Goal: Task Accomplishment & Management: Complete application form

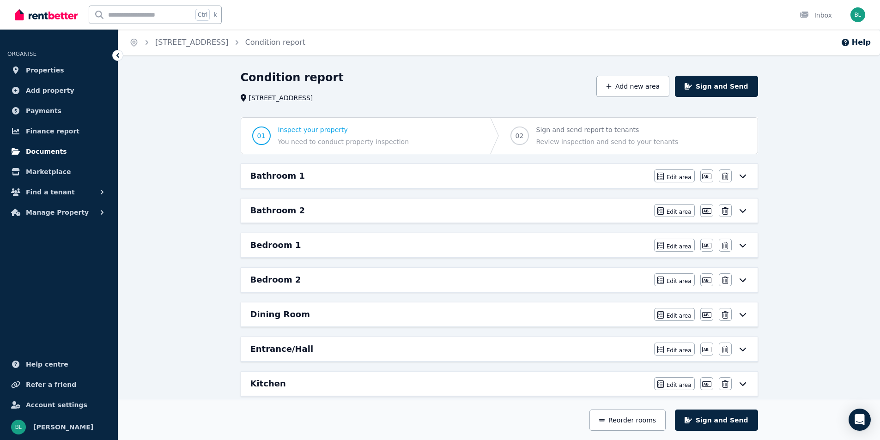
click at [32, 153] on span "Documents" at bounding box center [46, 151] width 41 height 11
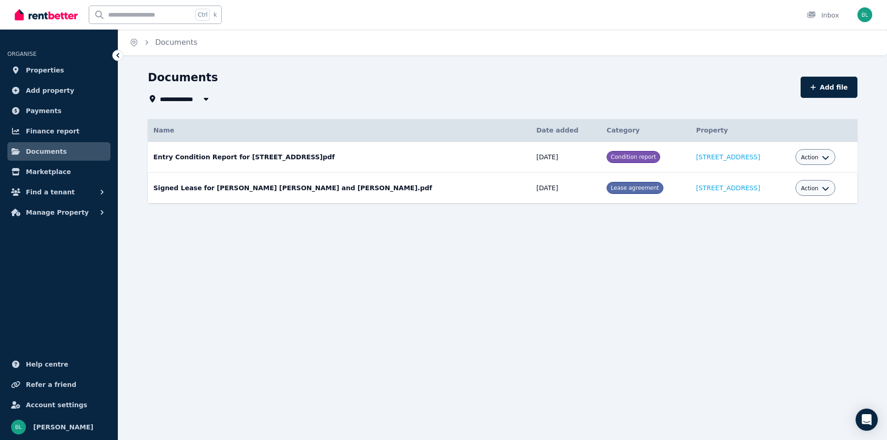
click at [817, 193] on div "Action" at bounding box center [815, 188] width 29 height 11
click at [825, 185] on icon "button" at bounding box center [825, 188] width 7 height 7
click at [774, 242] on link "Download" at bounding box center [787, 242] width 89 height 17
click at [611, 185] on span "Lease agreement" at bounding box center [635, 188] width 48 height 6
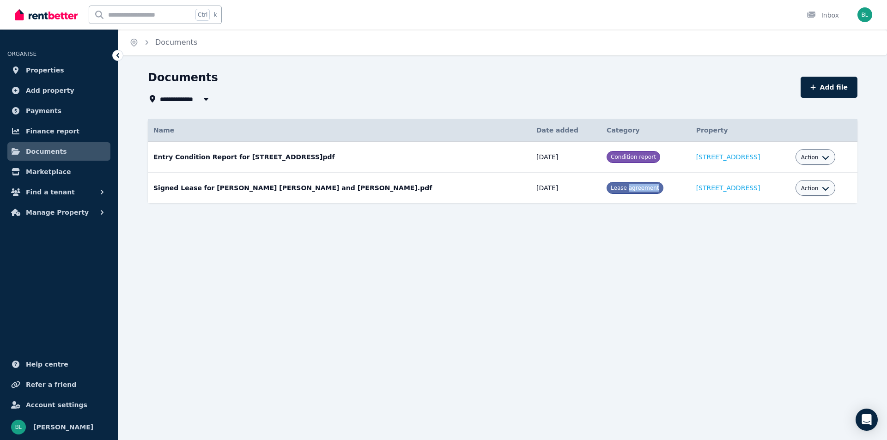
click at [817, 190] on span "Action" at bounding box center [810, 188] width 18 height 7
click at [778, 225] on link "View" at bounding box center [787, 226] width 89 height 17
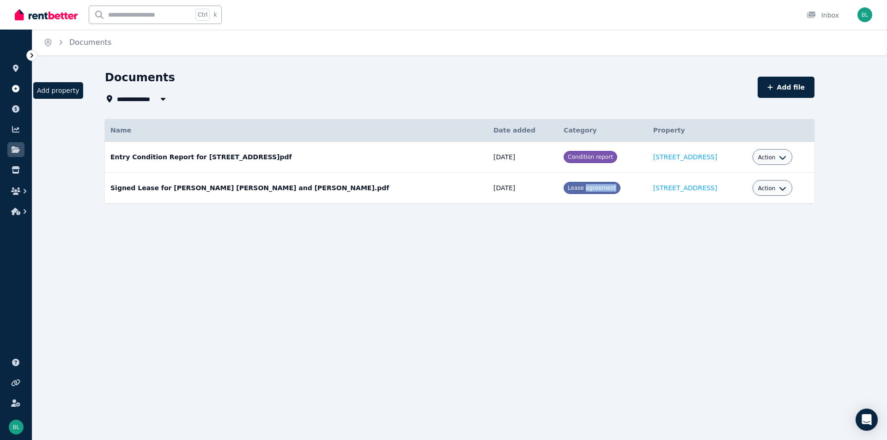
click at [12, 89] on icon at bounding box center [15, 88] width 7 height 7
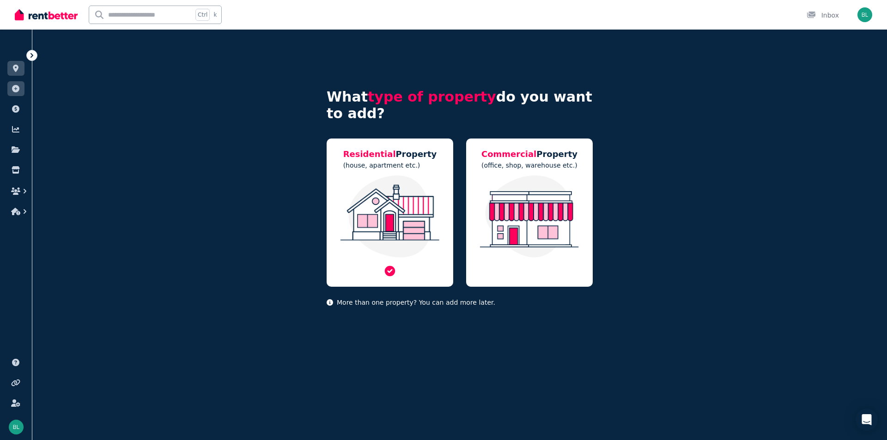
click at [389, 272] on icon at bounding box center [390, 271] width 13 height 13
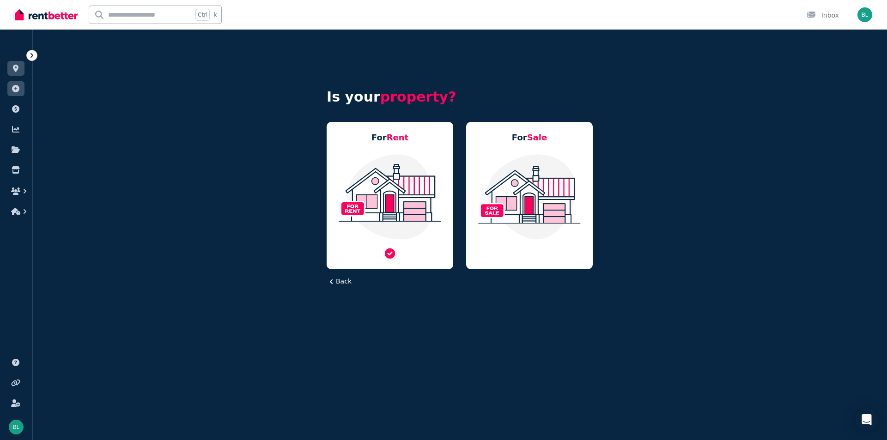
click at [388, 137] on span "Rent" at bounding box center [398, 138] width 22 height 10
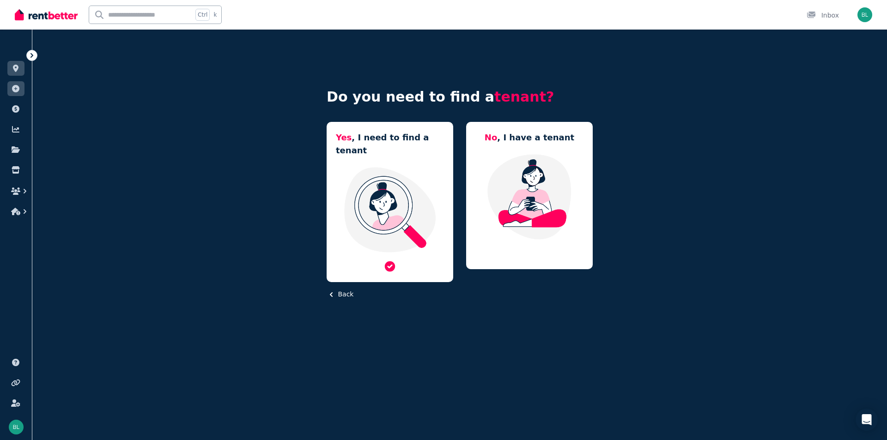
click at [395, 260] on icon at bounding box center [390, 266] width 13 height 13
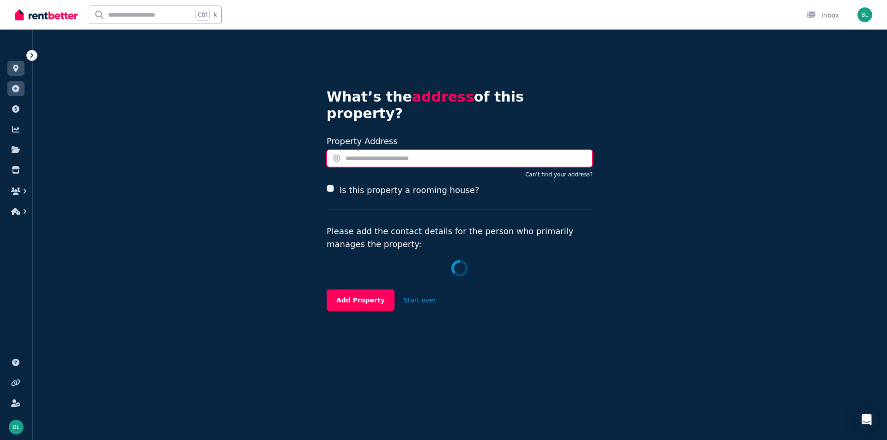
click at [377, 150] on input "text" at bounding box center [460, 159] width 266 height 18
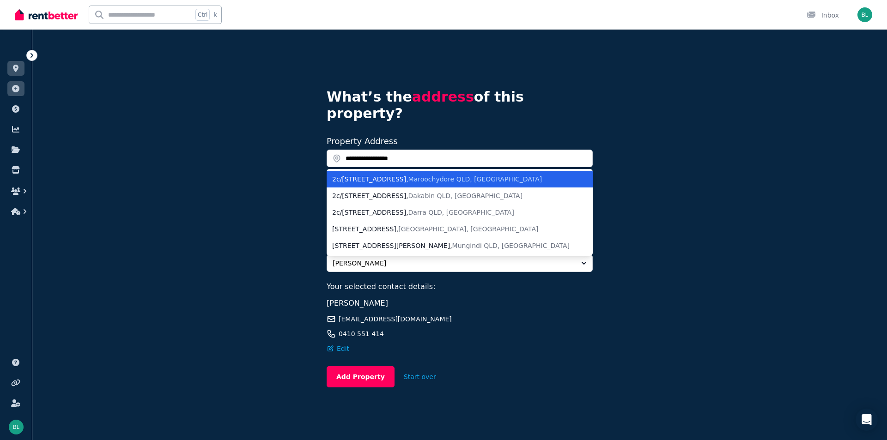
click at [388, 175] on div "2c/120-122 Duporth Avenue , Maroochydore QLD, Australia" at bounding box center [454, 179] width 244 height 9
type input "**********"
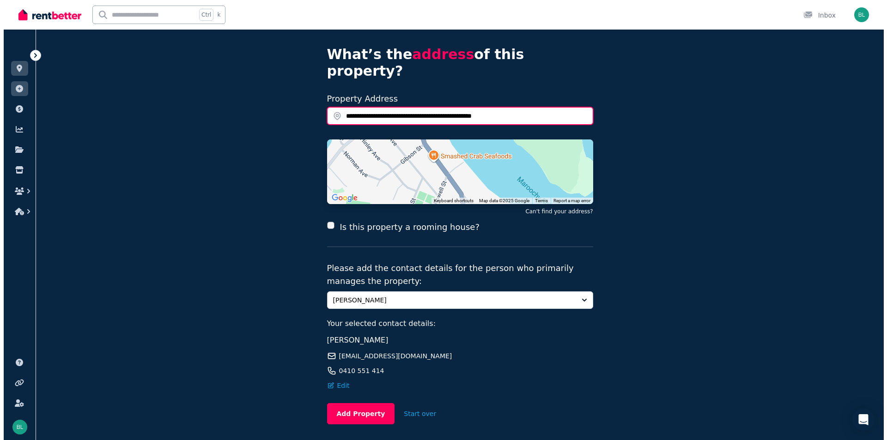
scroll to position [62, 0]
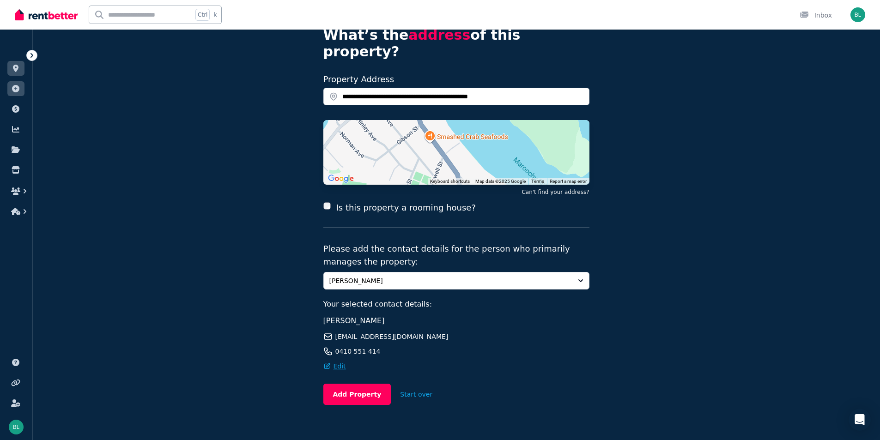
click at [342, 362] on span "Edit" at bounding box center [340, 366] width 12 height 9
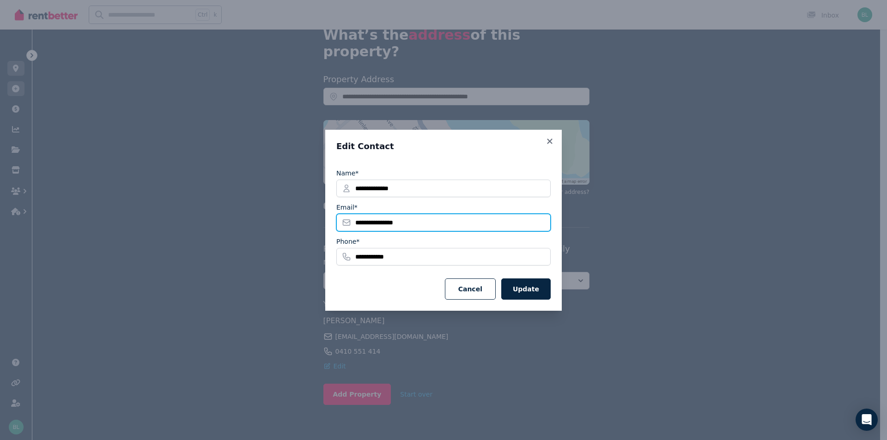
drag, startPoint x: 425, startPoint y: 224, endPoint x: 330, endPoint y: 216, distance: 94.6
click at [330, 216] on div "**********" at bounding box center [443, 220] width 237 height 181
type input "**********"
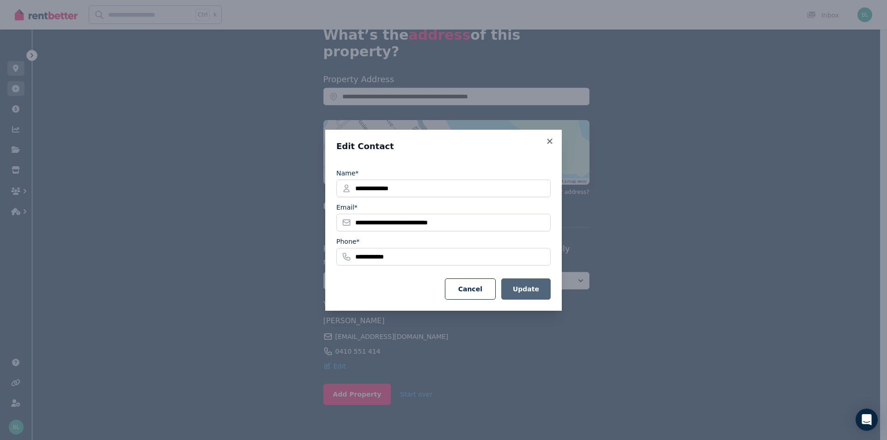
click at [539, 297] on button "Update" at bounding box center [525, 289] width 49 height 21
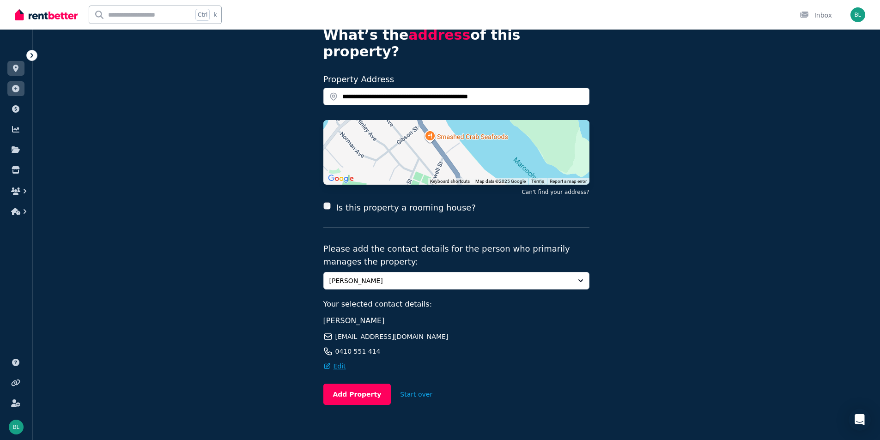
click at [336, 362] on span "Edit" at bounding box center [340, 366] width 12 height 9
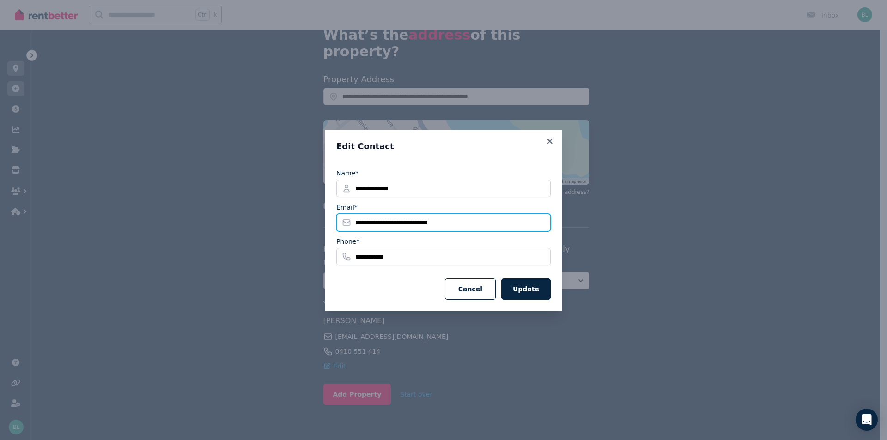
click at [358, 223] on input "**********" at bounding box center [443, 223] width 214 height 18
type input "**********"
click at [523, 288] on button "Update" at bounding box center [525, 289] width 49 height 21
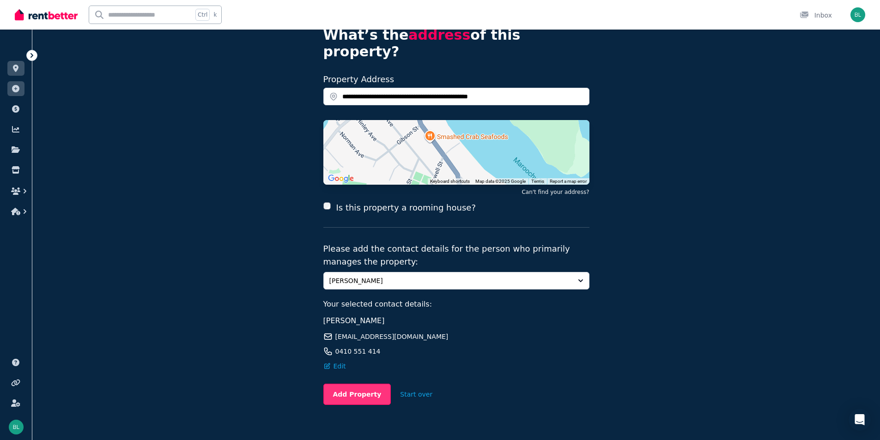
click at [353, 384] on button "Add Property" at bounding box center [358, 394] width 68 height 21
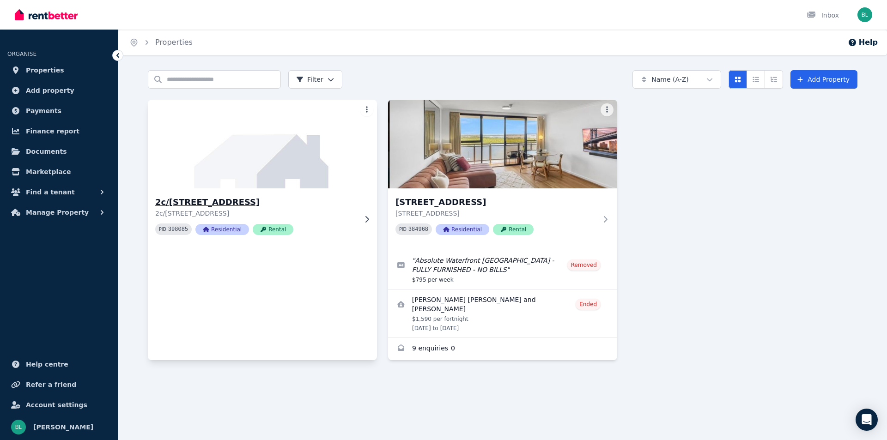
click at [365, 216] on icon at bounding box center [366, 219] width 9 height 7
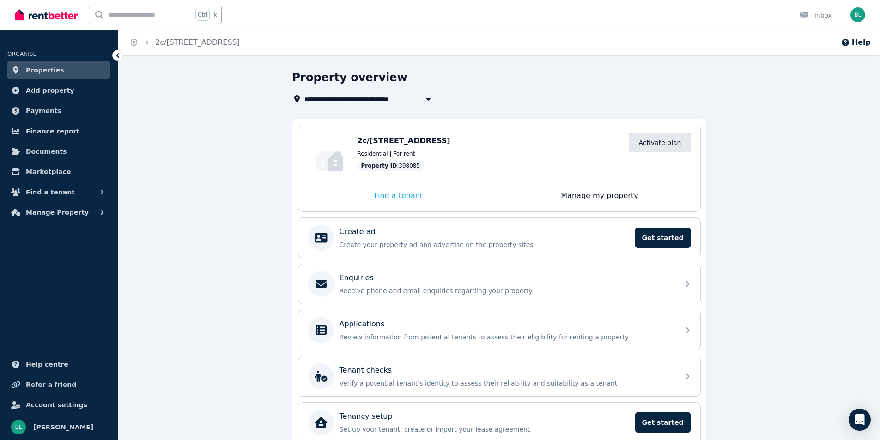
click at [654, 147] on link "Activate plan" at bounding box center [660, 142] width 62 height 19
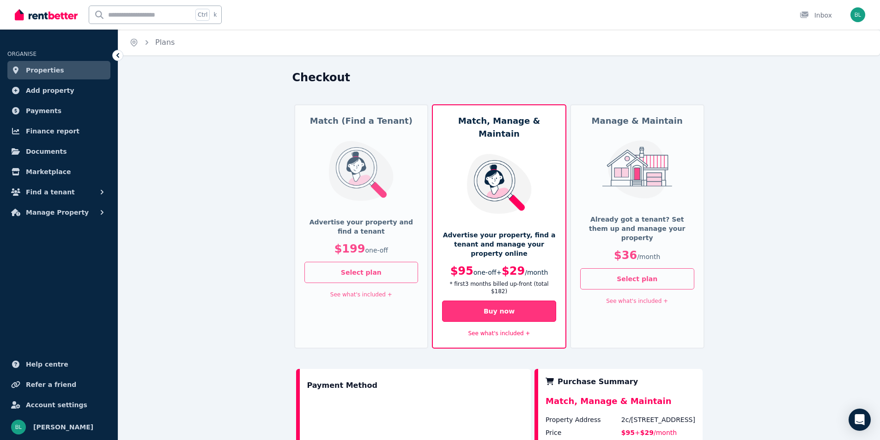
click at [500, 301] on button "Buy now" at bounding box center [499, 311] width 114 height 21
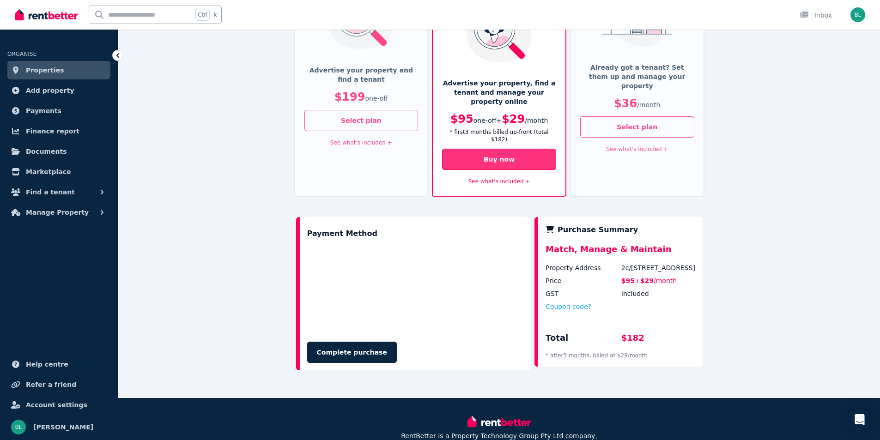
scroll to position [190, 0]
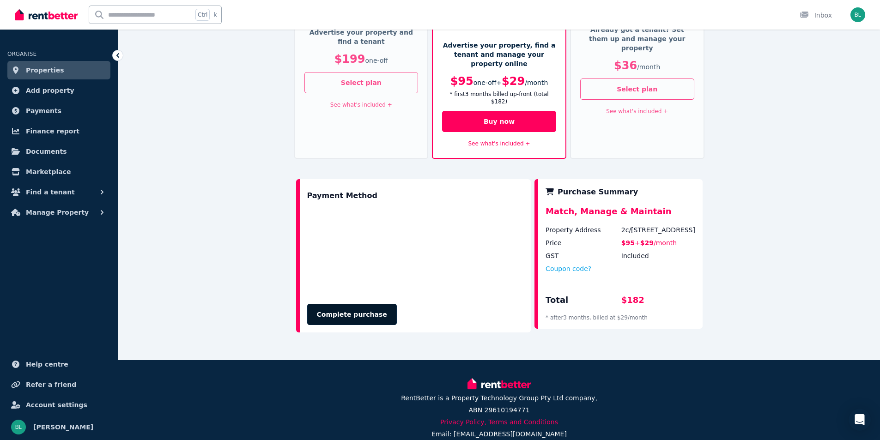
click at [342, 304] on button "Complete purchase" at bounding box center [352, 314] width 90 height 21
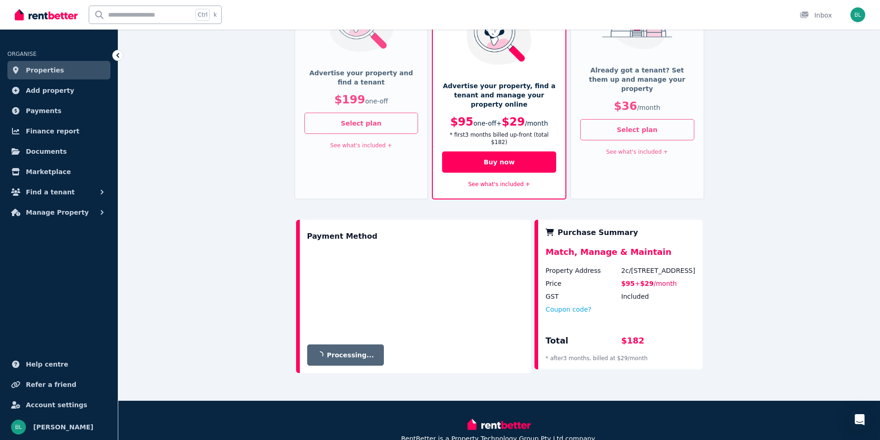
scroll to position [128, 0]
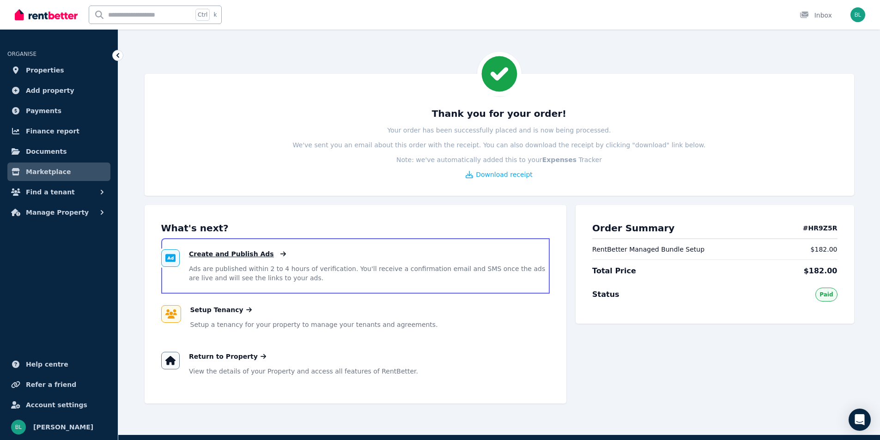
click at [220, 254] on span "Create and Publish Ads" at bounding box center [231, 254] width 85 height 9
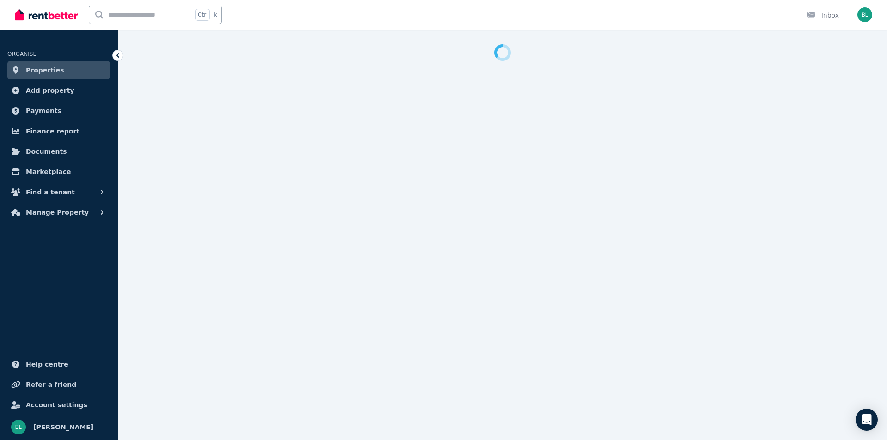
select select "***"
select select "**********"
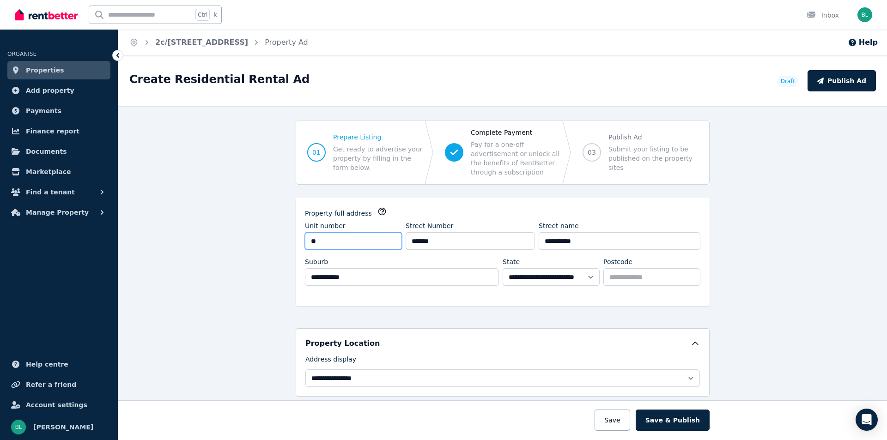
click at [349, 239] on input "**" at bounding box center [353, 241] width 97 height 18
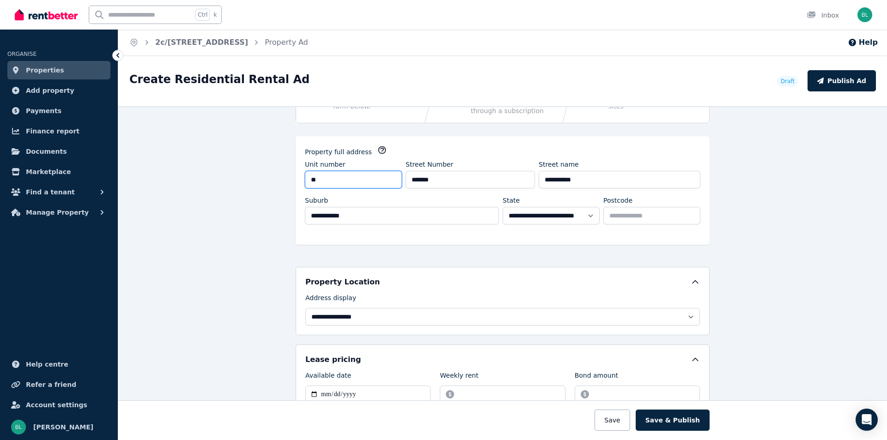
type input "**"
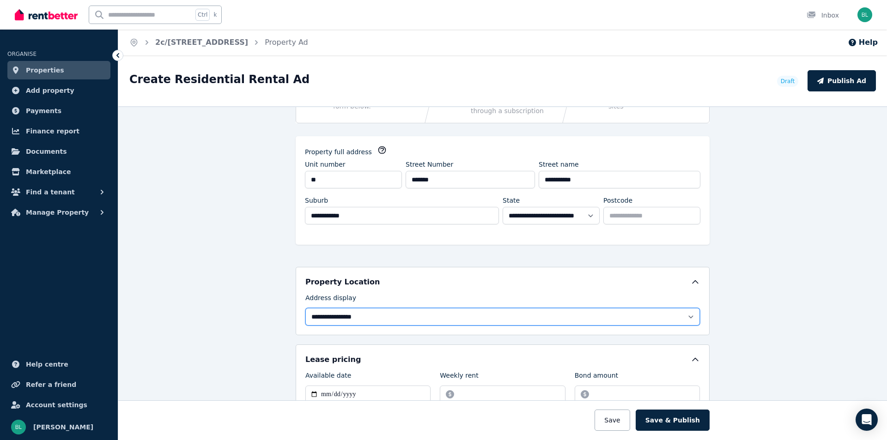
click at [416, 323] on select "**********" at bounding box center [502, 317] width 395 height 18
click at [305, 308] on select "**********" at bounding box center [502, 317] width 395 height 18
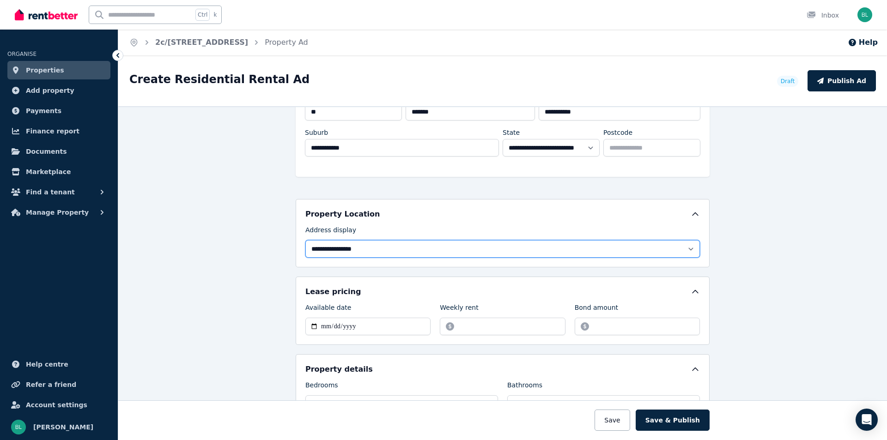
scroll to position [246, 0]
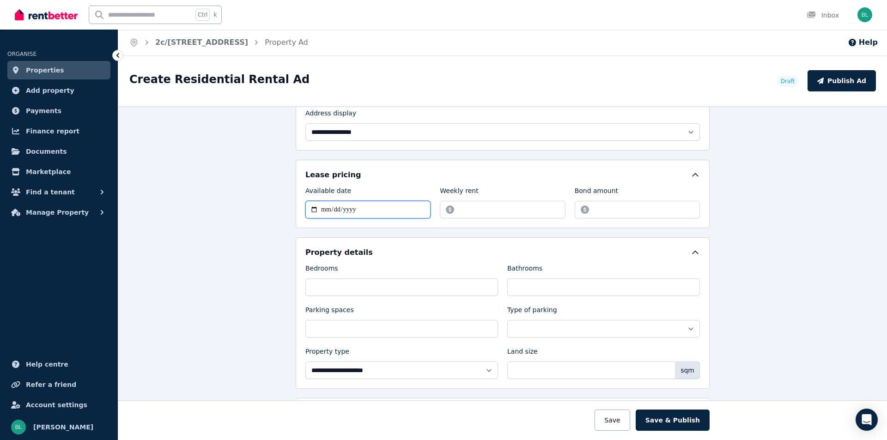
click at [370, 210] on input "Available date" at bounding box center [367, 210] width 125 height 18
click at [324, 208] on input "Available date" at bounding box center [367, 210] width 125 height 18
type input "**********"
click at [466, 208] on input "Weekly rent" at bounding box center [502, 210] width 125 height 18
type input "******"
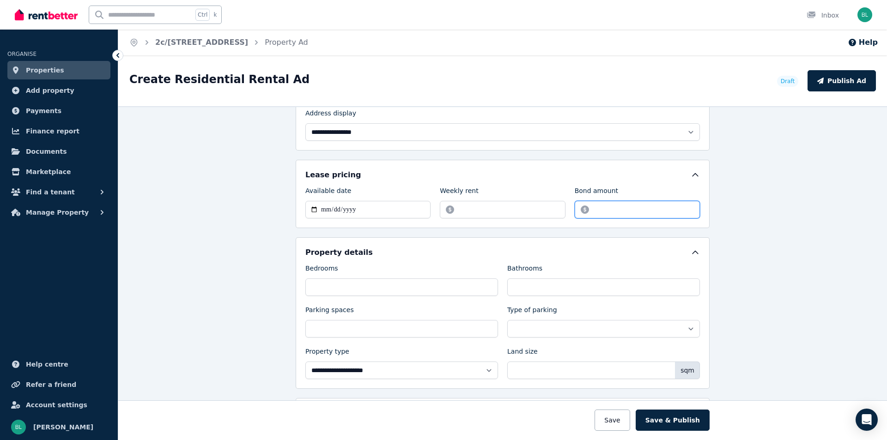
click at [598, 208] on input "Bond amount" at bounding box center [637, 210] width 125 height 18
click at [596, 208] on input "Bond amount" at bounding box center [637, 210] width 125 height 18
type input "*******"
click at [344, 283] on input "Bedrooms" at bounding box center [401, 288] width 193 height 18
type input "*"
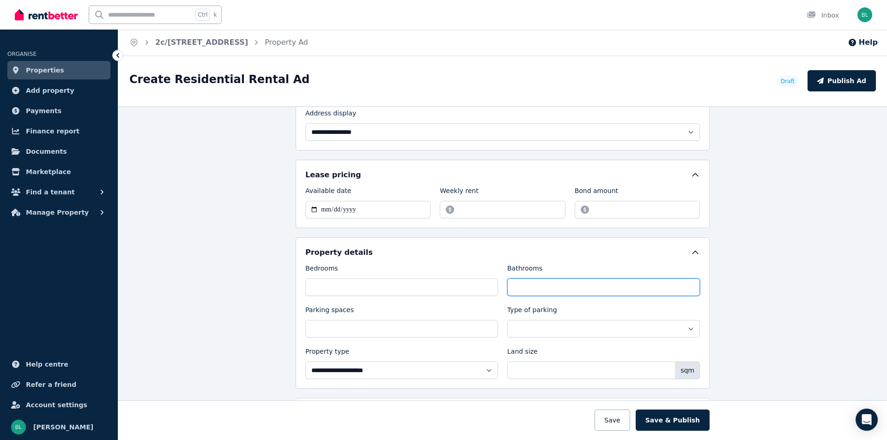
click at [552, 287] on input "Bathrooms" at bounding box center [603, 288] width 193 height 18
type input "*"
click at [344, 330] on input "Parking spaces" at bounding box center [401, 329] width 193 height 18
type input "*"
click at [532, 327] on select "**********" at bounding box center [603, 329] width 193 height 18
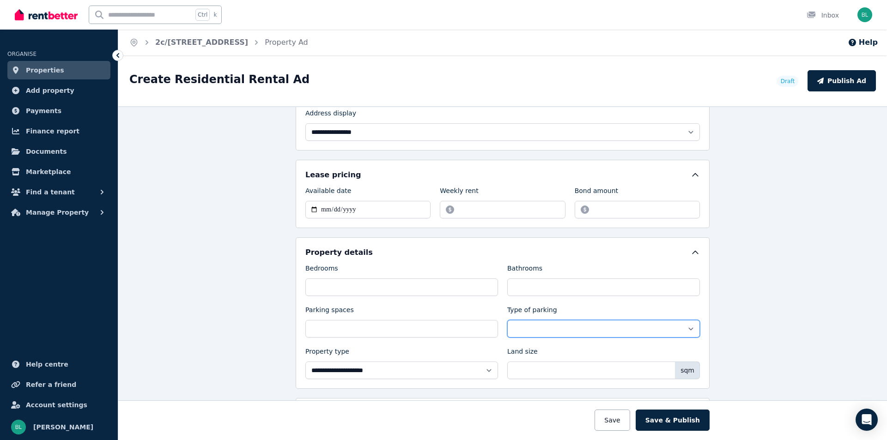
select select "**********"
click at [507, 320] on select "**********" at bounding box center [603, 329] width 193 height 18
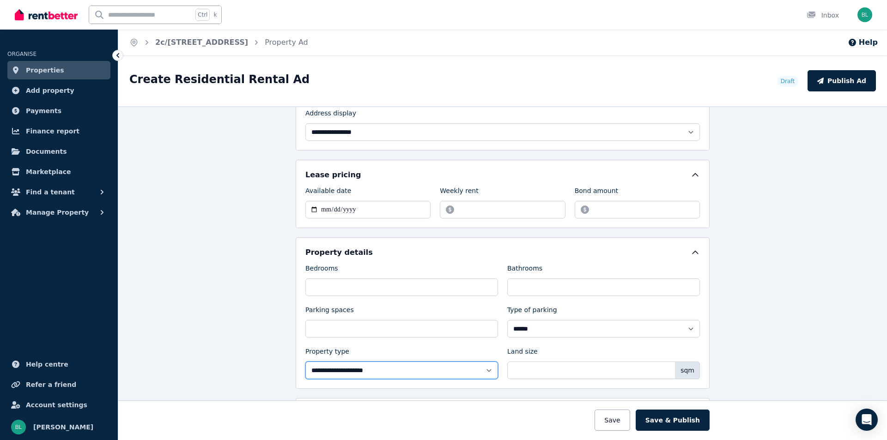
click at [422, 369] on select "**********" at bounding box center [401, 371] width 193 height 18
select select "**********"
click at [305, 362] on select "**********" at bounding box center [401, 371] width 193 height 18
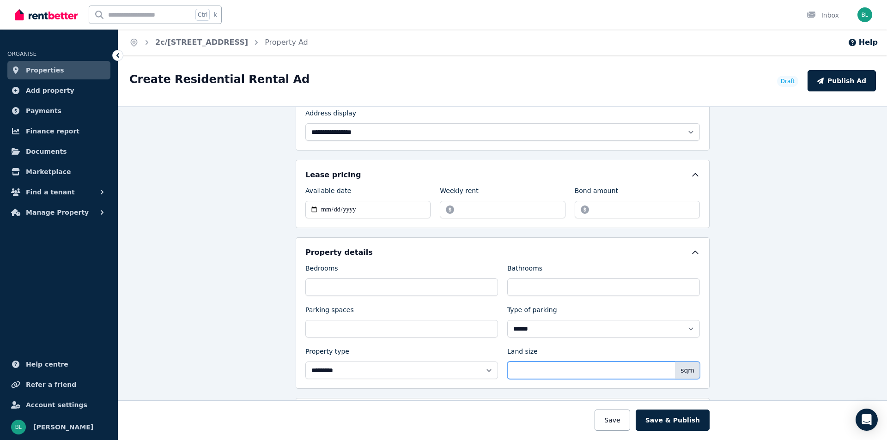
click at [627, 376] on input "Land size" at bounding box center [603, 371] width 193 height 18
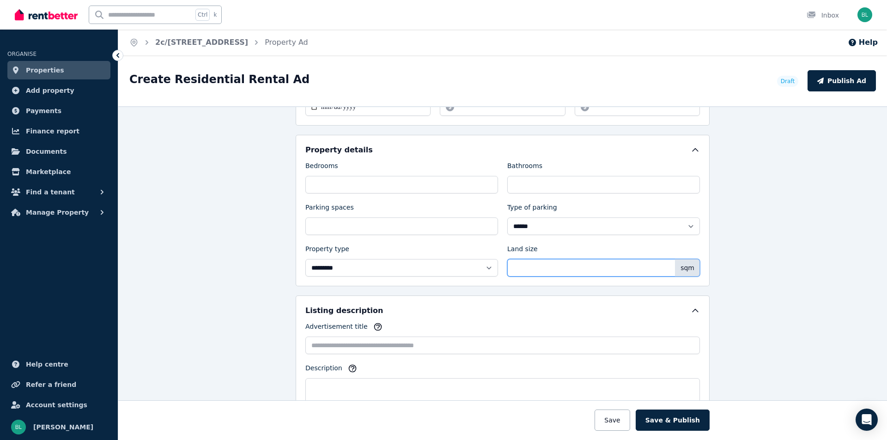
scroll to position [370, 0]
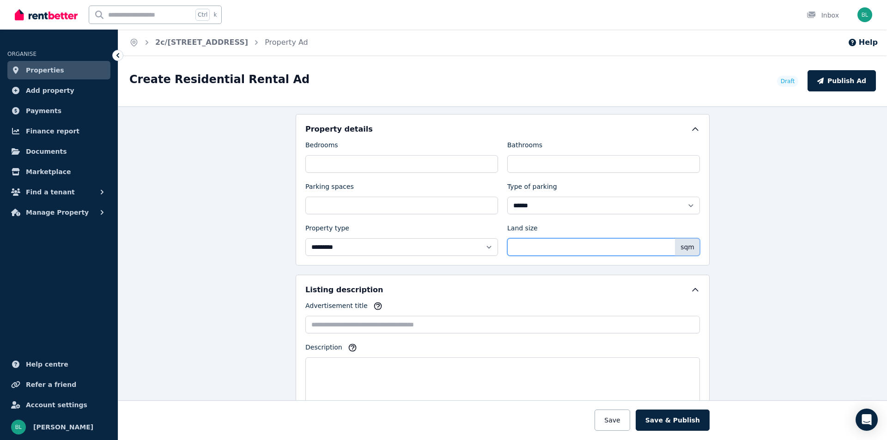
type input "***"
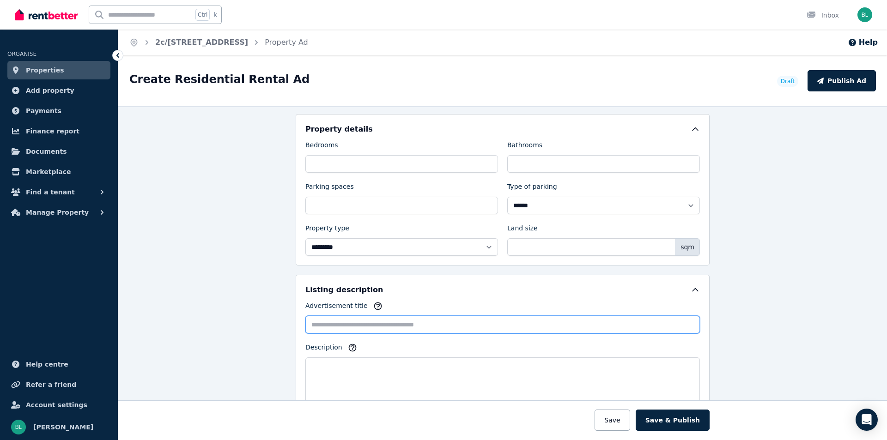
click at [368, 326] on input "Advertisement title" at bounding box center [502, 325] width 395 height 18
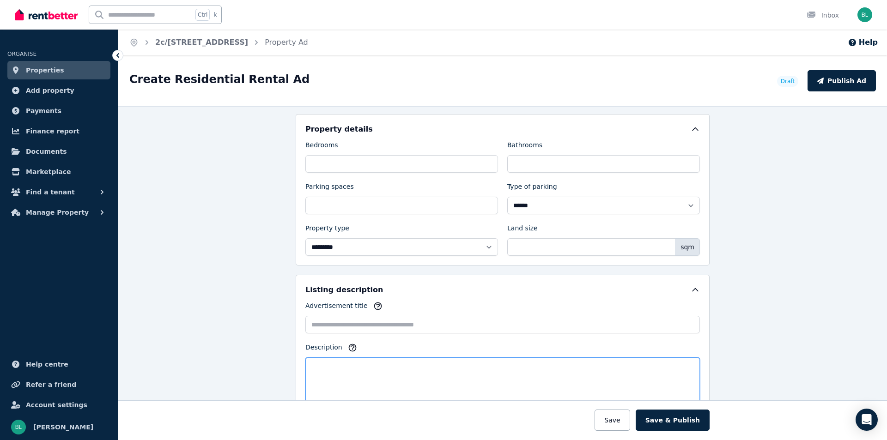
click at [371, 379] on textarea "Description" at bounding box center [502, 390] width 395 height 64
paste textarea "**********"
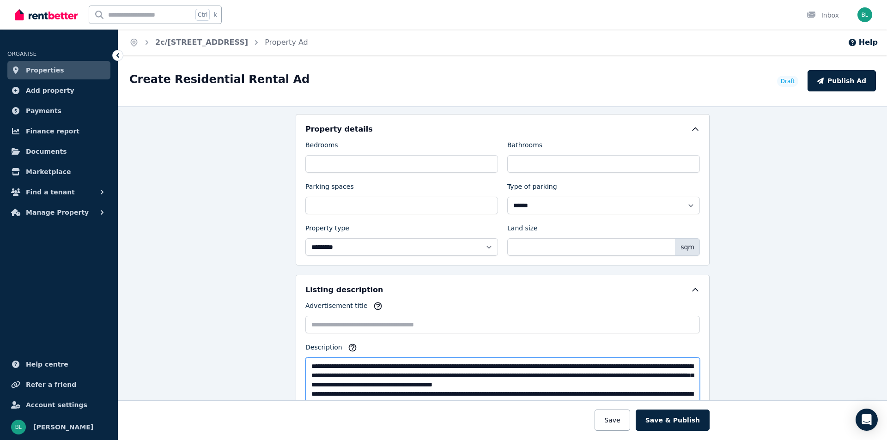
scroll to position [70, 0]
type textarea "**********"
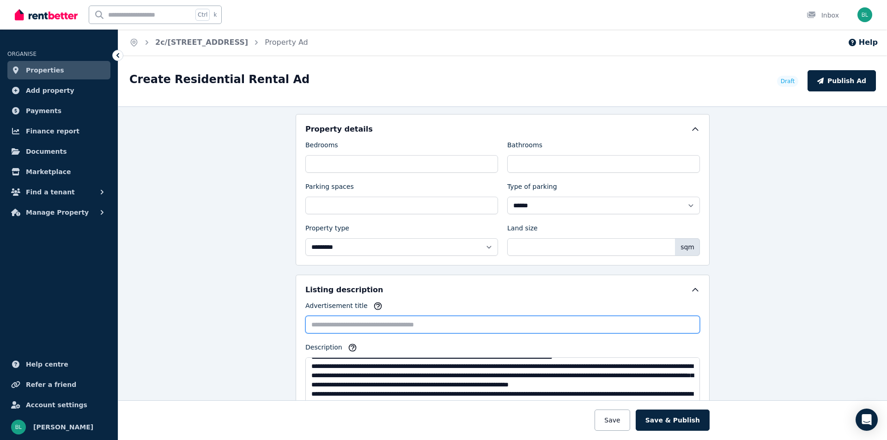
click at [352, 326] on input "Advertisement title" at bounding box center [502, 325] width 395 height 18
click at [342, 327] on input "Advertisement title" at bounding box center [502, 325] width 395 height 18
paste input "**********"
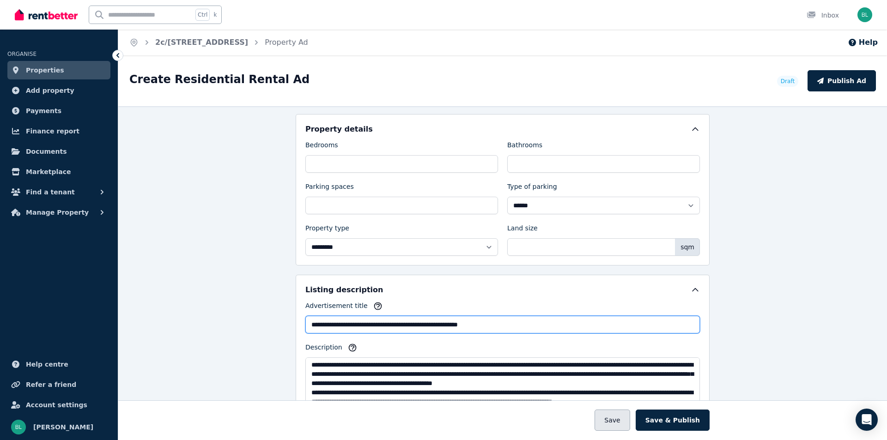
scroll to position [0, 0]
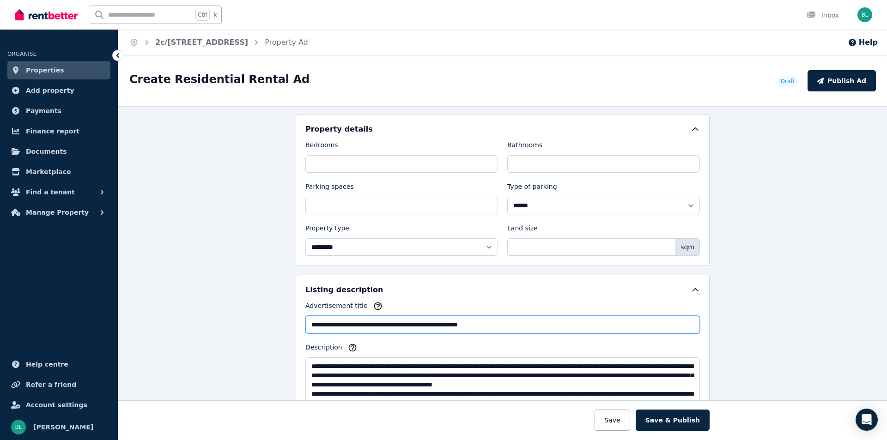
type input "**********"
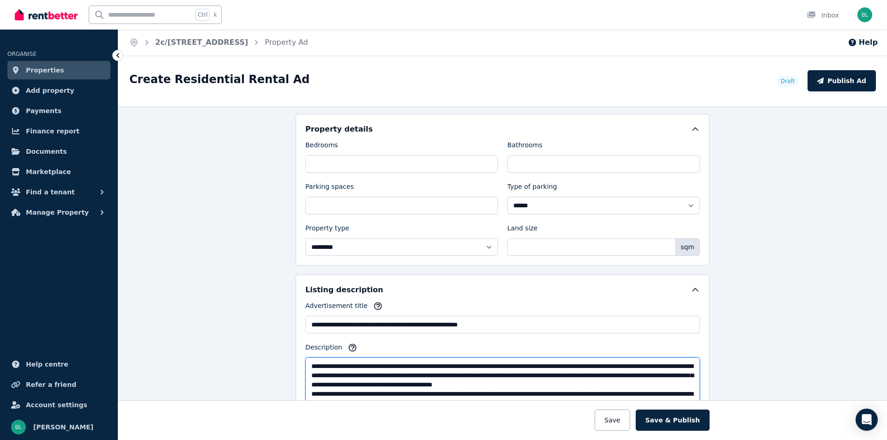
click at [667, 383] on textarea "Description" at bounding box center [502, 390] width 395 height 64
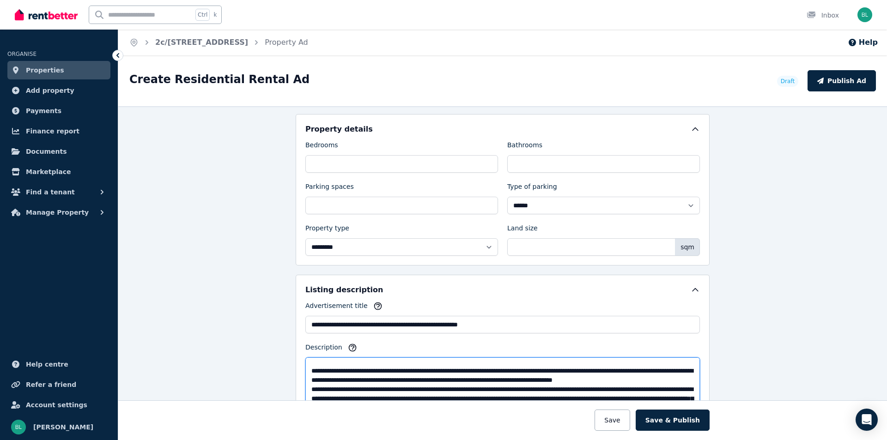
scroll to position [61, 0]
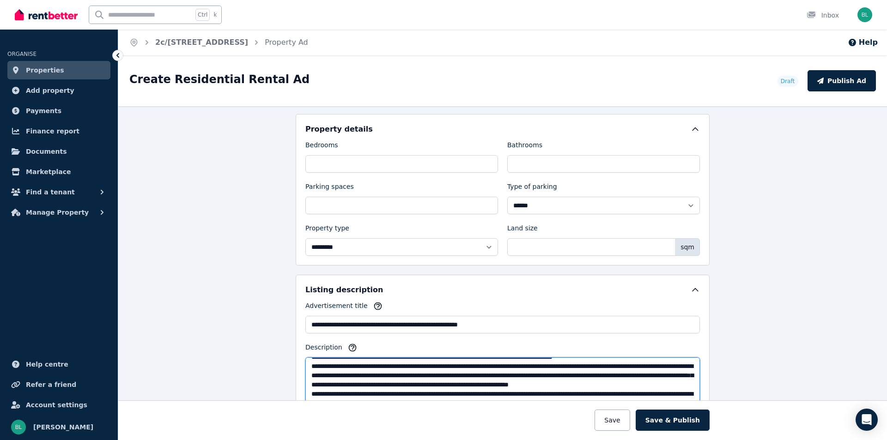
click at [370, 361] on textarea "Description" at bounding box center [502, 390] width 395 height 64
click at [406, 378] on textarea "Description" at bounding box center [502, 390] width 395 height 64
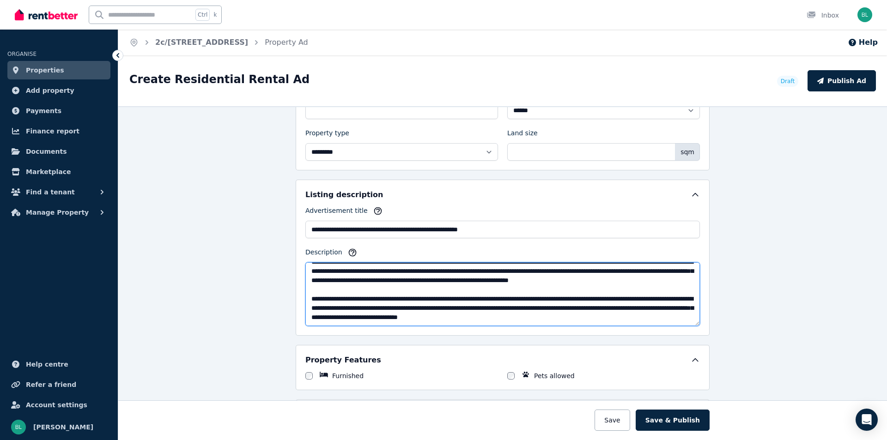
scroll to position [493, 0]
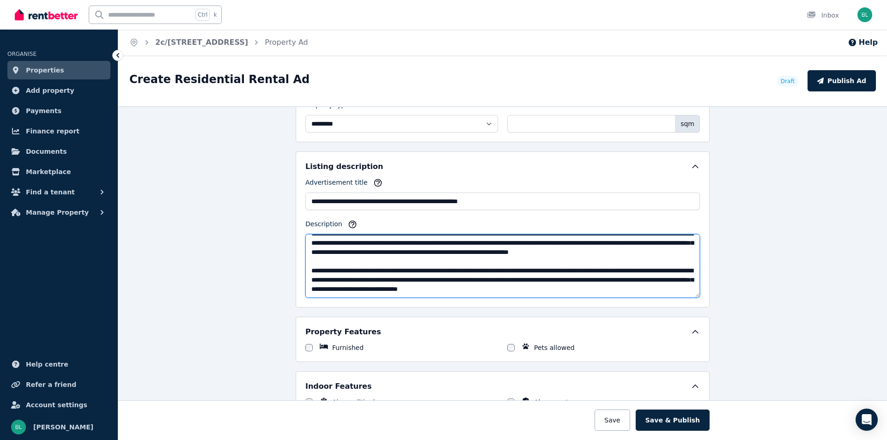
type textarea "**********"
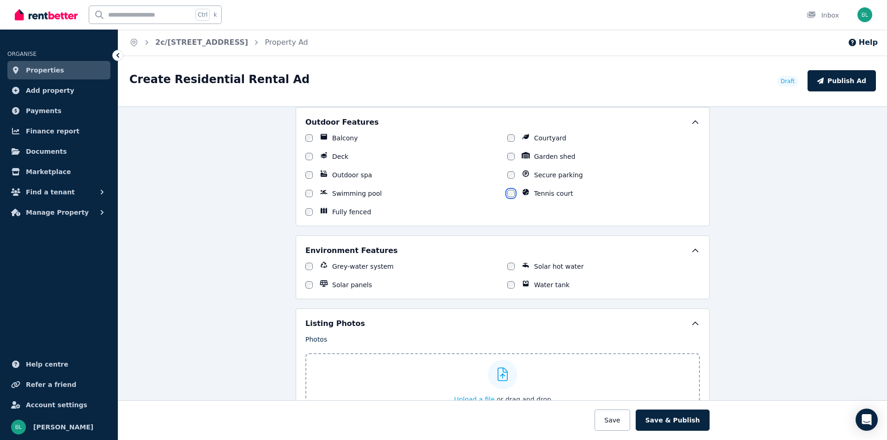
scroll to position [924, 0]
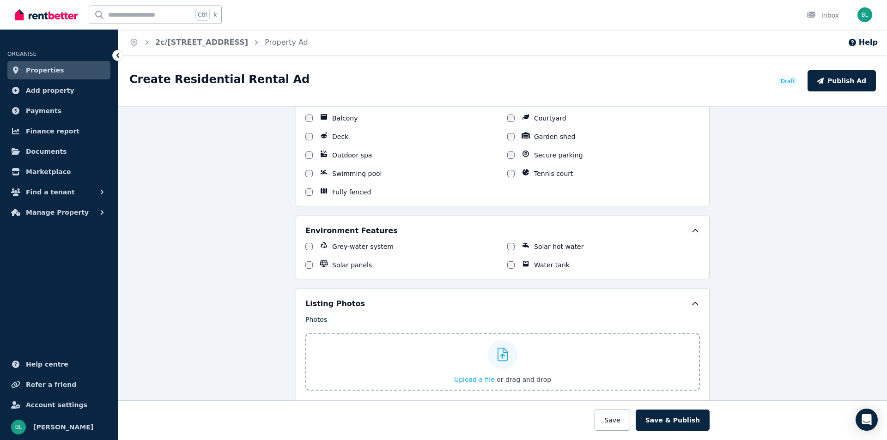
click at [415, 353] on label "Upload a file or drag and drop" at bounding box center [502, 362] width 395 height 57
click at [0, 0] on input "Upload a file or drag and drop" at bounding box center [0, 0] width 0 height 0
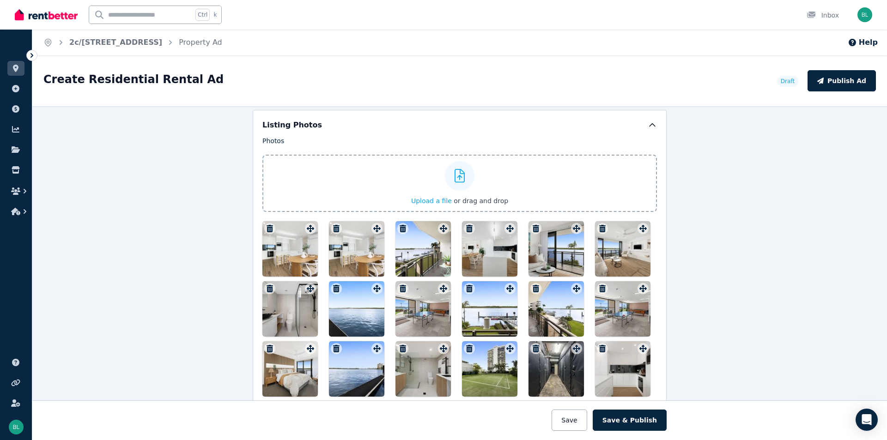
scroll to position [1165, 0]
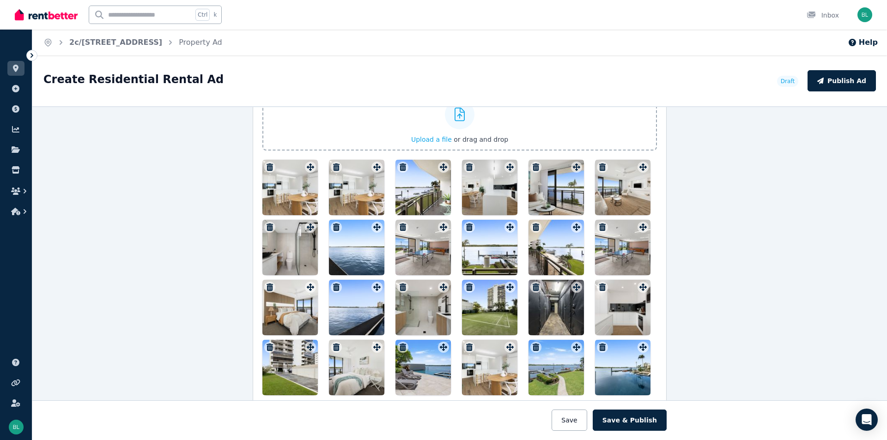
click at [533, 287] on icon "button" at bounding box center [536, 287] width 6 height 7
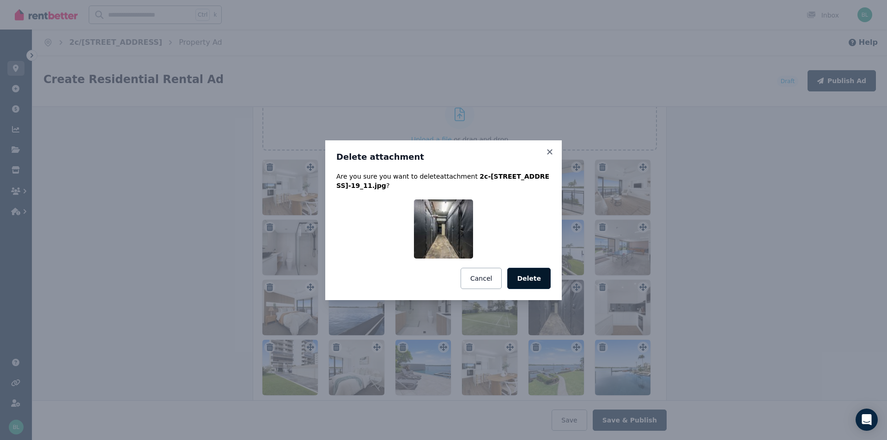
click at [534, 285] on button "Delete" at bounding box center [528, 278] width 43 height 21
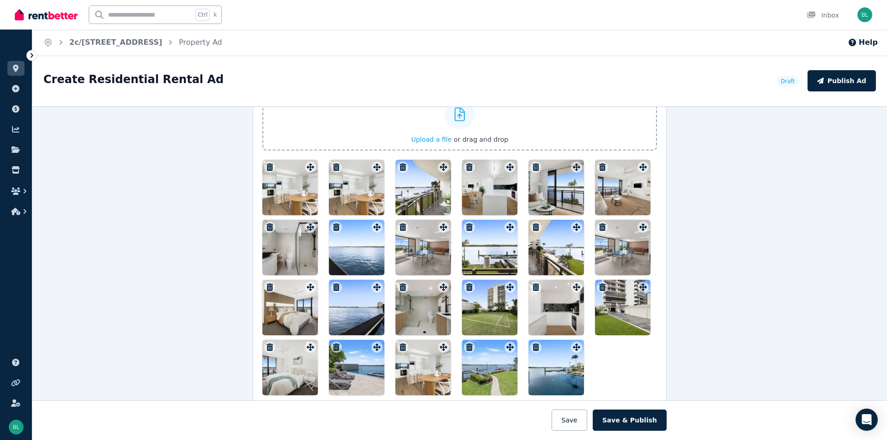
click at [404, 347] on icon "button" at bounding box center [402, 347] width 9 height 7
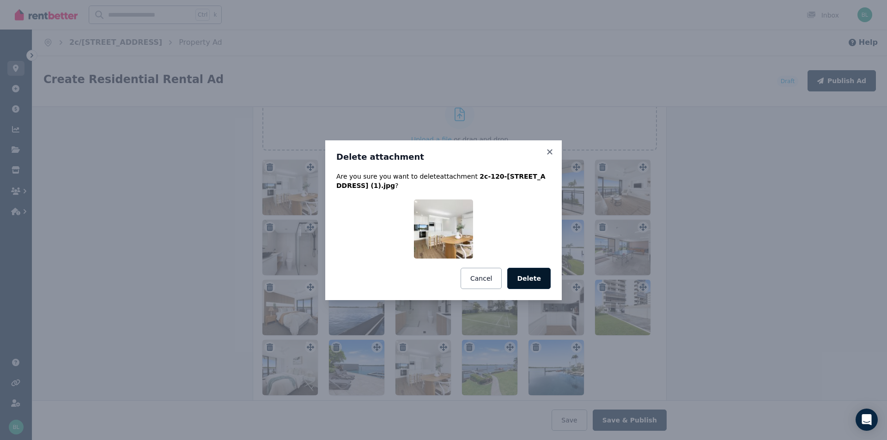
click at [528, 285] on button "Delete" at bounding box center [528, 278] width 43 height 21
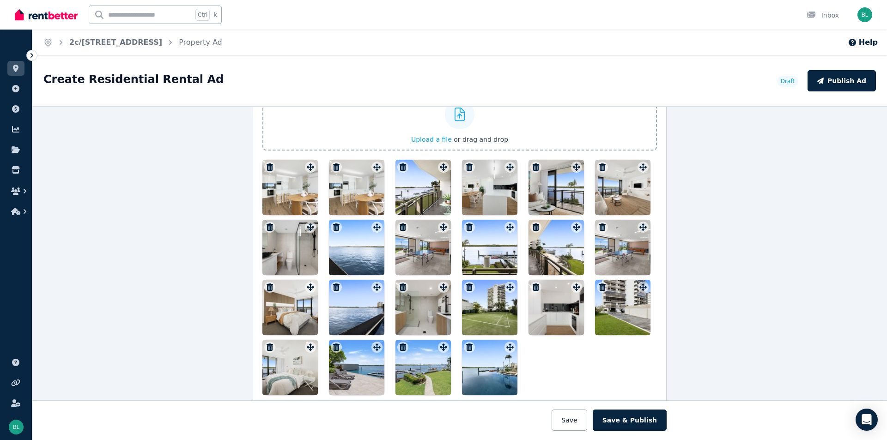
click at [333, 225] on icon "button" at bounding box center [336, 227] width 6 height 7
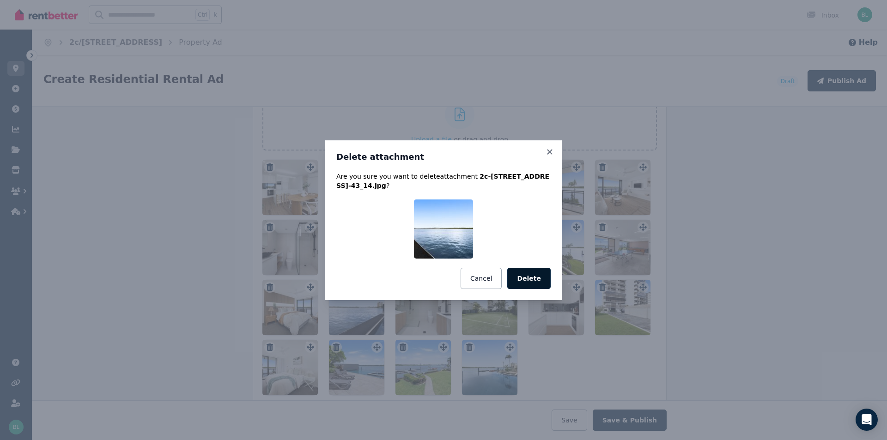
click at [529, 277] on button "Delete" at bounding box center [528, 278] width 43 height 21
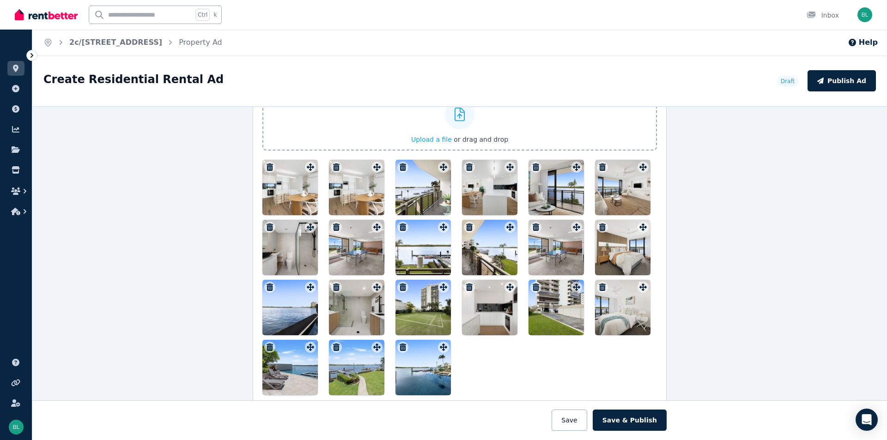
click at [334, 169] on icon "button" at bounding box center [336, 167] width 6 height 7
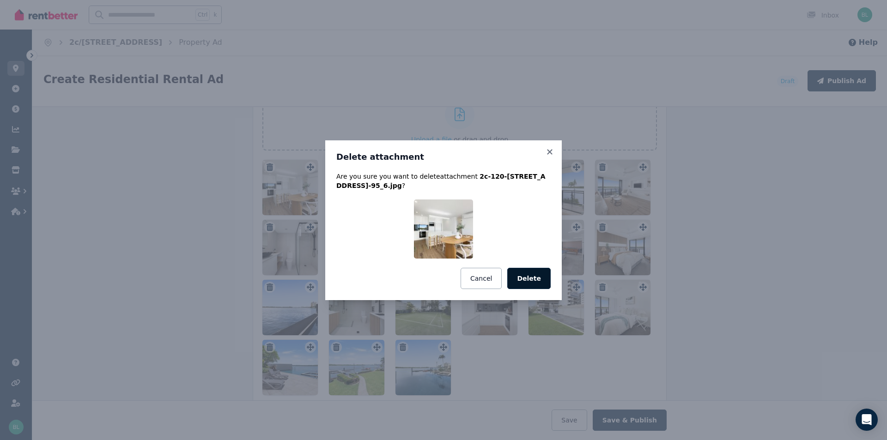
click at [531, 276] on button "Delete" at bounding box center [528, 278] width 43 height 21
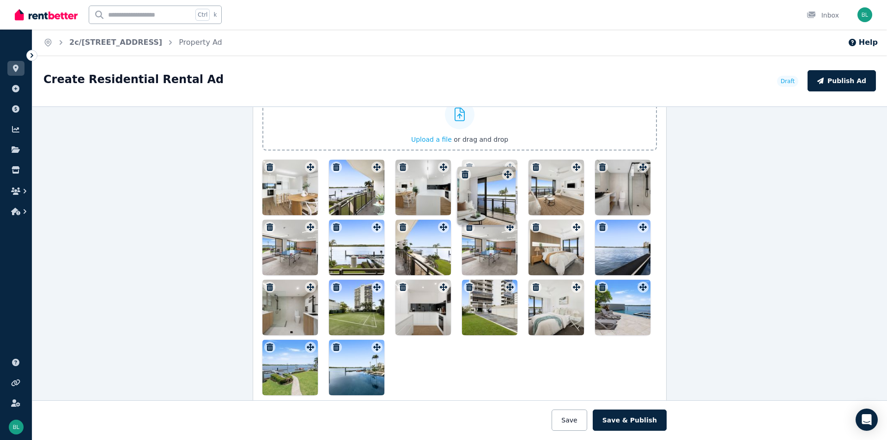
scroll to position [1148, 0]
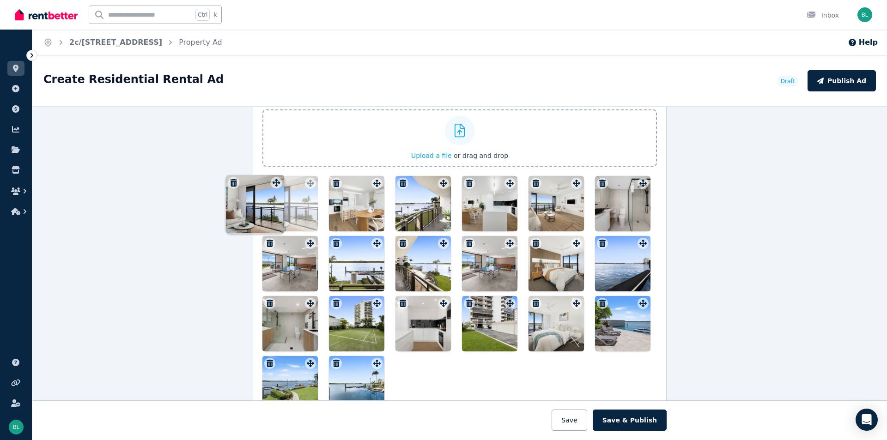
drag, startPoint x: 509, startPoint y: 169, endPoint x: 281, endPoint y: 177, distance: 227.5
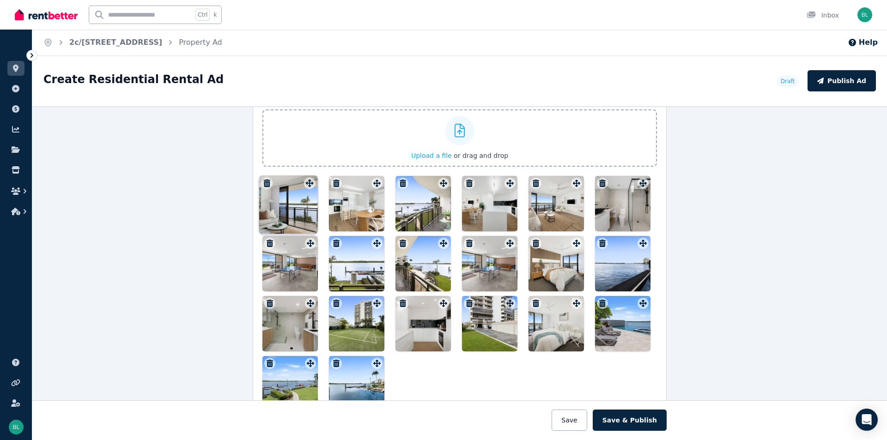
click at [278, 177] on div "Photos Upload a file or drag and drop Uploaded " 2c-120-122-Duporth-Ave-7_8.jpg…" at bounding box center [460, 251] width 395 height 321
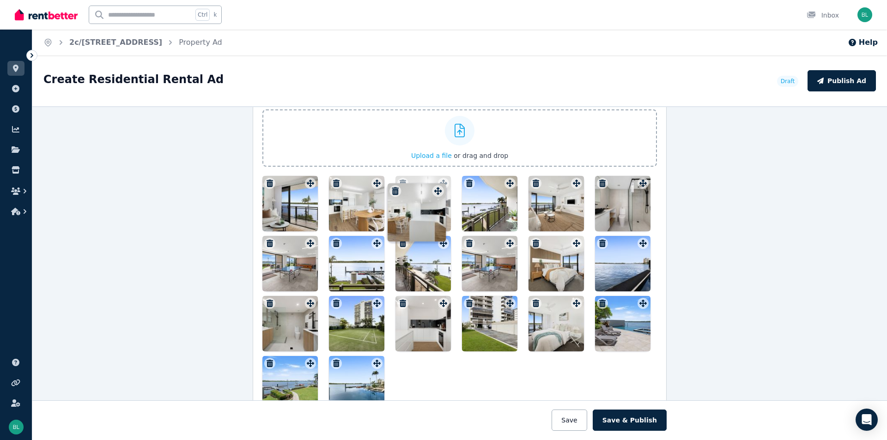
drag, startPoint x: 506, startPoint y: 181, endPoint x: 436, endPoint y: 181, distance: 69.8
click at [439, 181] on icon at bounding box center [443, 183] width 9 height 7
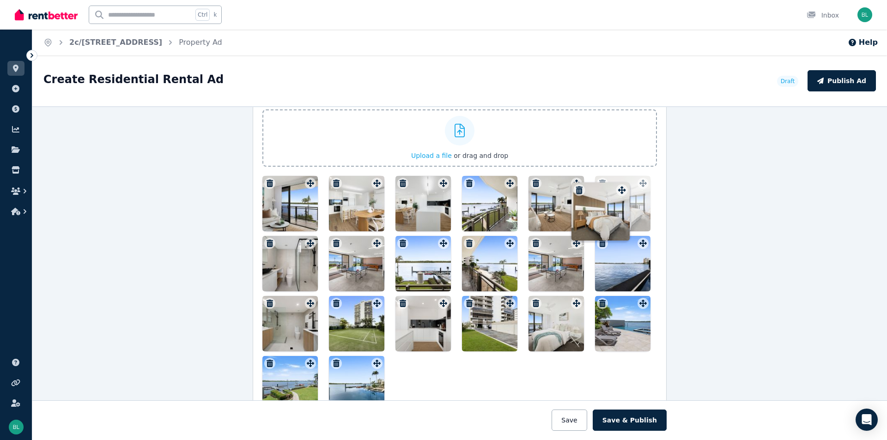
drag, startPoint x: 575, startPoint y: 241, endPoint x: 630, endPoint y: 176, distance: 85.6
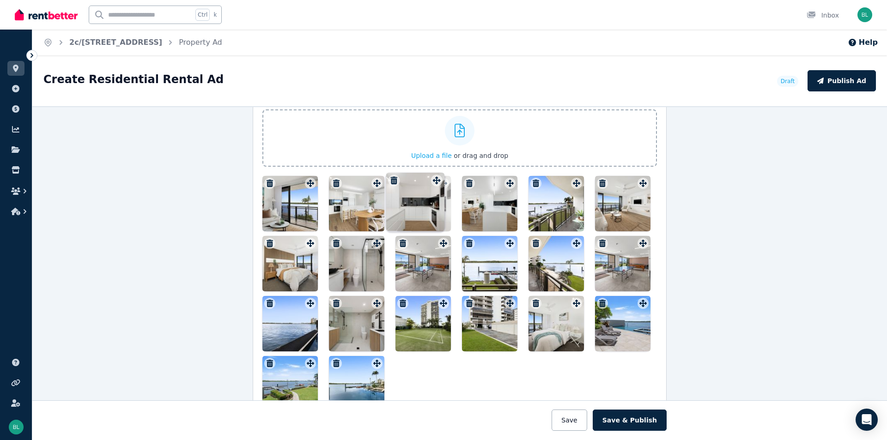
drag, startPoint x: 442, startPoint y: 303, endPoint x: 438, endPoint y: 172, distance: 130.9
click at [438, 172] on div "Photos Upload a file or drag and drop Uploaded " 2c-120-122-Duporth-Ave-7_8.jpg…" at bounding box center [460, 251] width 395 height 321
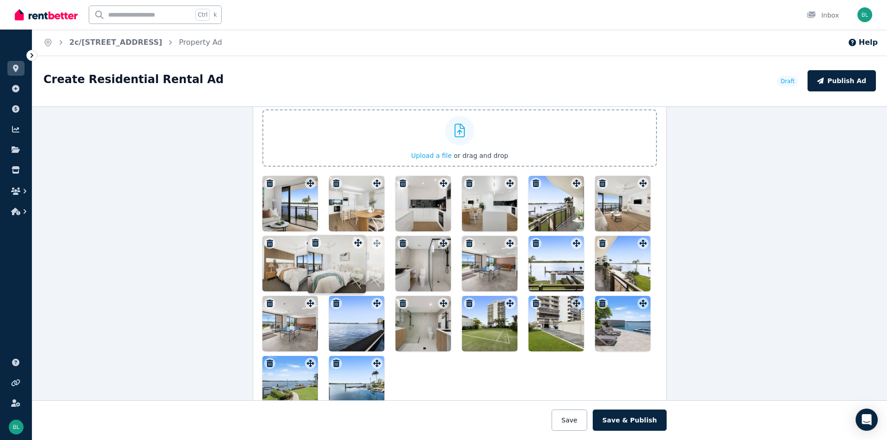
drag, startPoint x: 574, startPoint y: 303, endPoint x: 358, endPoint y: 235, distance: 226.7
click at [358, 235] on div at bounding box center [460, 294] width 395 height 236
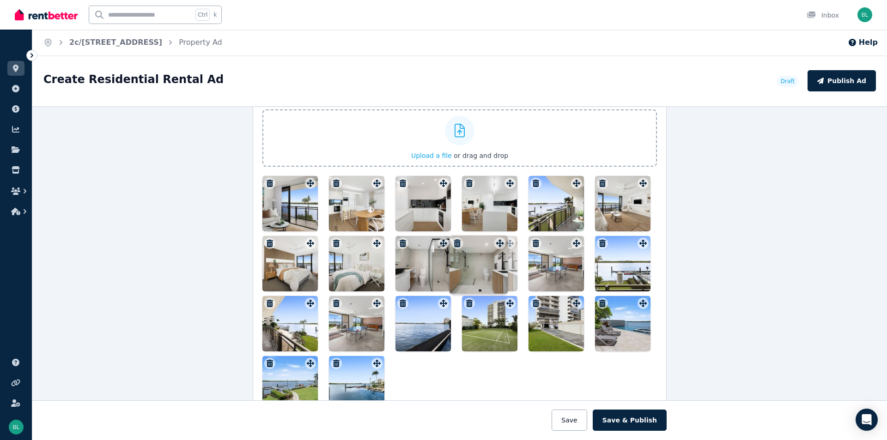
drag, startPoint x: 440, startPoint y: 304, endPoint x: 503, endPoint y: 234, distance: 93.6
click at [500, 236] on div "Photos Upload a file or drag and drop Uploaded " 2c-120-122-Duporth-Ave-7_8.jpg…" at bounding box center [460, 251] width 395 height 321
click at [335, 305] on icon "button" at bounding box center [336, 303] width 6 height 7
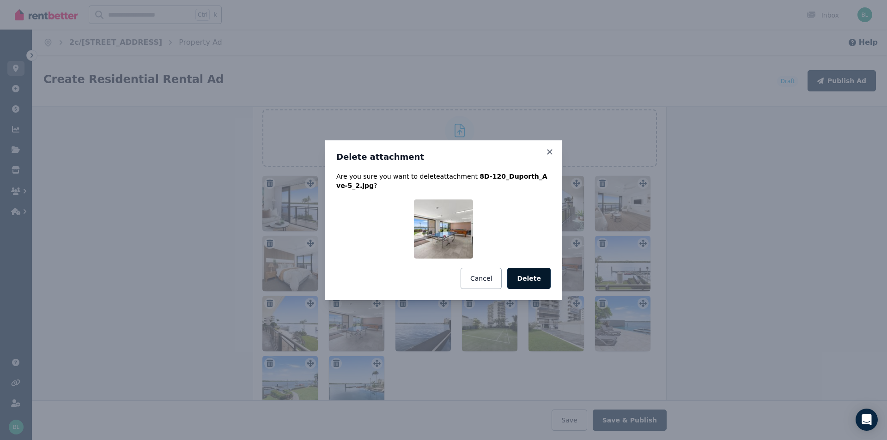
click at [535, 282] on button "Delete" at bounding box center [528, 278] width 43 height 21
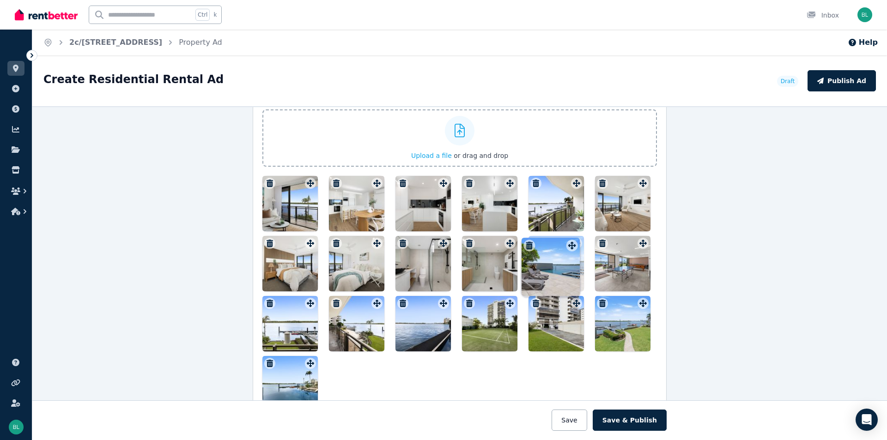
drag, startPoint x: 577, startPoint y: 301, endPoint x: 574, endPoint y: 236, distance: 65.7
click at [576, 422] on button "Save" at bounding box center [569, 420] width 35 height 21
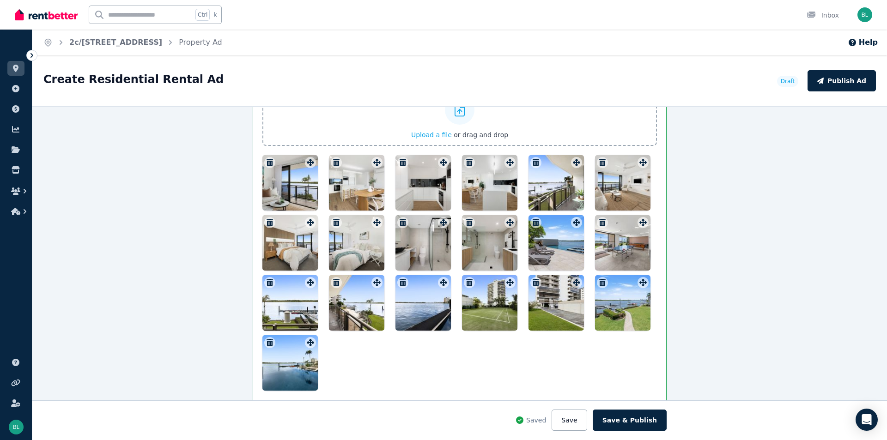
scroll to position [1221, 0]
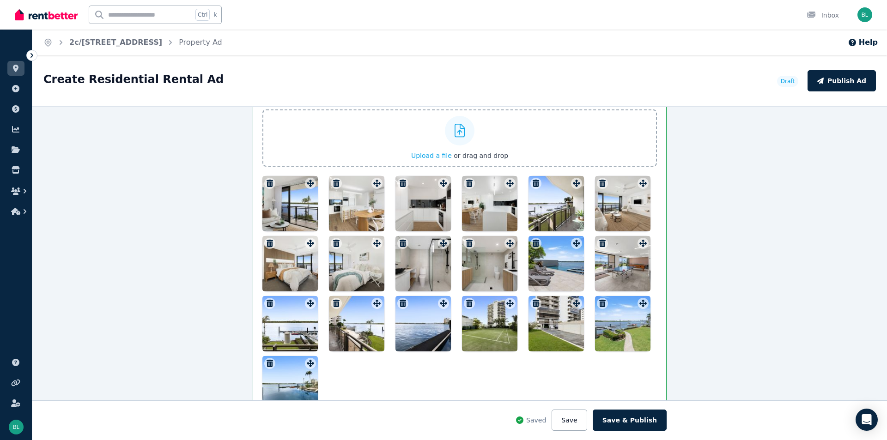
click at [440, 156] on span "Upload a file" at bounding box center [431, 155] width 41 height 7
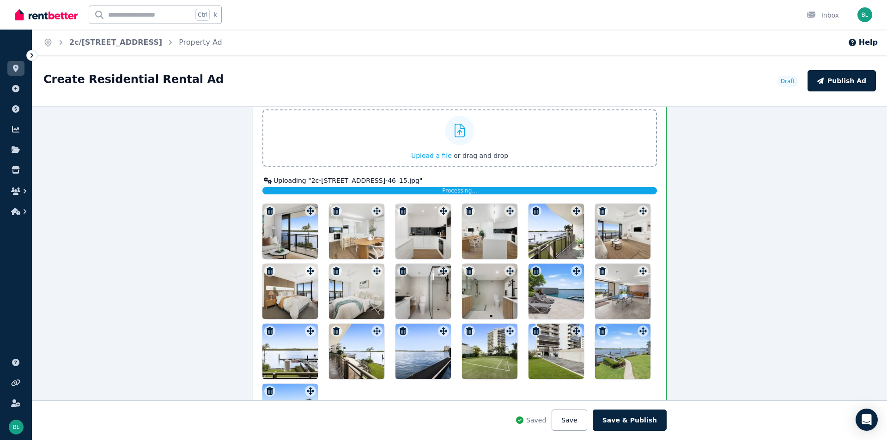
click at [432, 153] on span "Upload a file" at bounding box center [431, 155] width 41 height 7
click at [442, 155] on span "Upload a file" at bounding box center [431, 155] width 41 height 7
click at [436, 157] on span "Upload a file" at bounding box center [431, 155] width 41 height 7
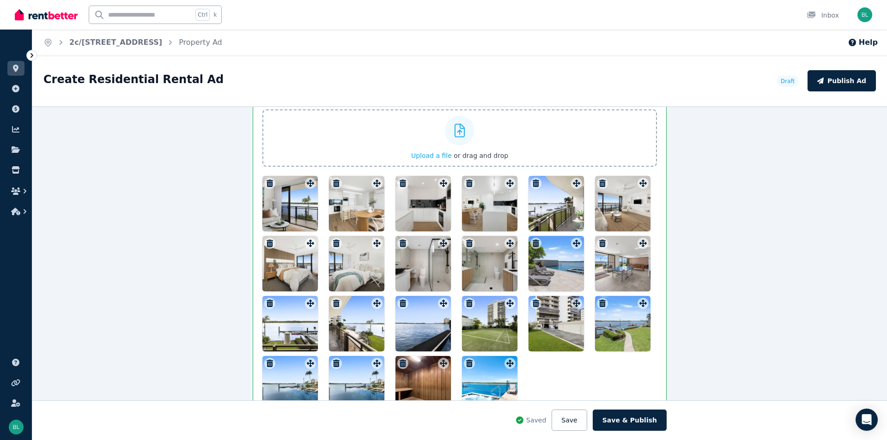
scroll to position [1282, 0]
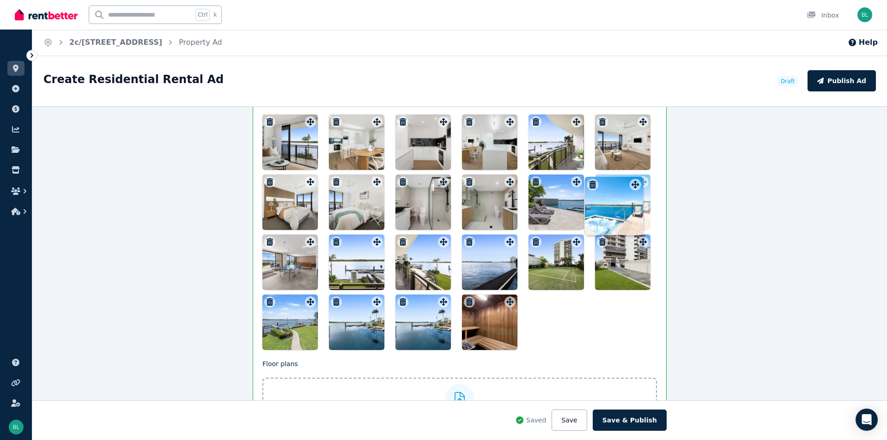
drag, startPoint x: 507, startPoint y: 303, endPoint x: 635, endPoint y: 178, distance: 178.8
click at [635, 178] on div "Photos Upload a file or drag and drop Uploaded " 2c-120-122-Duporth-Ave-7_8.jpg…" at bounding box center [460, 190] width 395 height 321
click at [400, 300] on icon "button" at bounding box center [403, 302] width 6 height 7
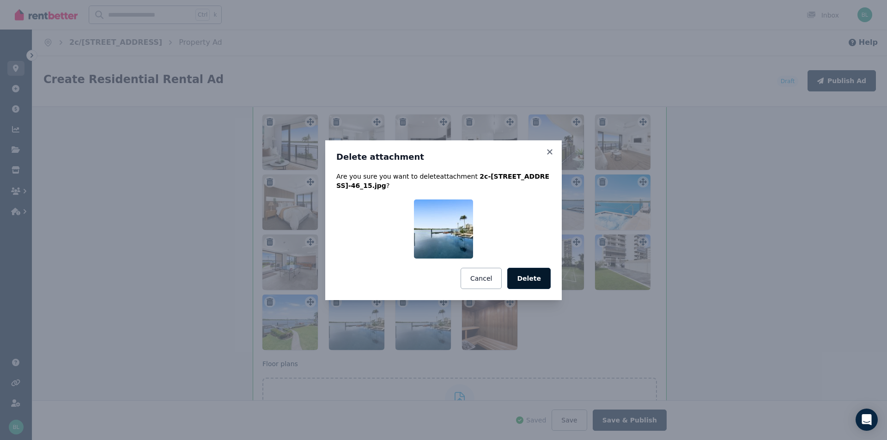
click at [524, 280] on button "Delete" at bounding box center [528, 278] width 43 height 21
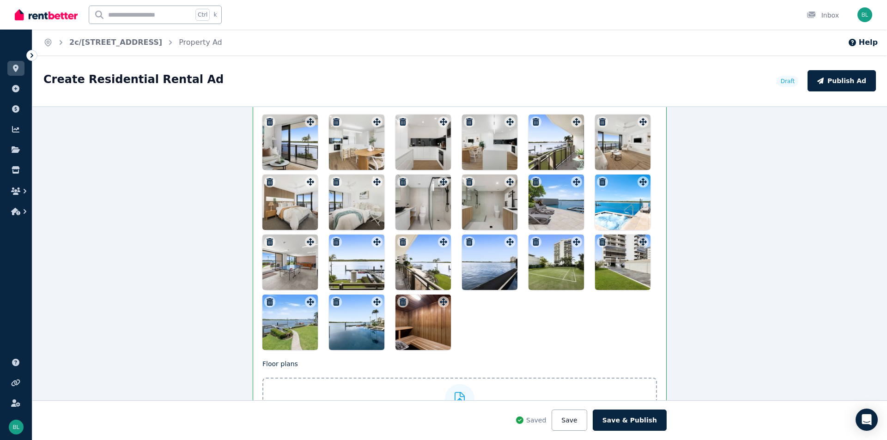
click at [466, 240] on icon "button" at bounding box center [469, 241] width 6 height 7
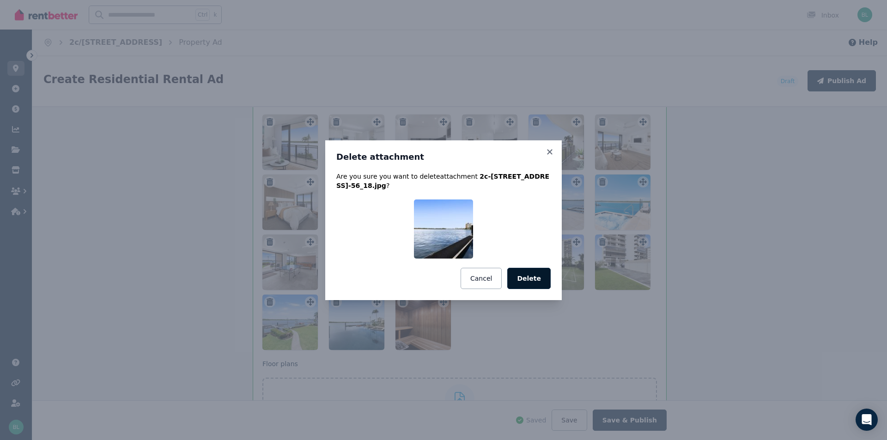
click at [525, 283] on button "Delete" at bounding box center [528, 278] width 43 height 21
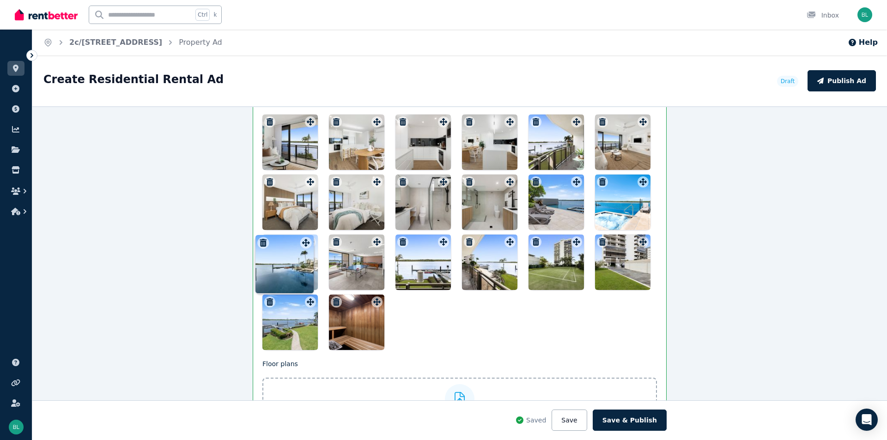
drag, startPoint x: 308, startPoint y: 302, endPoint x: 305, endPoint y: 235, distance: 67.1
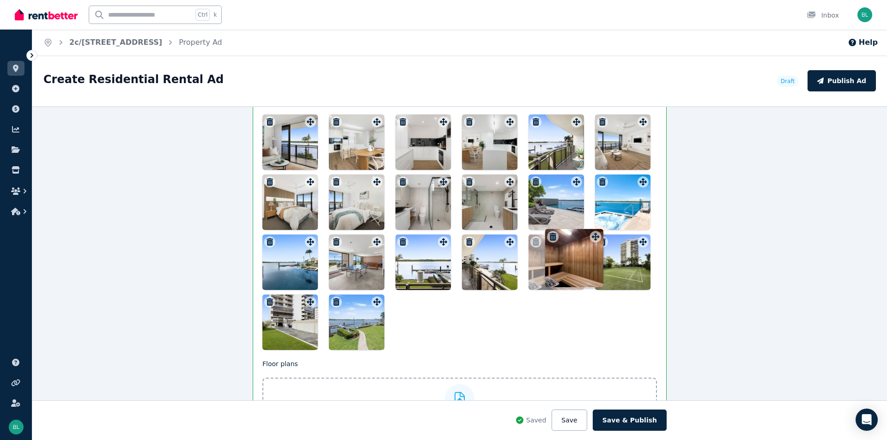
drag, startPoint x: 377, startPoint y: 302, endPoint x: 596, endPoint y: 228, distance: 231.4
click at [543, 330] on div at bounding box center [460, 233] width 395 height 236
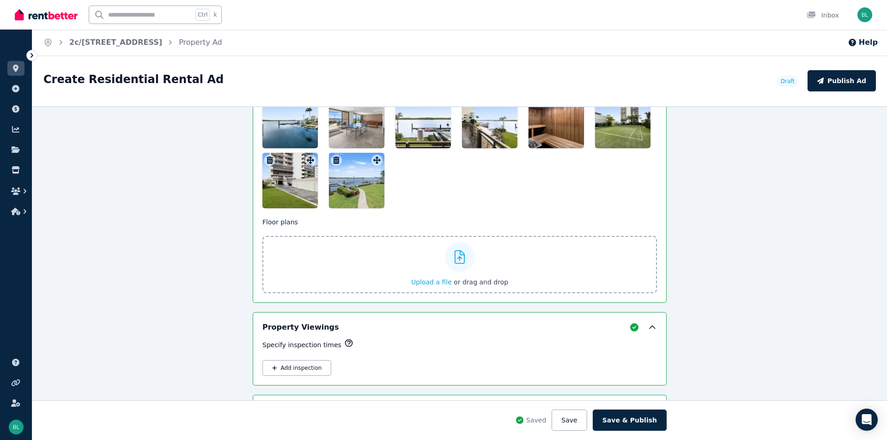
scroll to position [1467, 0]
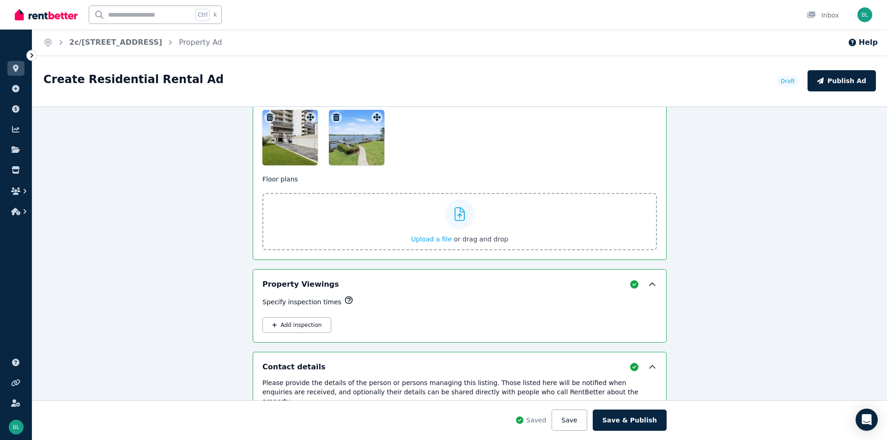
click at [431, 238] on span "Upload a file" at bounding box center [431, 239] width 41 height 7
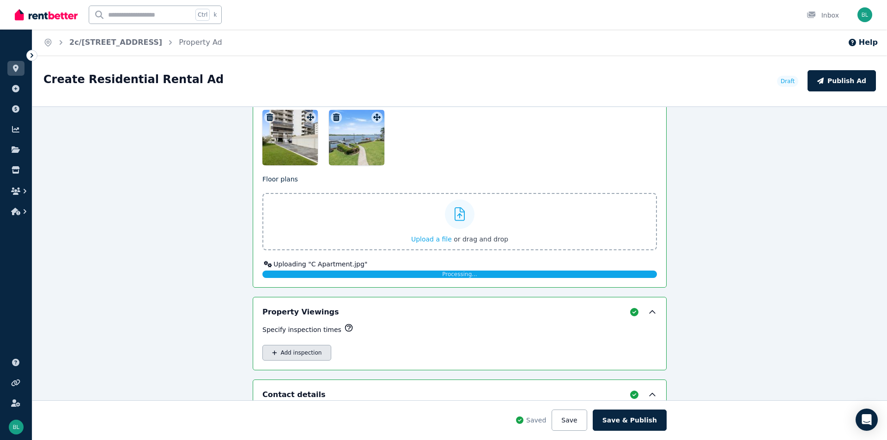
click at [272, 351] on icon "button" at bounding box center [274, 353] width 5 height 5
select select "**"
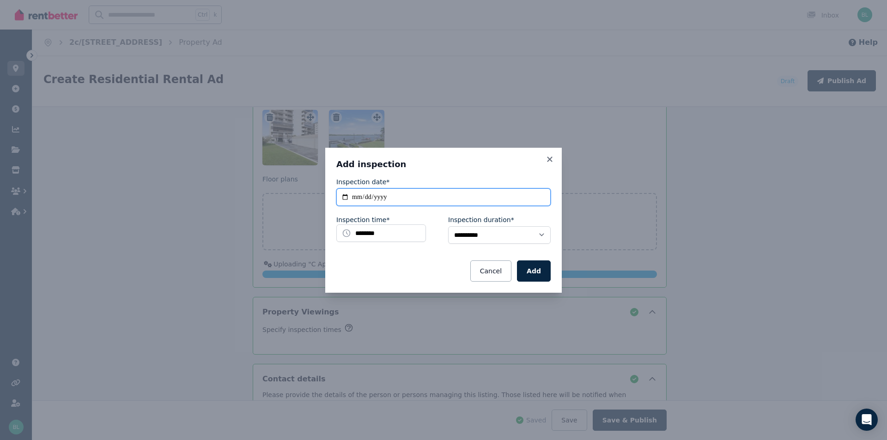
click at [387, 201] on input "**********" at bounding box center [443, 198] width 214 height 18
click at [359, 200] on input "**********" at bounding box center [443, 198] width 214 height 18
type input "**********"
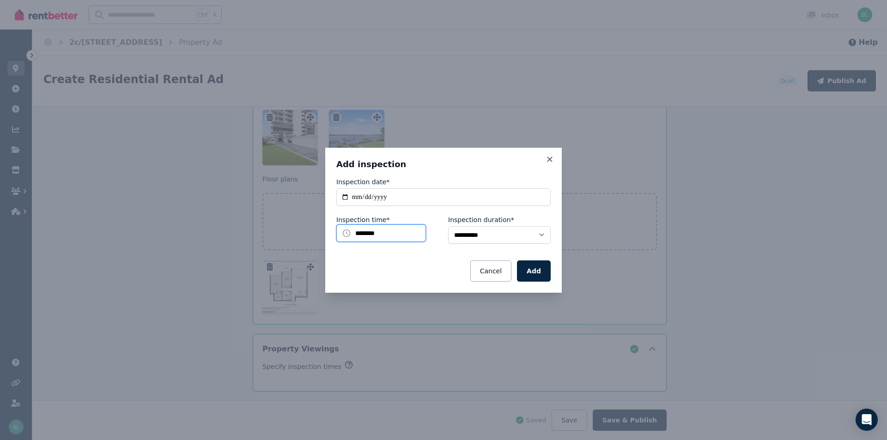
click at [373, 236] on input "********" at bounding box center [381, 234] width 90 height 18
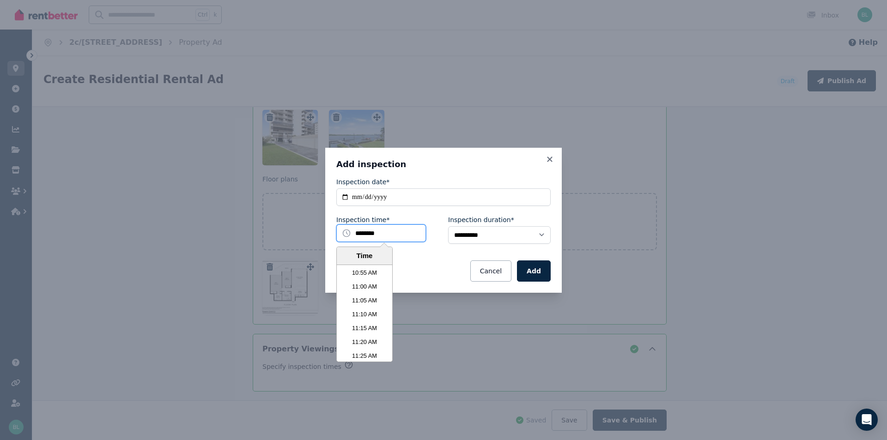
scroll to position [1829, 0]
click at [372, 314] on li "11:15 AM" at bounding box center [364, 315] width 55 height 14
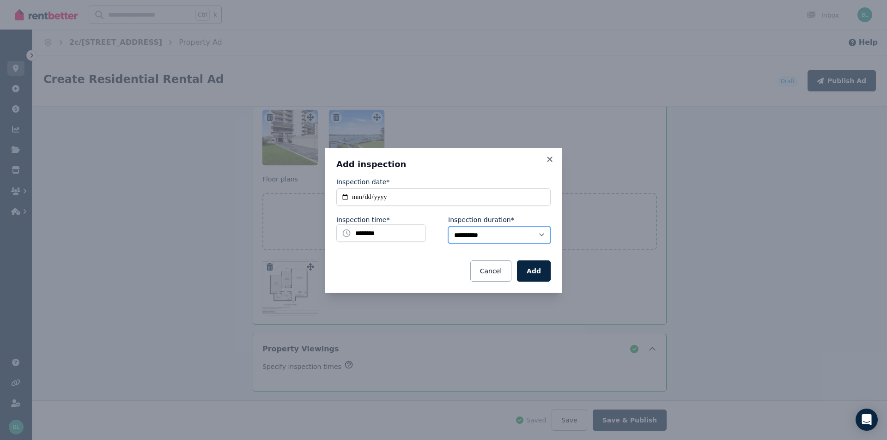
click at [495, 239] on select "**********" at bounding box center [499, 235] width 103 height 18
select select "**"
click at [448, 226] on select "**********" at bounding box center [499, 235] width 103 height 18
click at [537, 275] on button "Add" at bounding box center [534, 271] width 34 height 21
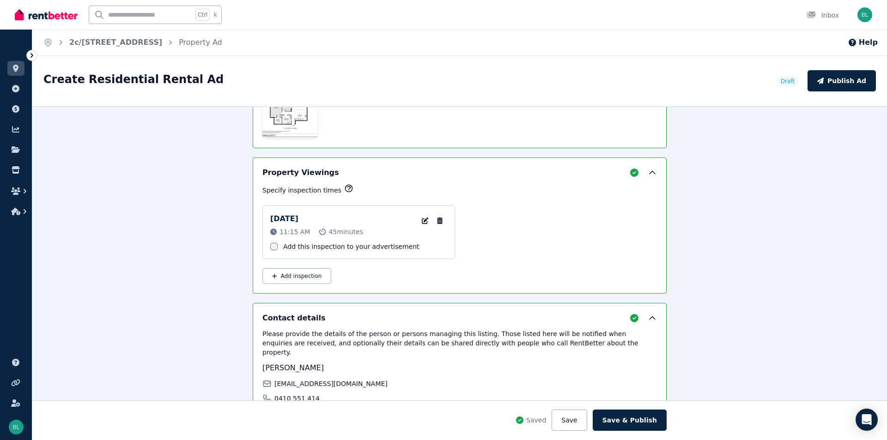
scroll to position [1652, 0]
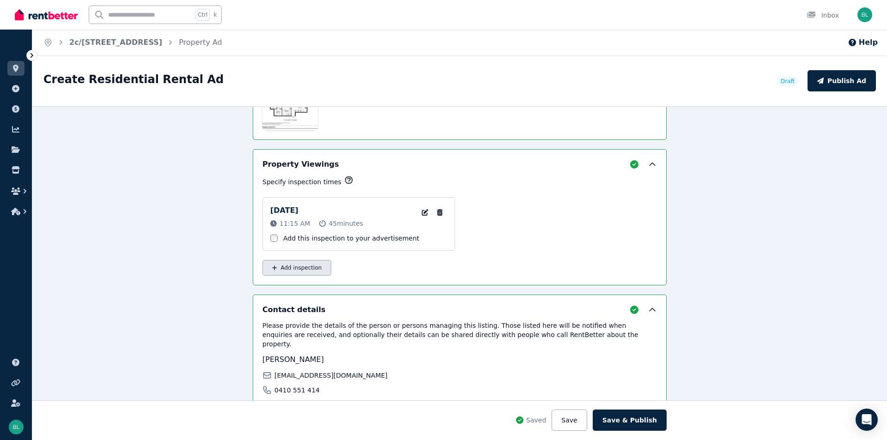
click at [308, 269] on button "Add inspection" at bounding box center [297, 268] width 69 height 16
select select "**"
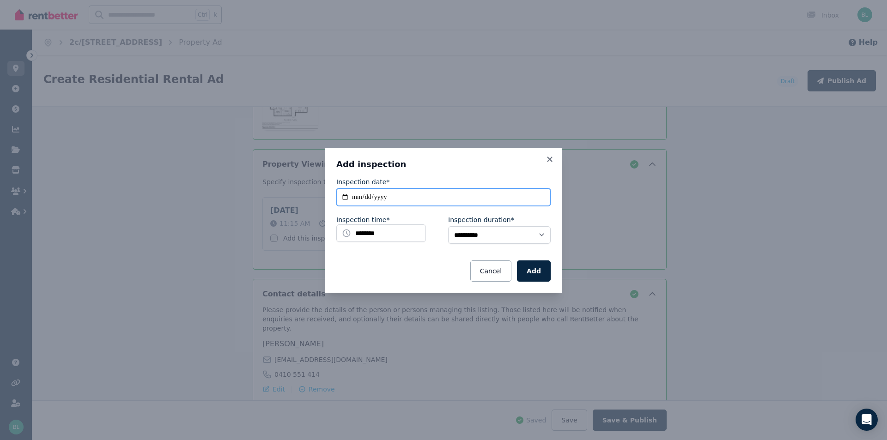
click at [407, 197] on input "**********" at bounding box center [443, 198] width 214 height 18
type input "**********"
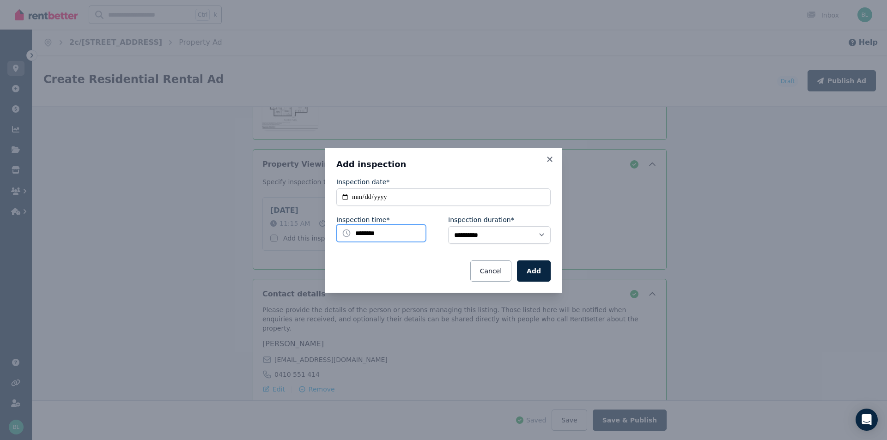
click at [375, 235] on input "********" at bounding box center [381, 234] width 90 height 18
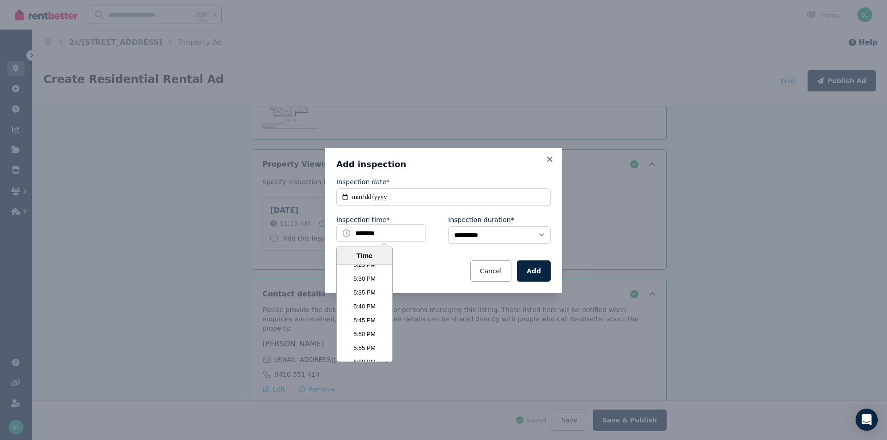
scroll to position [2805, 0]
click at [355, 293] on li "5:00 PM" at bounding box center [364, 296] width 55 height 14
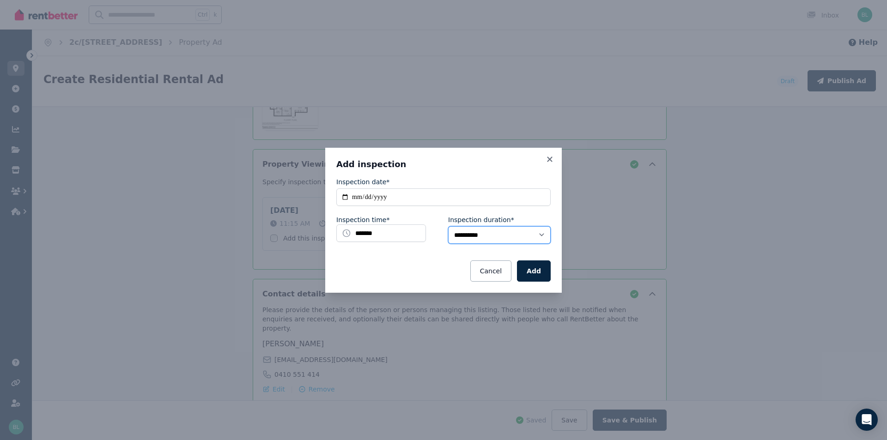
click at [536, 234] on select "**********" at bounding box center [499, 235] width 103 height 18
drag, startPoint x: 536, startPoint y: 235, endPoint x: 534, endPoint y: 241, distance: 6.3
click at [536, 234] on select "**********" at bounding box center [499, 235] width 103 height 18
click at [536, 273] on button "Add" at bounding box center [534, 271] width 34 height 21
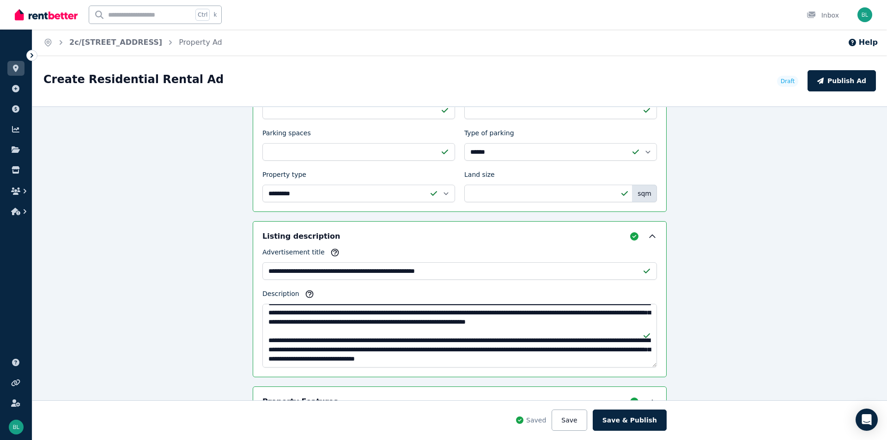
scroll to position [557, 0]
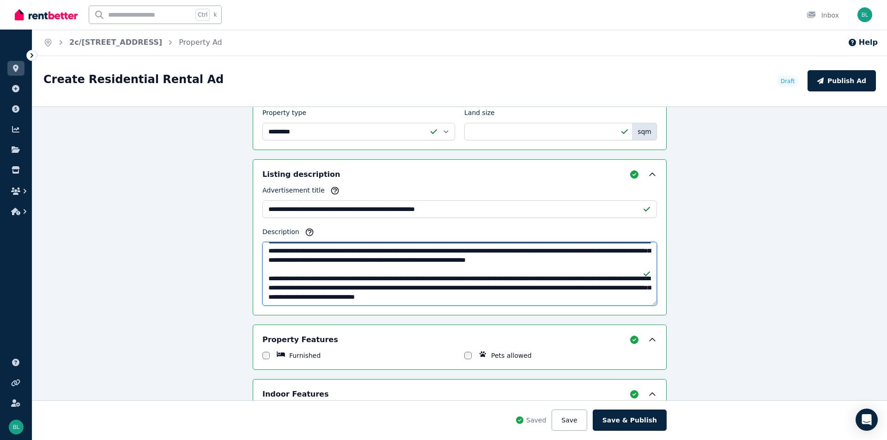
click at [568, 289] on textarea "Description" at bounding box center [460, 274] width 395 height 64
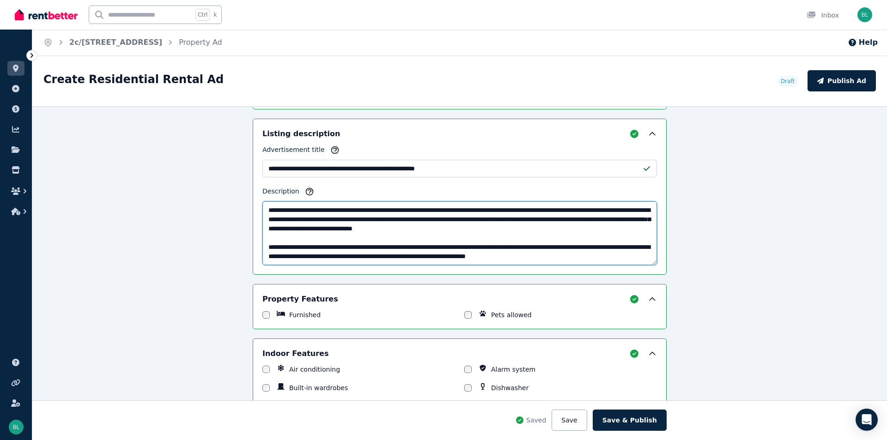
scroll to position [619, 0]
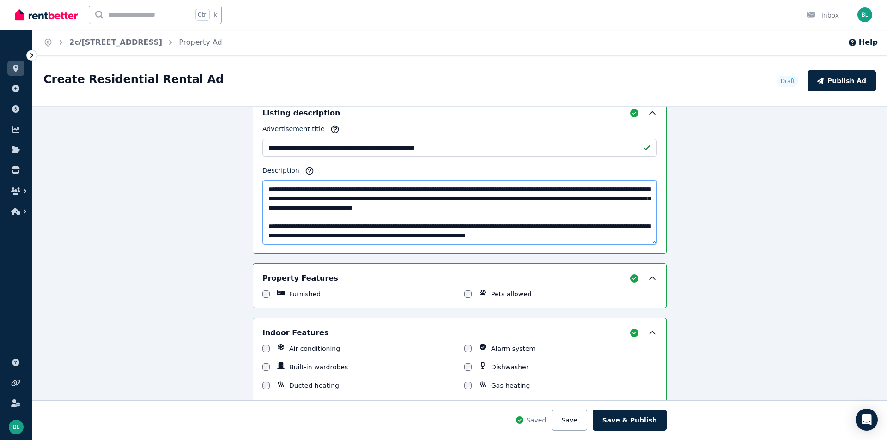
click at [539, 227] on textarea "Description" at bounding box center [460, 213] width 395 height 64
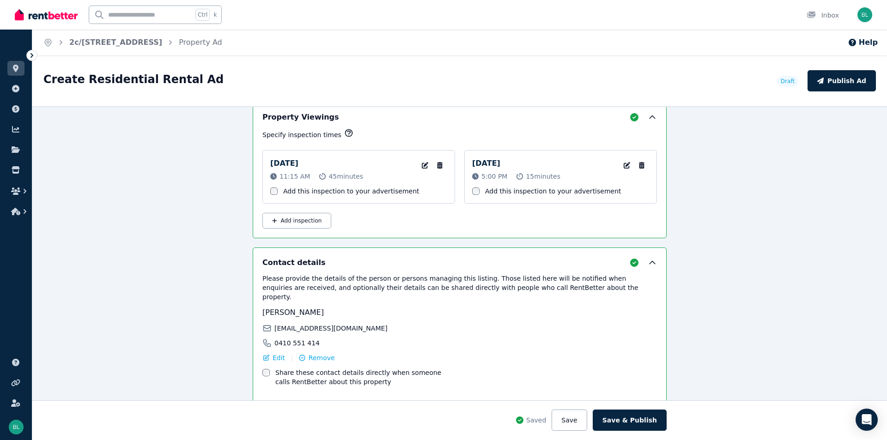
scroll to position [1728, 0]
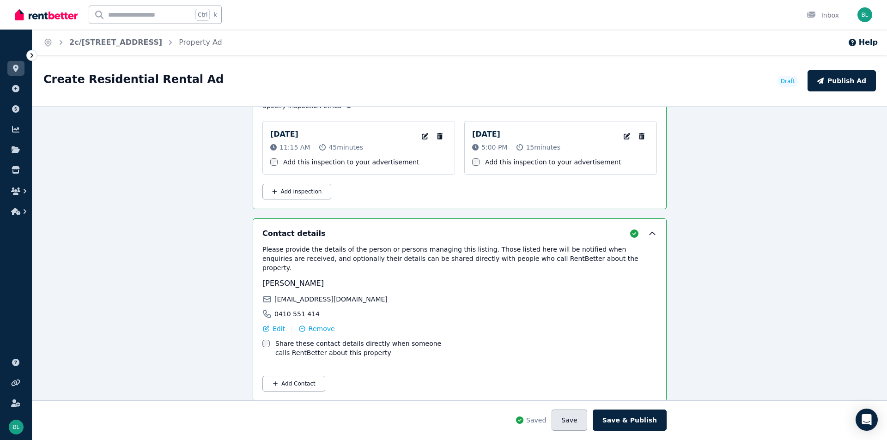
type textarea "**********"
click at [573, 428] on button "Save" at bounding box center [569, 420] width 35 height 21
click at [640, 420] on button "Save & Publish" at bounding box center [630, 420] width 74 height 21
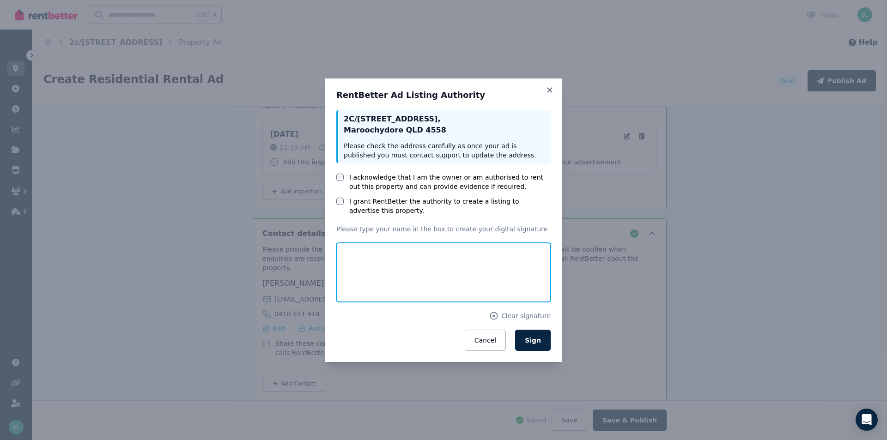
click at [392, 264] on input "text" at bounding box center [443, 272] width 214 height 59
type input "**********"
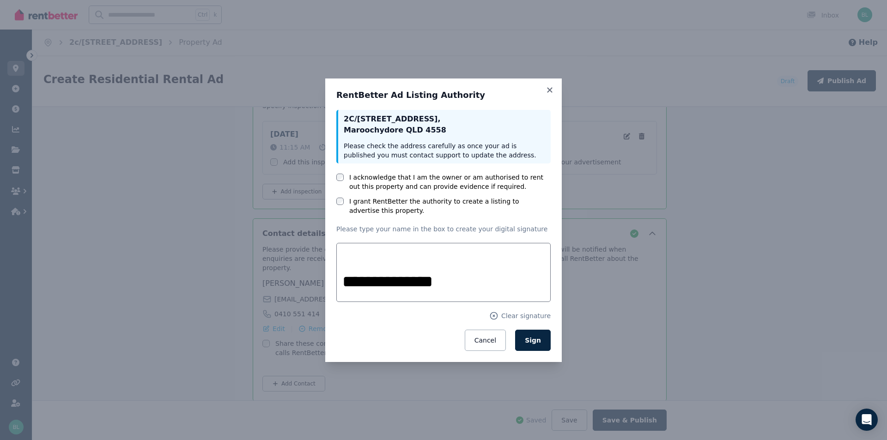
click at [539, 342] on span "Sign" at bounding box center [533, 340] width 16 height 7
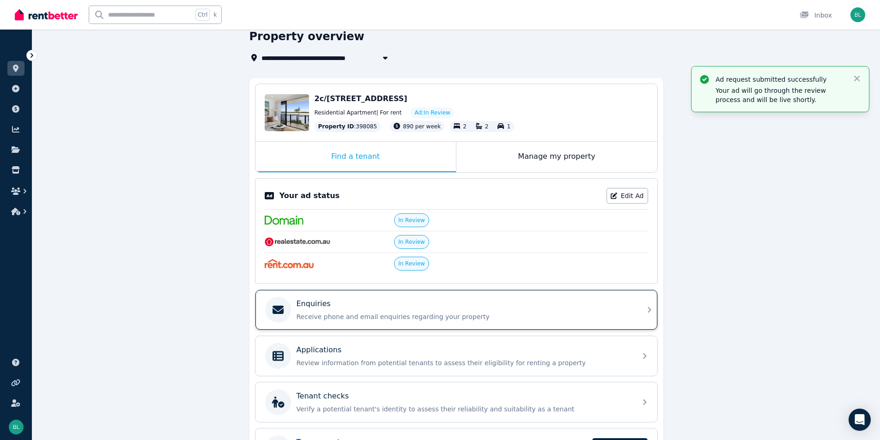
scroll to position [61, 0]
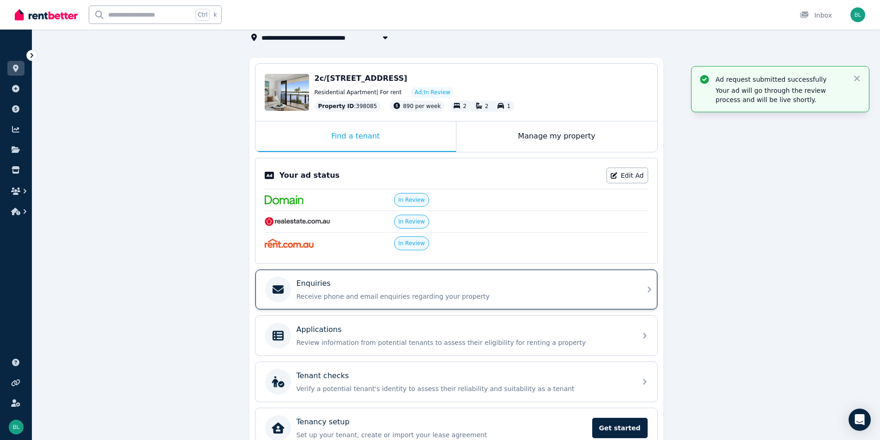
click at [409, 299] on p "Receive phone and email enquiries regarding your property" at bounding box center [464, 296] width 335 height 9
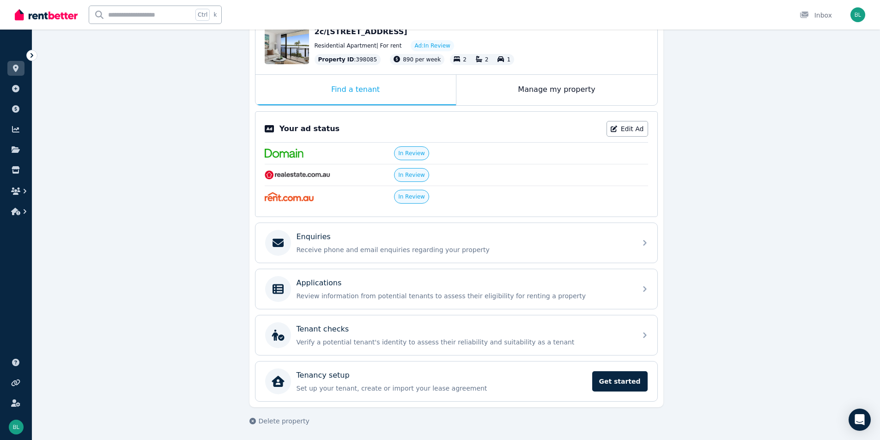
scroll to position [110, 0]
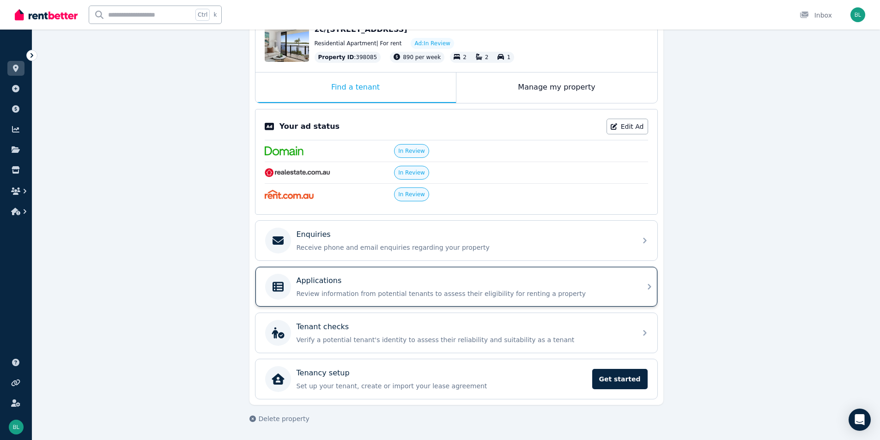
click at [466, 293] on p "Review information from potential tenants to assess their eligibility for renti…" at bounding box center [464, 293] width 335 height 9
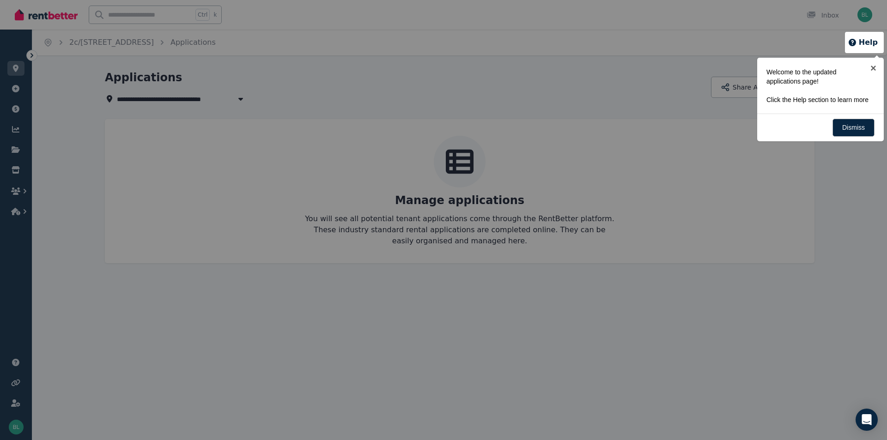
click at [788, 77] on p "Welcome to the updated applications page!" at bounding box center [818, 76] width 103 height 18
click at [798, 99] on p "Click the Help section to learn more" at bounding box center [818, 99] width 103 height 9
click at [868, 46] on button "Help" at bounding box center [863, 42] width 30 height 11
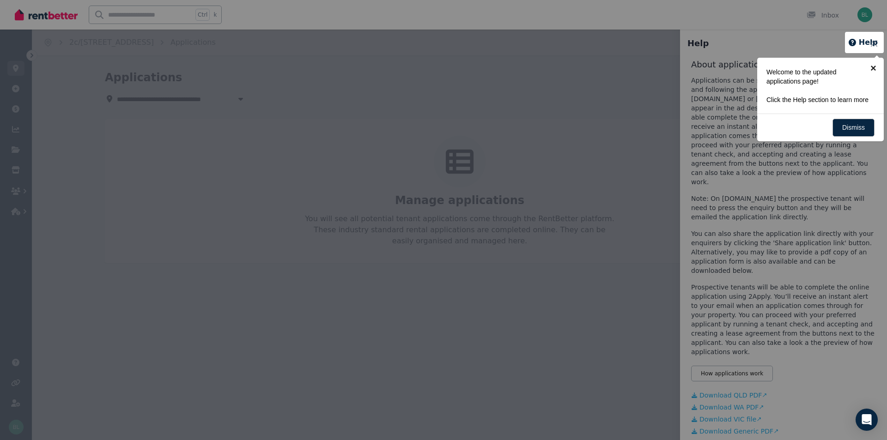
click at [876, 67] on link "×" at bounding box center [873, 68] width 21 height 21
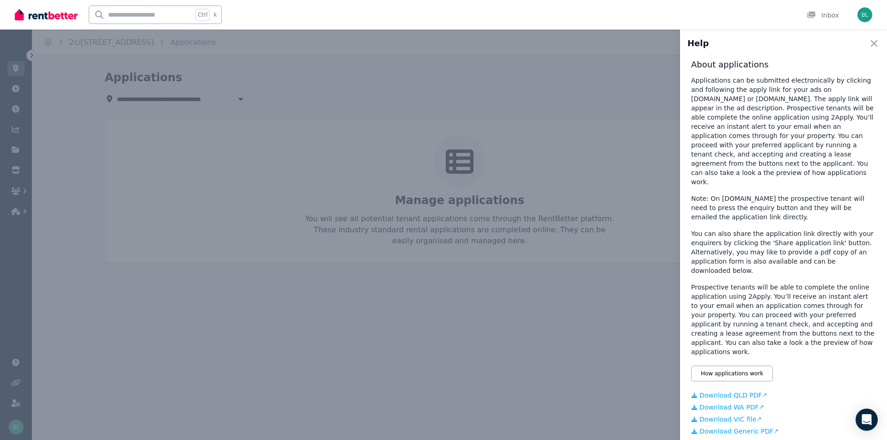
scroll to position [61, 0]
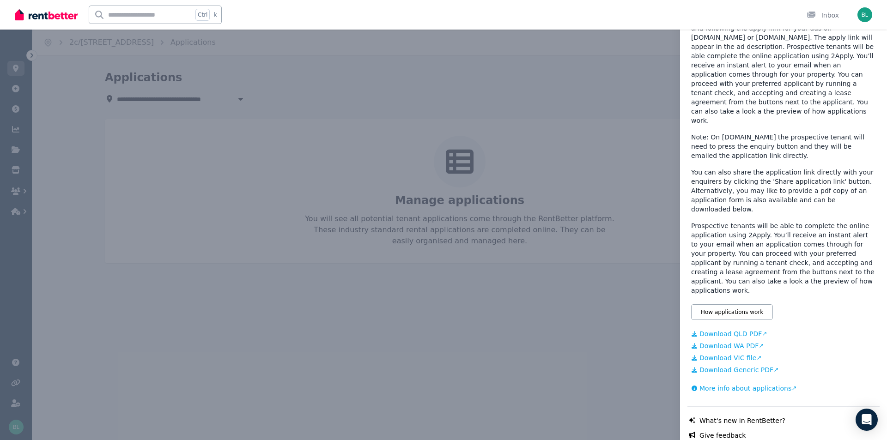
click at [722, 330] on link "Download QLD PDF" at bounding box center [783, 334] width 185 height 9
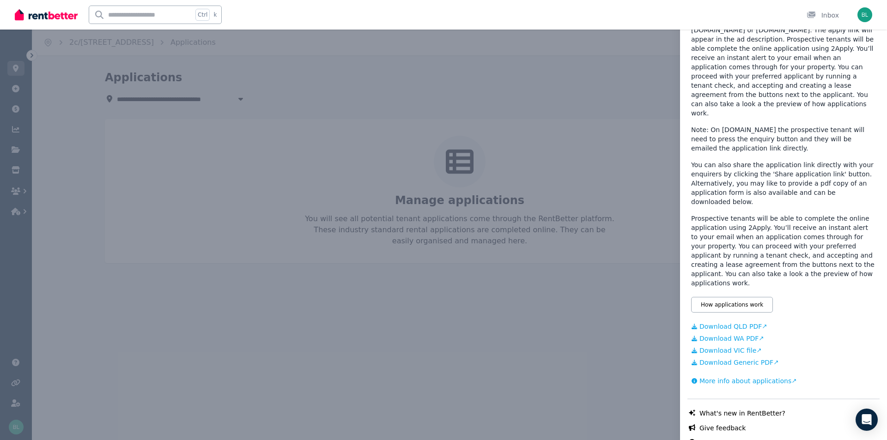
scroll to position [73, 0]
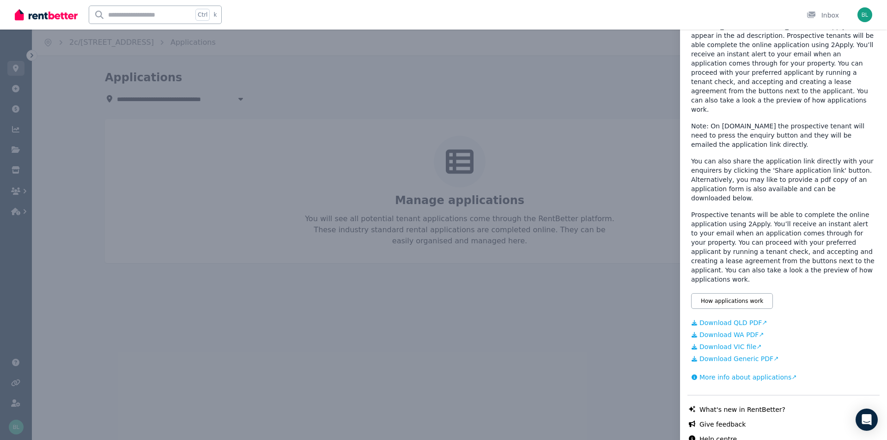
click at [744, 373] on link "More info about applications" at bounding box center [744, 377] width 106 height 9
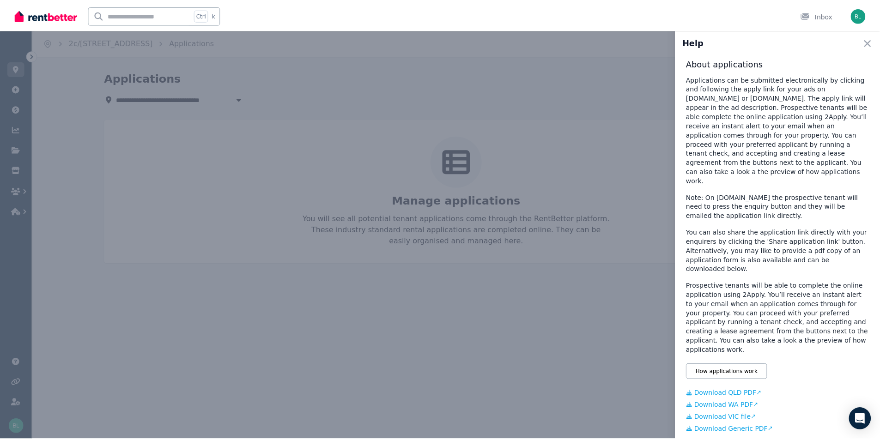
scroll to position [0, 0]
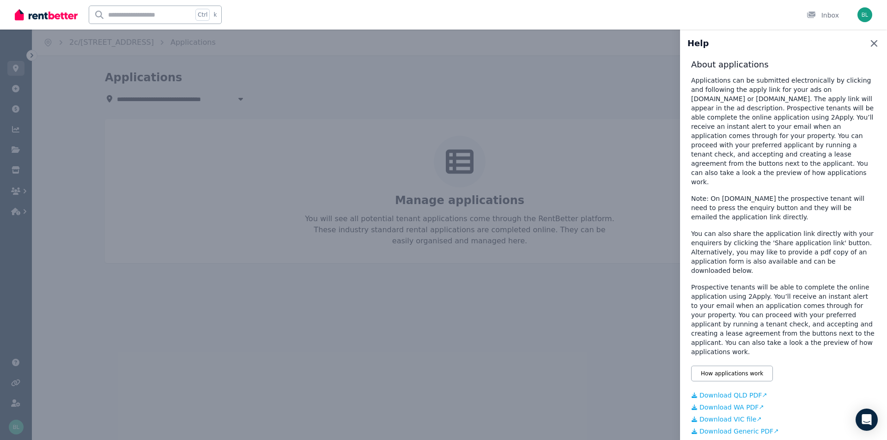
click at [870, 42] on icon "button" at bounding box center [874, 43] width 11 height 11
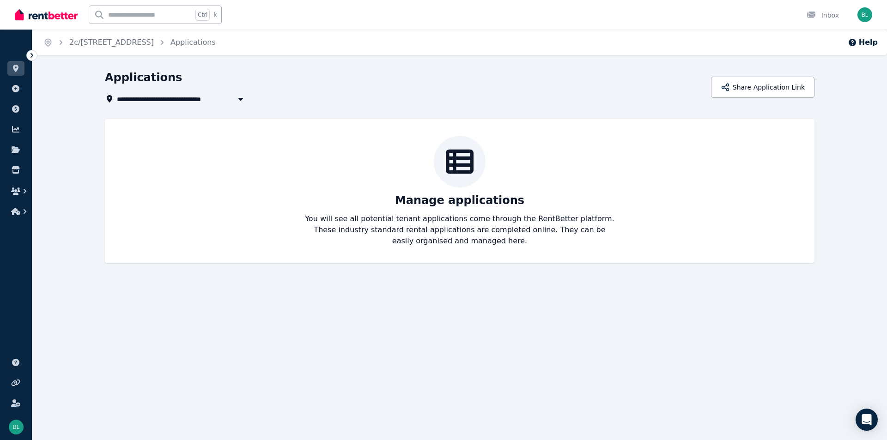
click at [108, 99] on icon at bounding box center [110, 98] width 6 height 7
click at [16, 71] on icon at bounding box center [16, 68] width 6 height 7
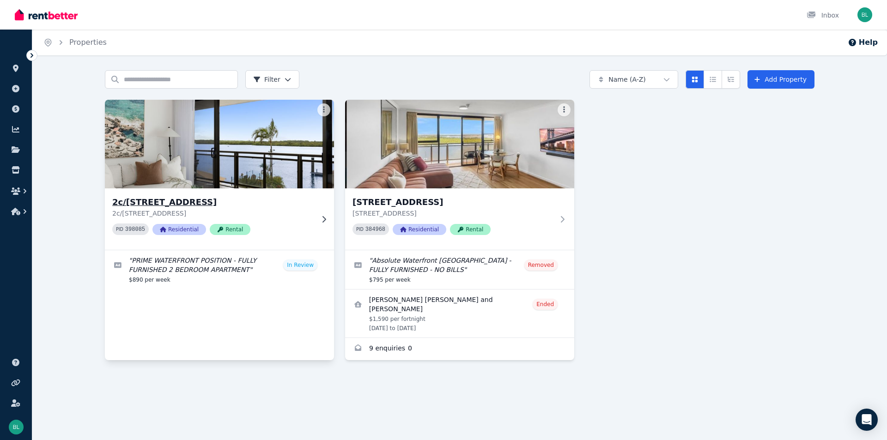
click at [207, 201] on h3 "2c/[STREET_ADDRESS]" at bounding box center [213, 202] width 202 height 13
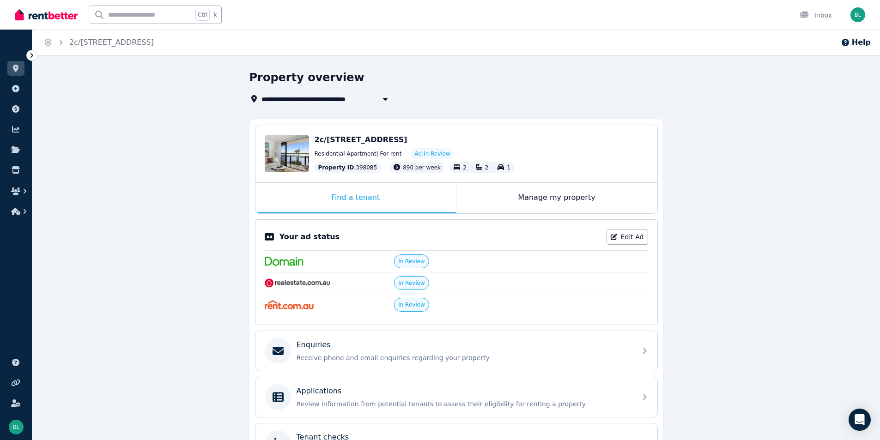
scroll to position [61, 0]
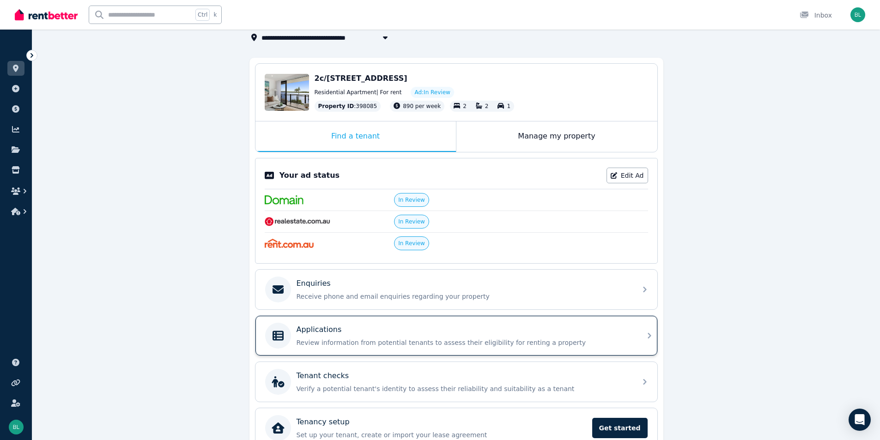
click at [408, 335] on div "Applications" at bounding box center [464, 329] width 335 height 11
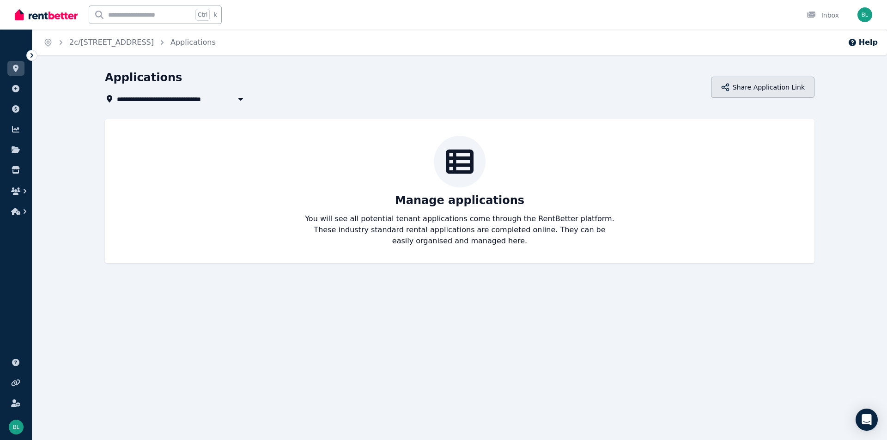
click at [758, 92] on button "Share Application Link" at bounding box center [763, 87] width 104 height 21
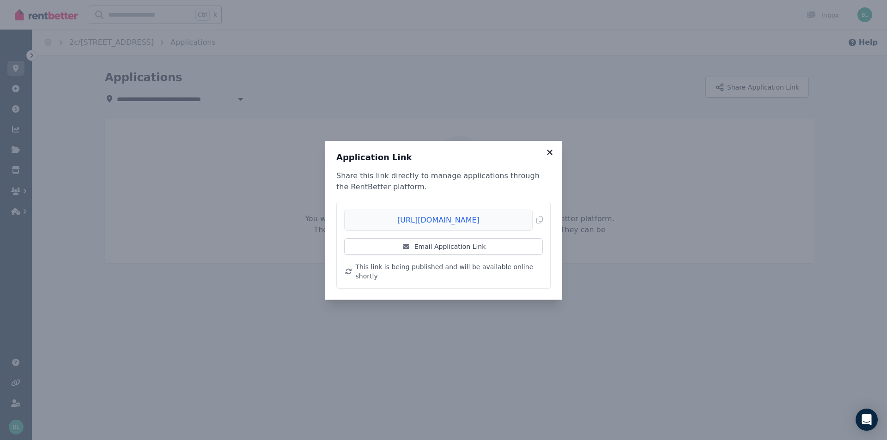
click at [550, 157] on icon at bounding box center [549, 152] width 9 height 8
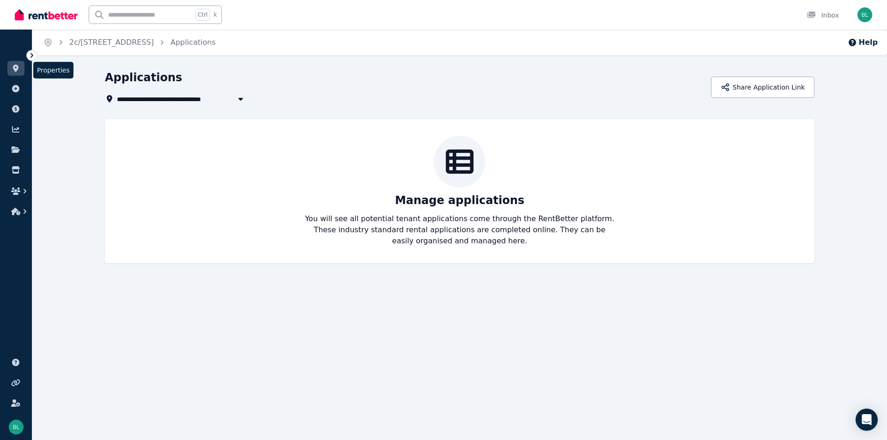
click at [19, 70] on icon at bounding box center [15, 68] width 9 height 7
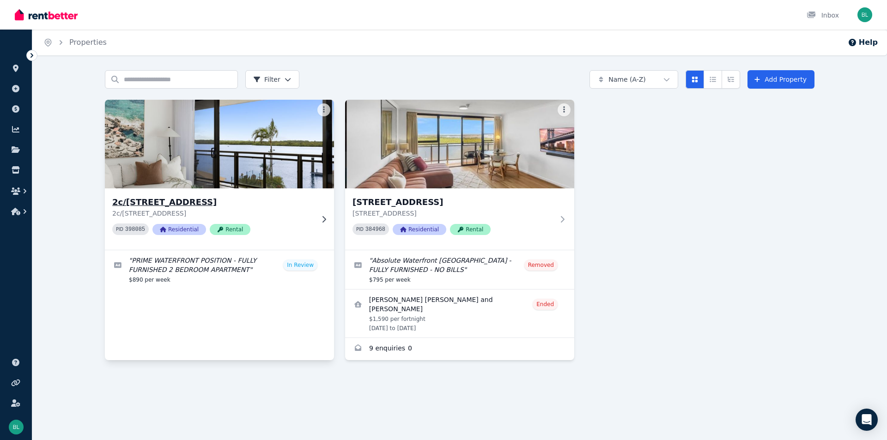
click at [235, 161] on img at bounding box center [219, 144] width 241 height 93
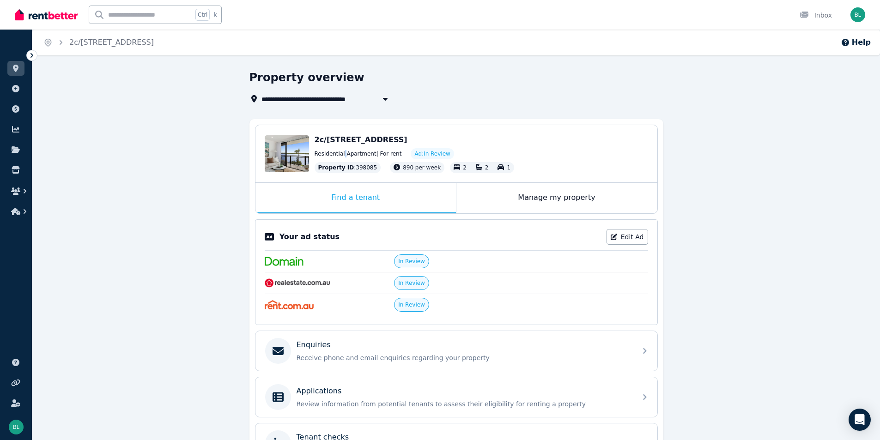
click at [341, 151] on div "Residential Apartment | For rent Ad: In Review" at bounding box center [482, 153] width 334 height 11
click at [285, 86] on div "Property overview" at bounding box center [454, 79] width 409 height 18
click at [16, 68] on icon at bounding box center [16, 68] width 6 height 7
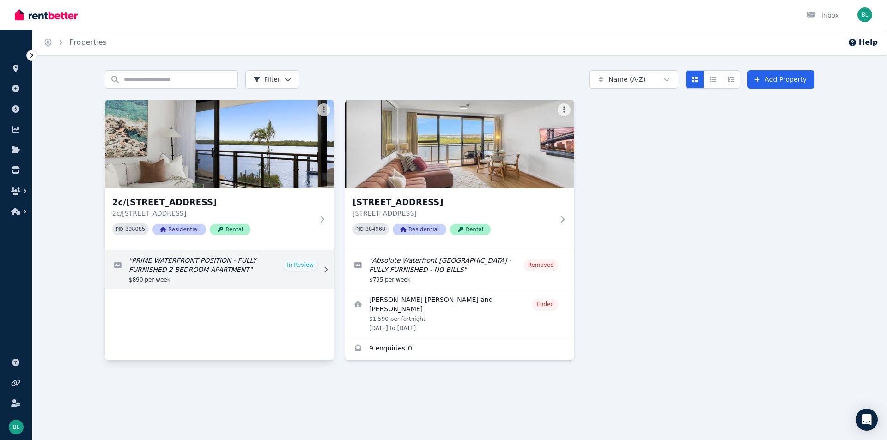
click at [297, 268] on link "Edit listing: PRIME WATERFRONT POSITION - FULLY FURNISHED 2 BEDROOM APARTMENT" at bounding box center [219, 269] width 229 height 39
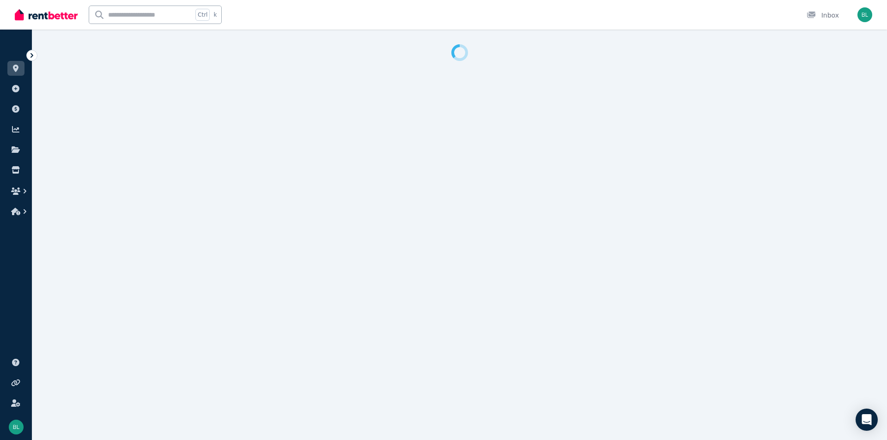
select select "***"
select select "**********"
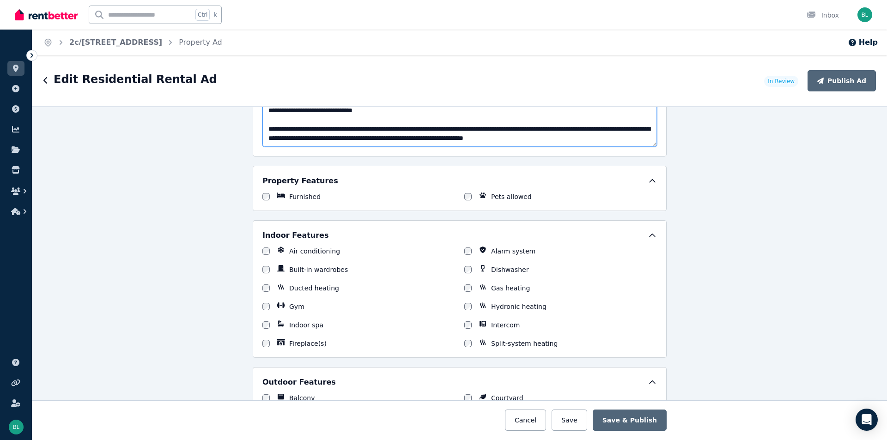
scroll to position [616, 0]
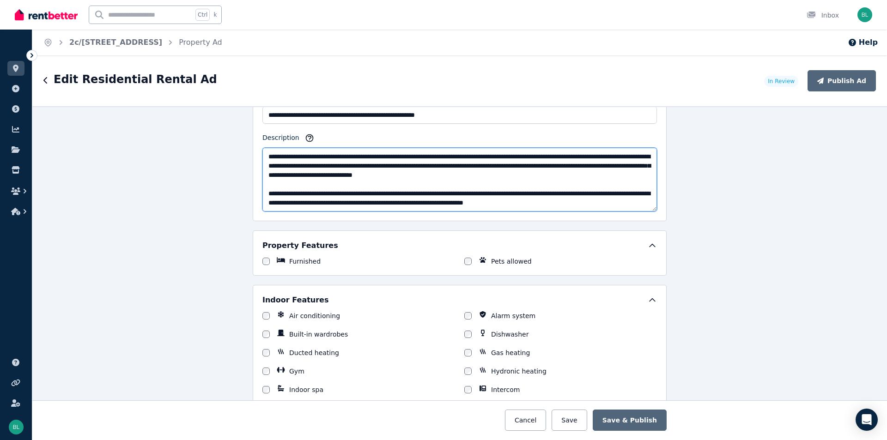
click at [499, 203] on textarea "Description" at bounding box center [460, 180] width 395 height 64
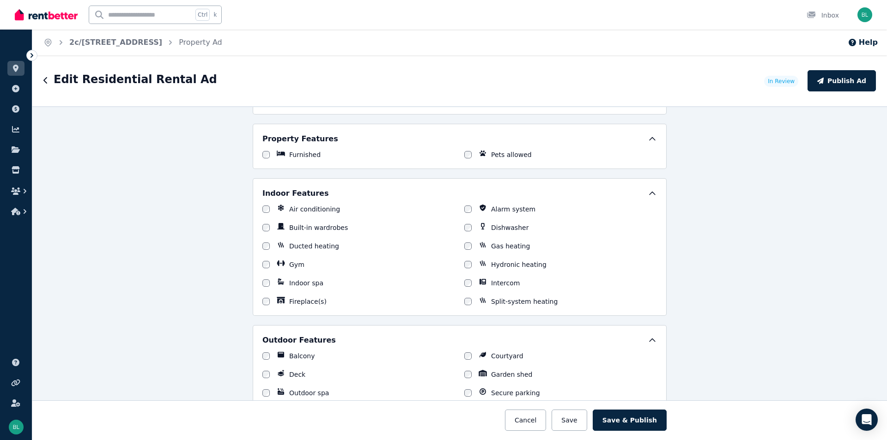
scroll to position [739, 0]
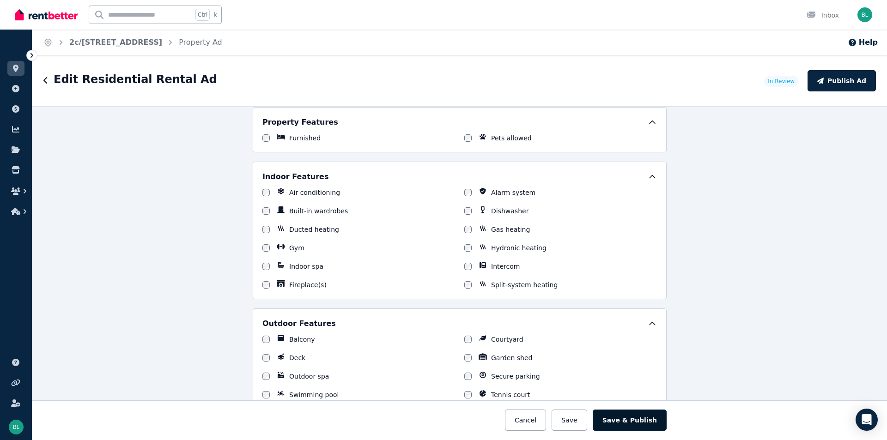
type textarea "**********"
click at [633, 422] on button "Save & Publish" at bounding box center [630, 420] width 74 height 21
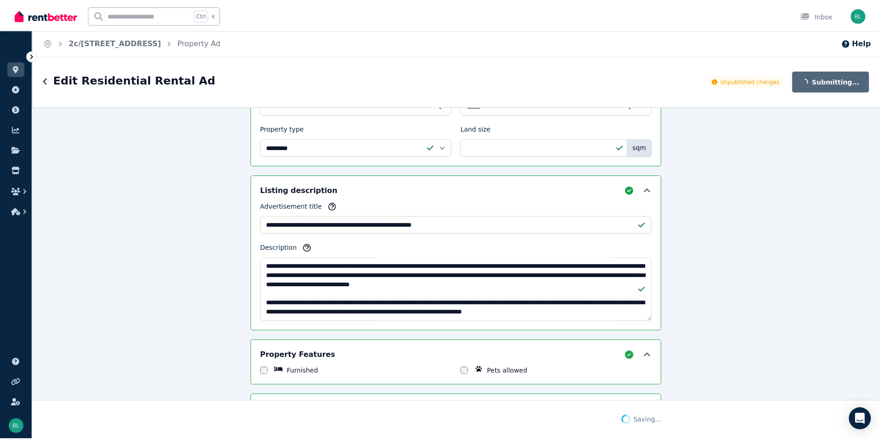
scroll to position [565, 0]
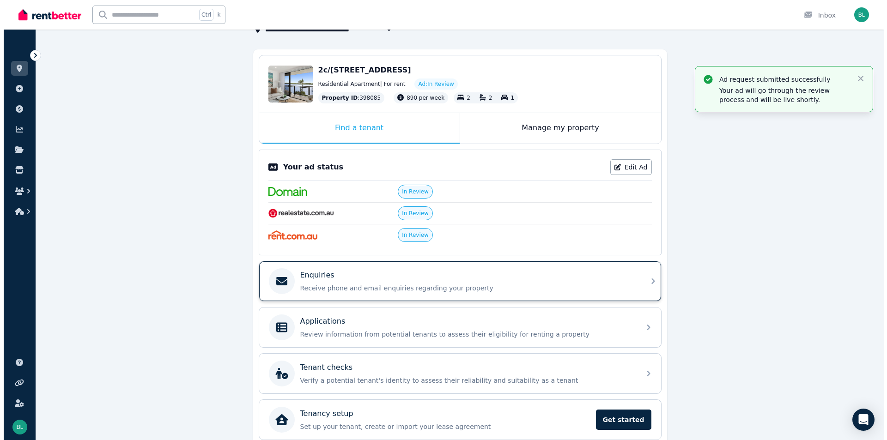
scroll to position [49, 0]
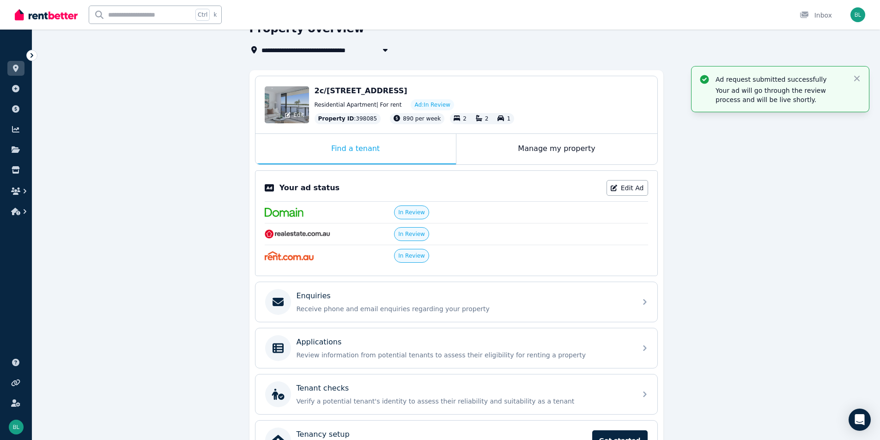
click at [299, 105] on div "Edit" at bounding box center [287, 104] width 44 height 37
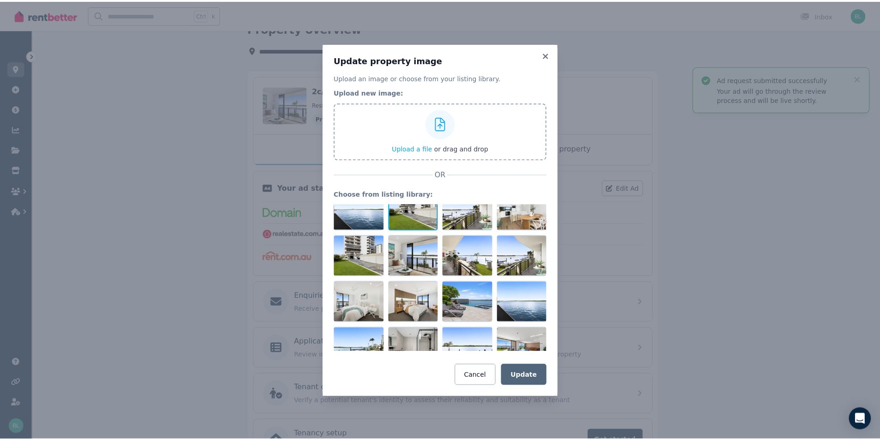
scroll to position [308, 0]
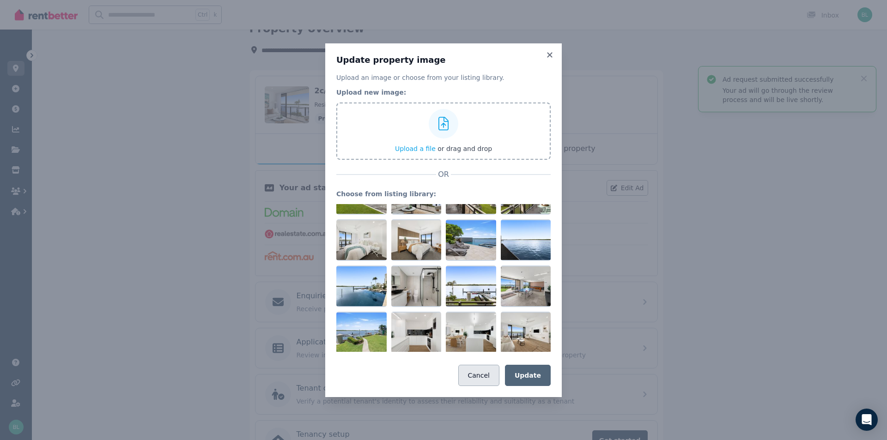
click at [485, 377] on button "Cancel" at bounding box center [478, 375] width 41 height 21
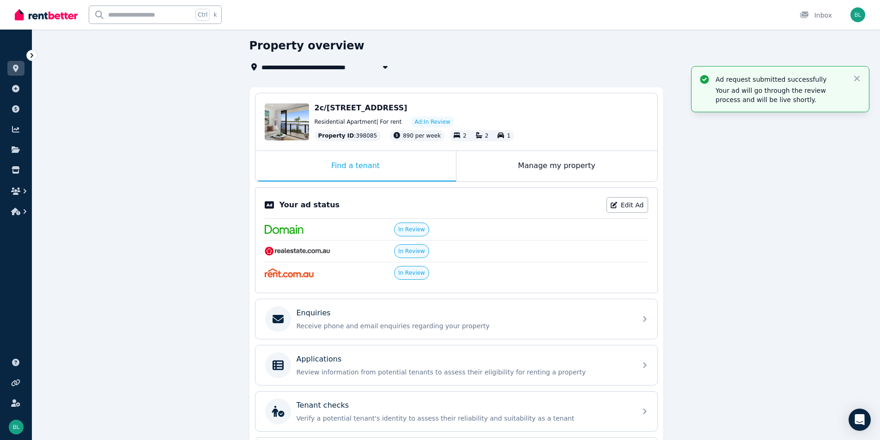
scroll to position [0, 0]
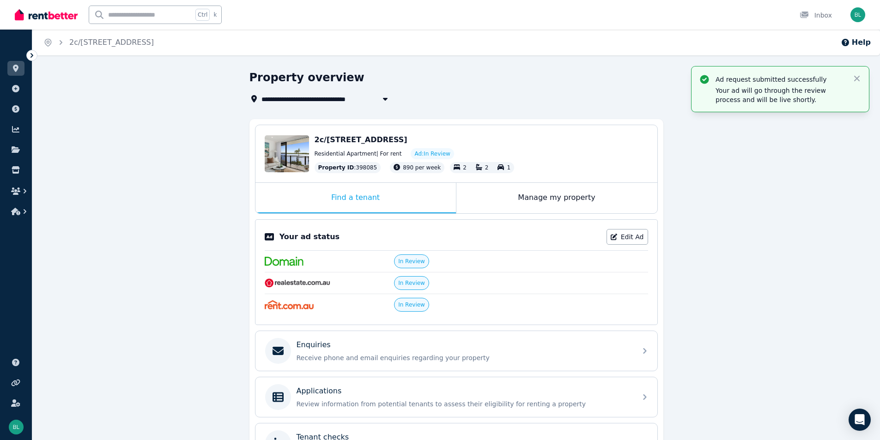
click at [325, 143] on span "2c/120-122 Duporth Ave, Maroochydore QLD 4558" at bounding box center [361, 139] width 93 height 9
click at [18, 68] on icon at bounding box center [16, 68] width 6 height 7
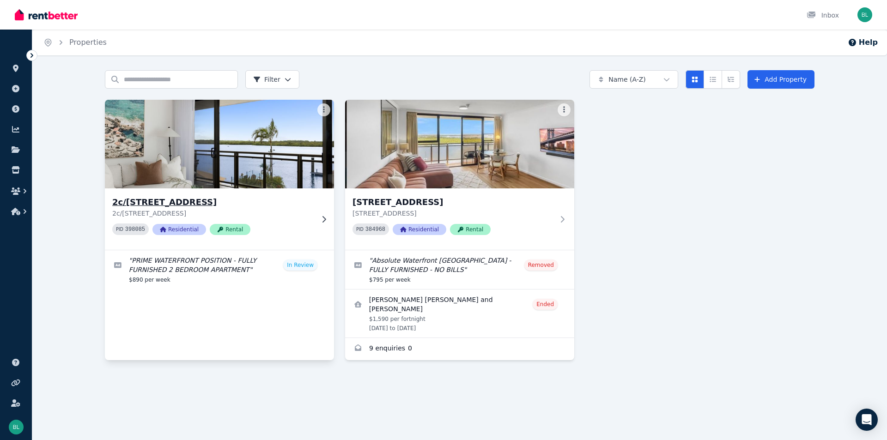
click at [225, 205] on h3 "2c/[STREET_ADDRESS]" at bounding box center [213, 202] width 202 height 13
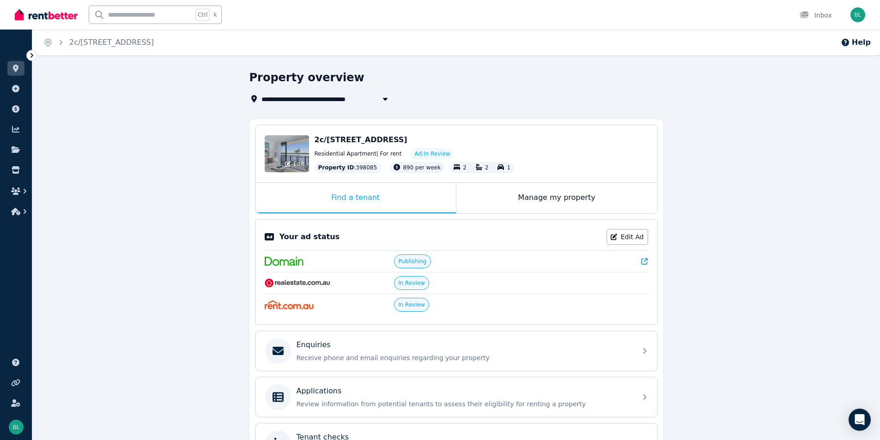
click at [280, 144] on div "Edit" at bounding box center [287, 153] width 44 height 37
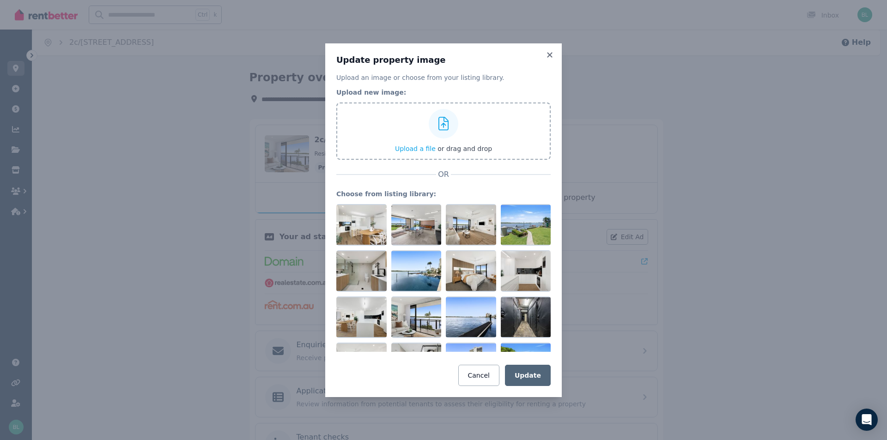
click at [551, 54] on icon at bounding box center [549, 54] width 5 height 5
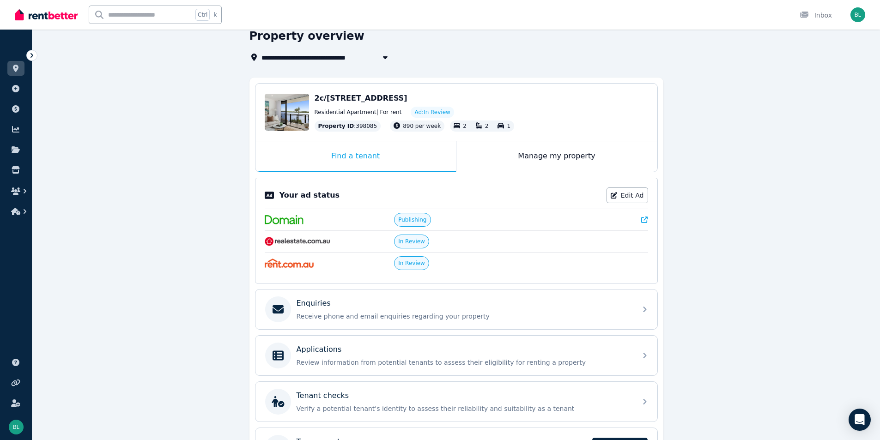
scroll to position [61, 0]
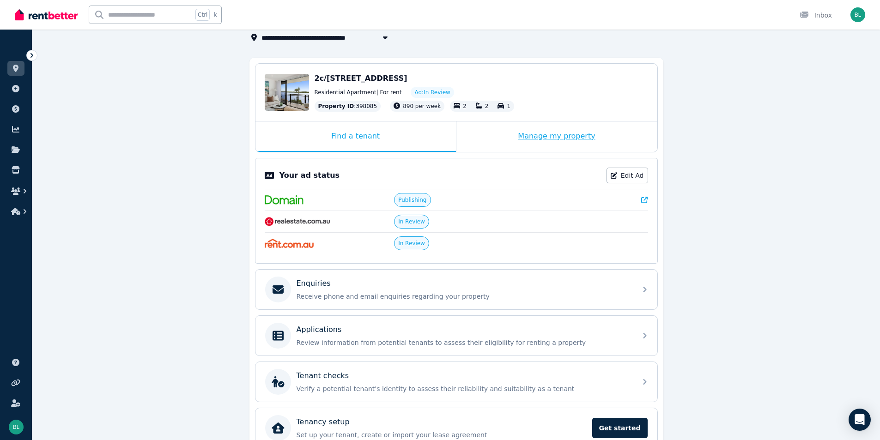
click at [550, 136] on div "Manage my property" at bounding box center [557, 137] width 201 height 31
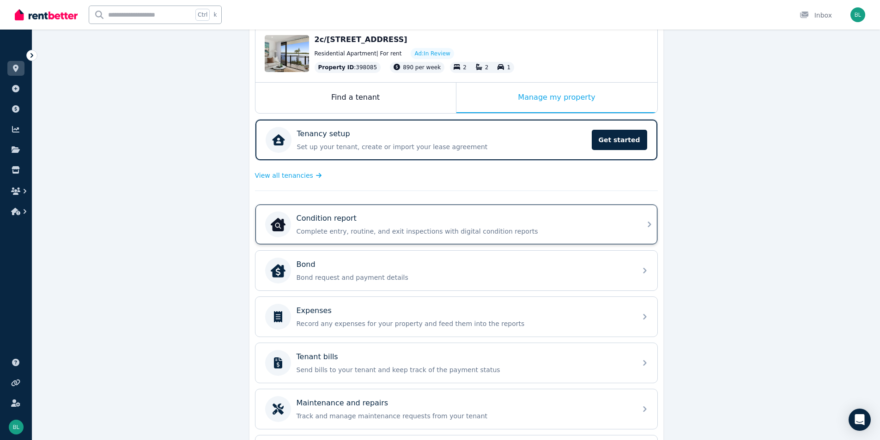
scroll to position [0, 0]
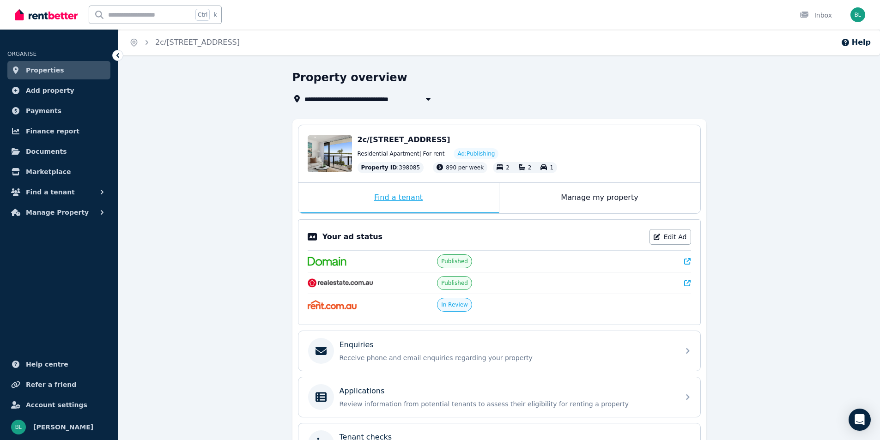
click at [398, 198] on div "Find a tenant" at bounding box center [399, 198] width 201 height 31
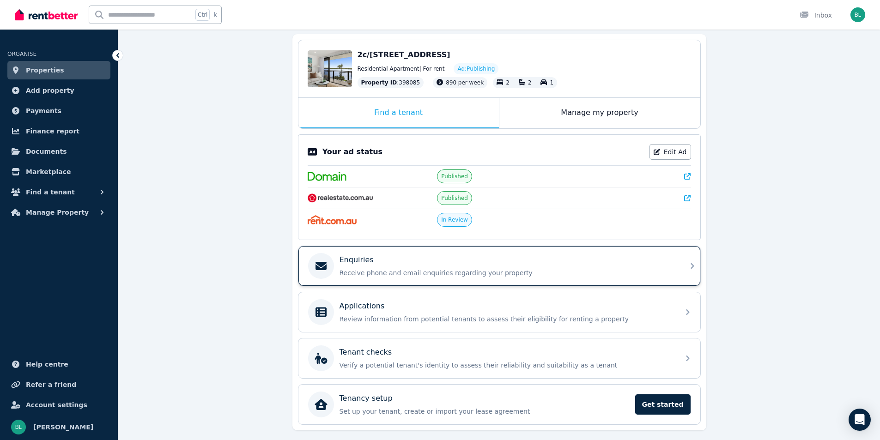
scroll to position [110, 0]
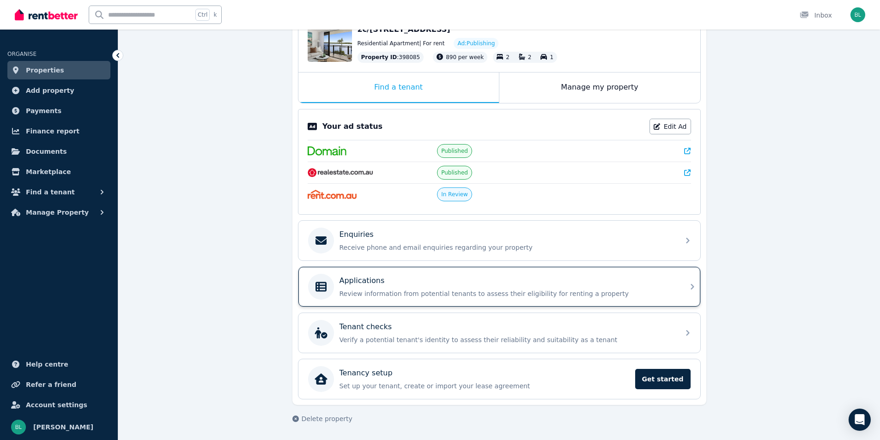
click at [689, 286] on icon at bounding box center [692, 286] width 11 height 11
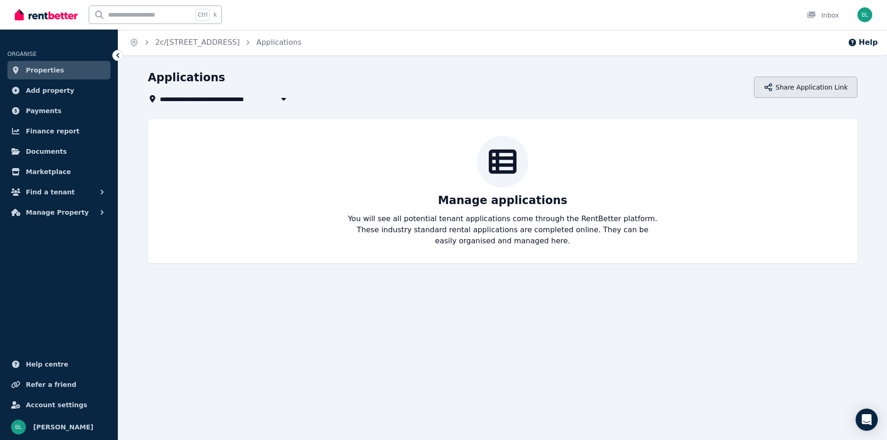
click at [801, 90] on button "Share Application Link" at bounding box center [806, 87] width 104 height 21
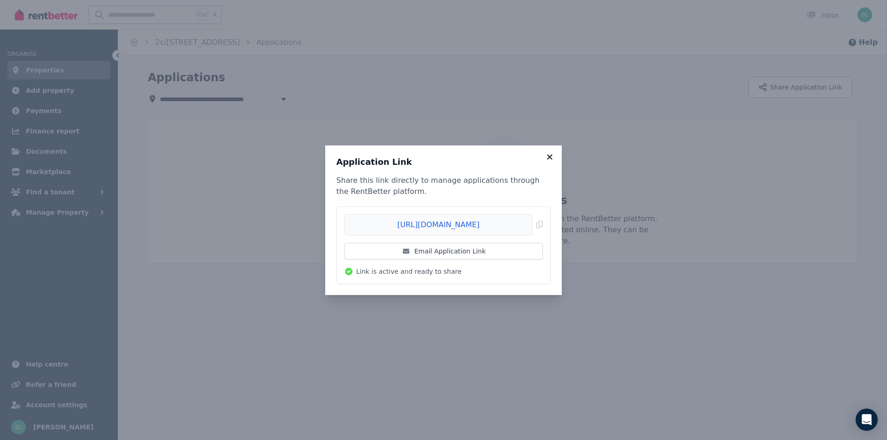
click at [552, 157] on icon at bounding box center [549, 157] width 9 height 8
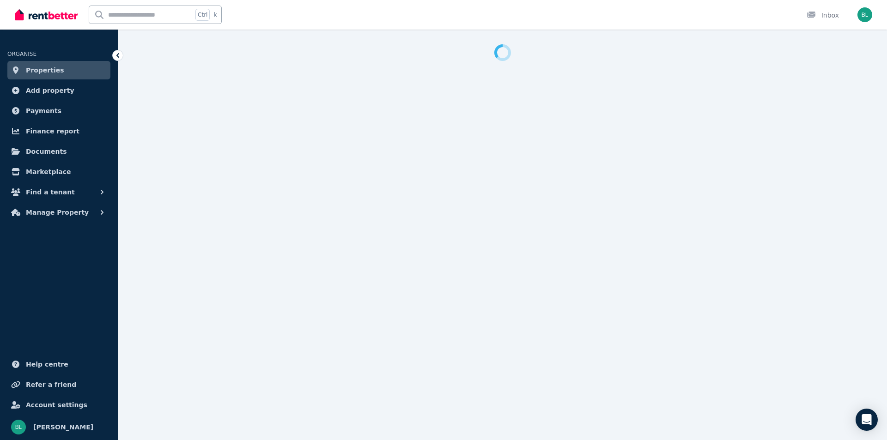
select select "***"
select select "**********"
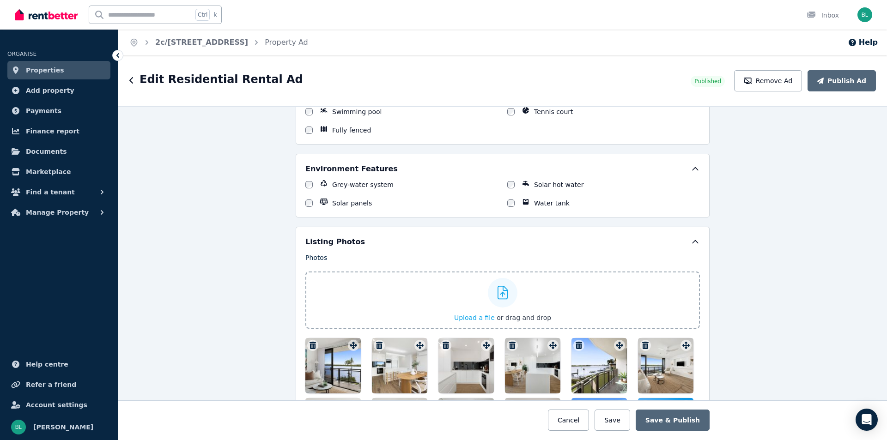
scroll to position [1233, 0]
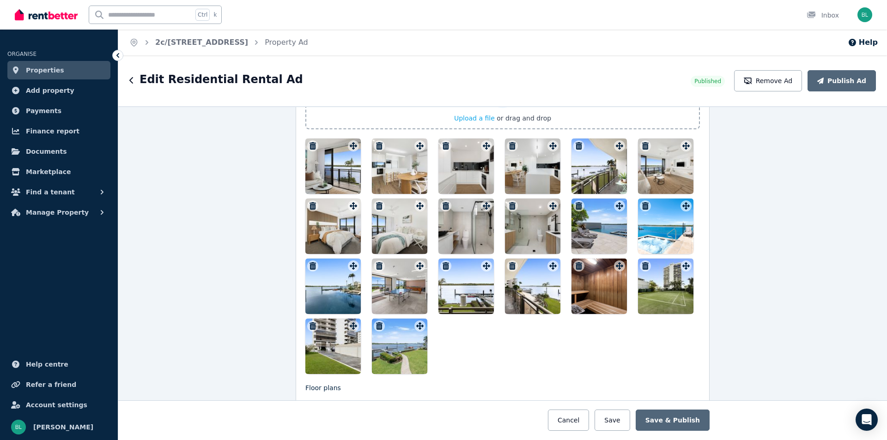
click at [481, 237] on div at bounding box center [466, 226] width 55 height 55
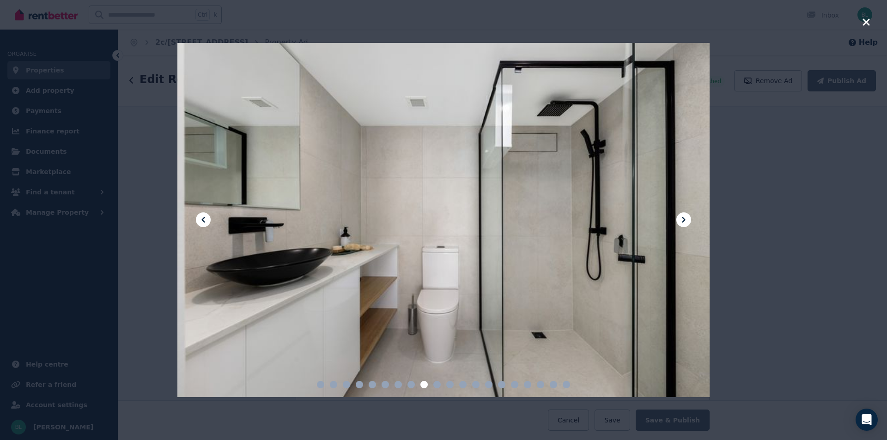
click at [689, 223] on icon at bounding box center [683, 219] width 11 height 11
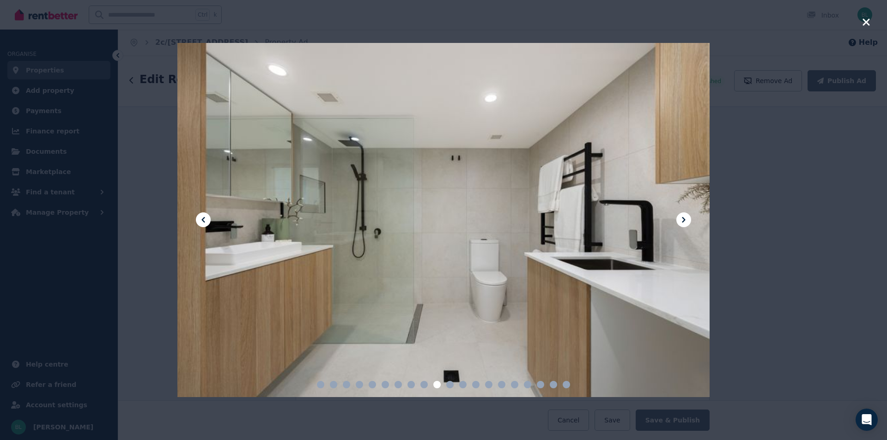
click at [687, 221] on icon at bounding box center [683, 219] width 11 height 11
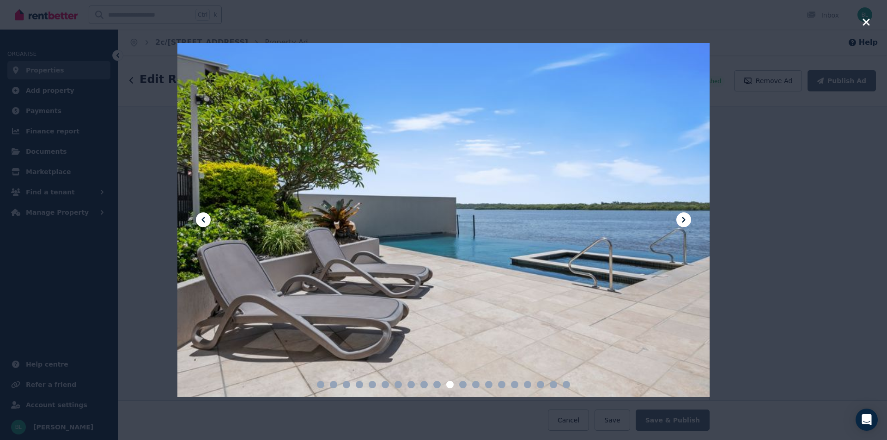
click at [687, 221] on icon at bounding box center [683, 219] width 11 height 11
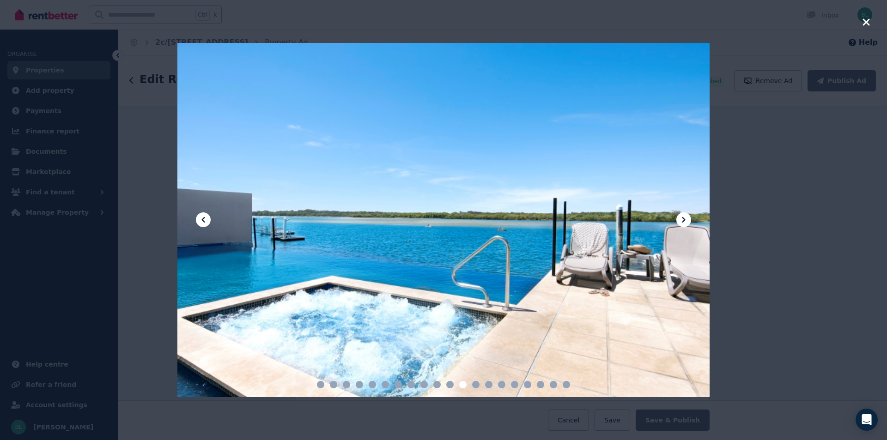
click at [687, 221] on icon at bounding box center [683, 219] width 11 height 11
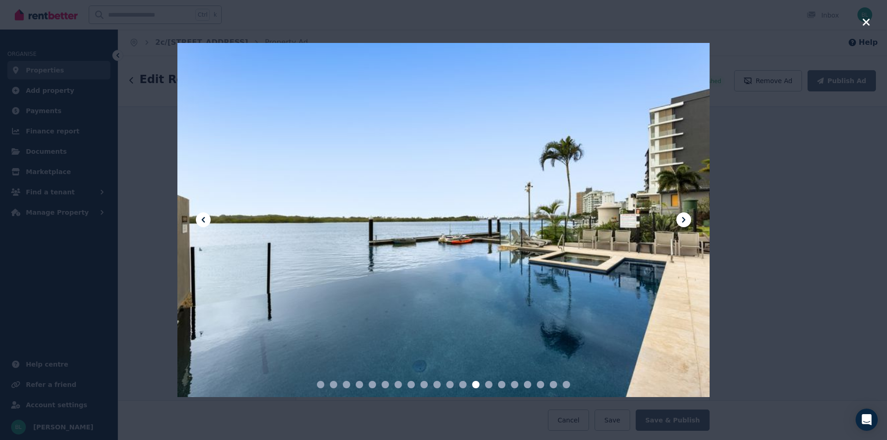
click at [687, 221] on icon at bounding box center [683, 219] width 11 height 11
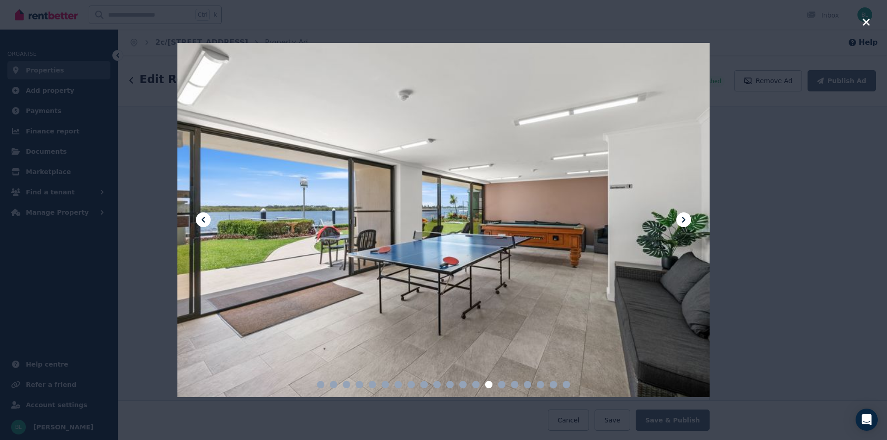
click at [199, 216] on icon at bounding box center [203, 219] width 11 height 11
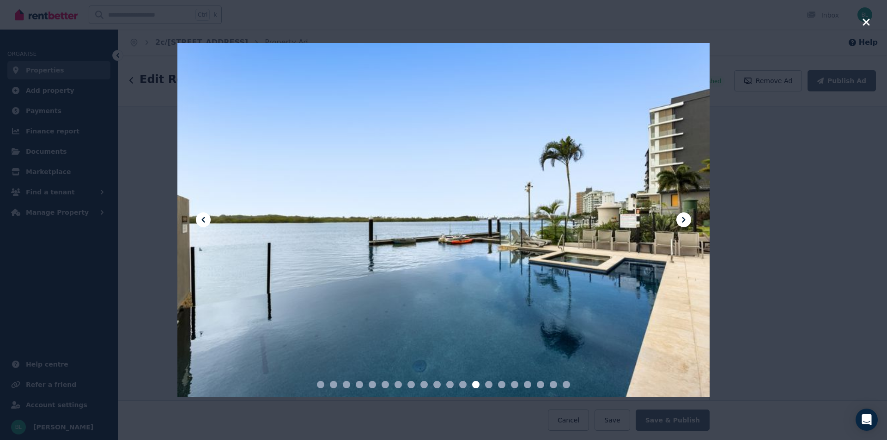
click at [199, 217] on icon at bounding box center [203, 219] width 11 height 11
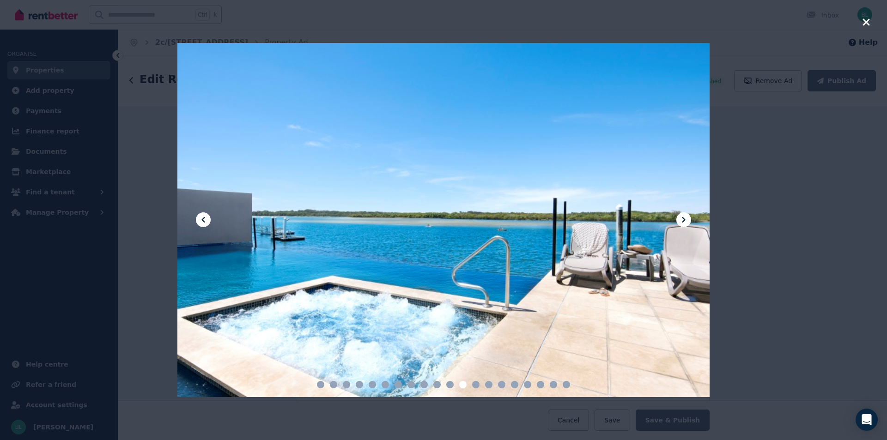
click at [199, 217] on icon at bounding box center [203, 219] width 11 height 11
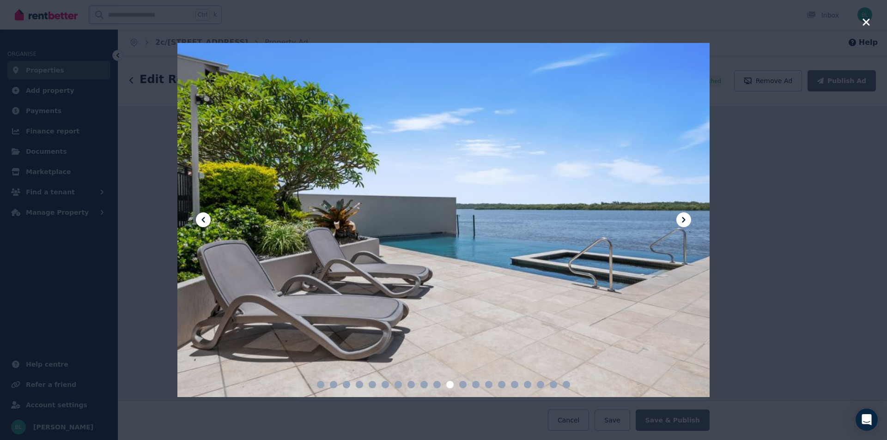
click at [199, 217] on icon at bounding box center [203, 219] width 11 height 11
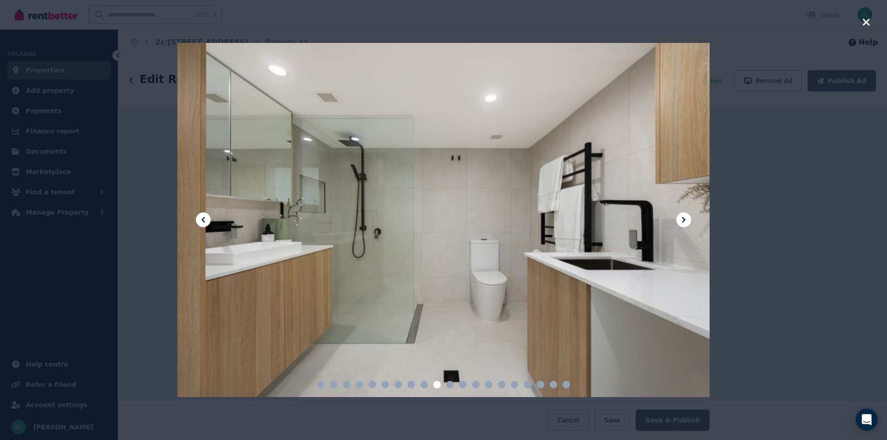
click at [199, 217] on icon at bounding box center [203, 219] width 11 height 11
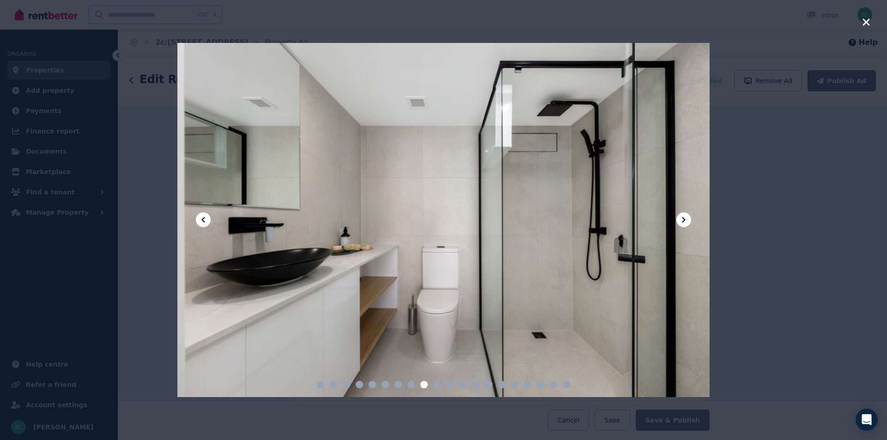
click at [200, 219] on icon at bounding box center [203, 219] width 11 height 11
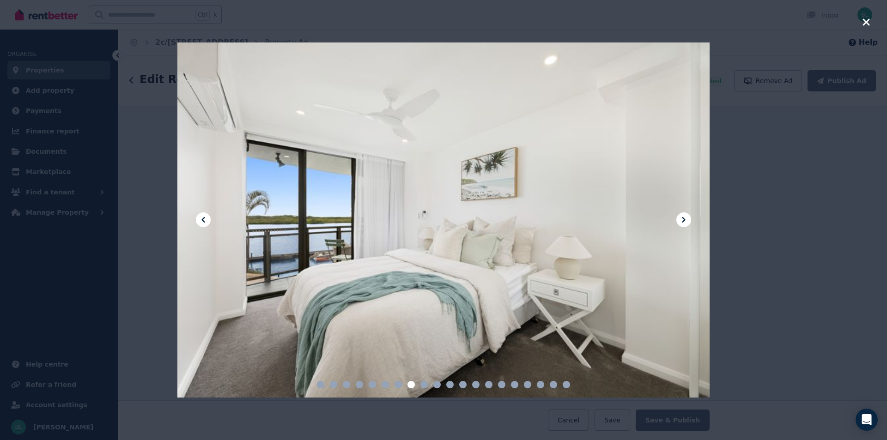
click at [200, 219] on icon at bounding box center [203, 219] width 11 height 11
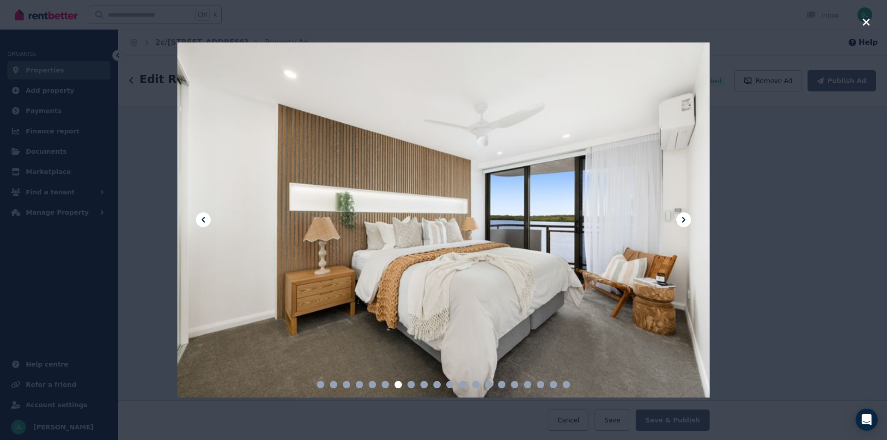
click at [684, 217] on icon at bounding box center [683, 219] width 11 height 11
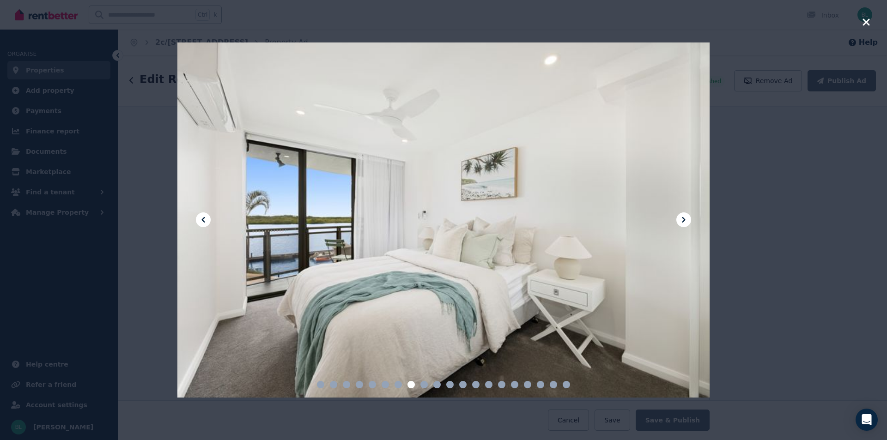
click at [684, 217] on icon at bounding box center [683, 219] width 11 height 11
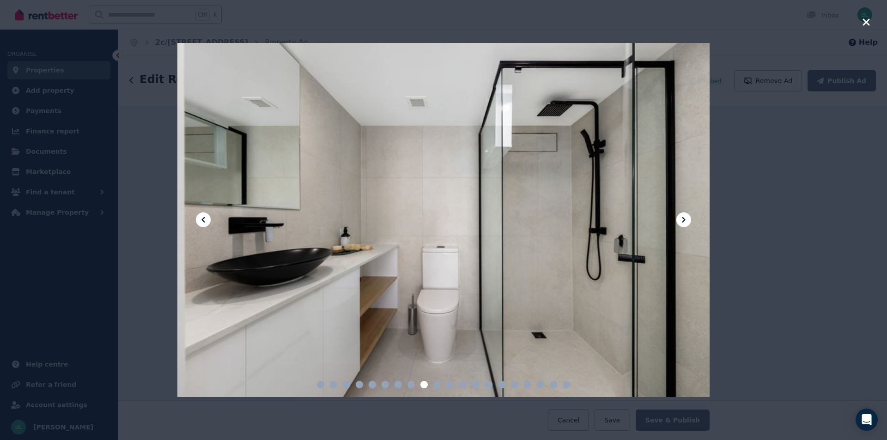
click at [684, 217] on icon at bounding box center [683, 219] width 11 height 11
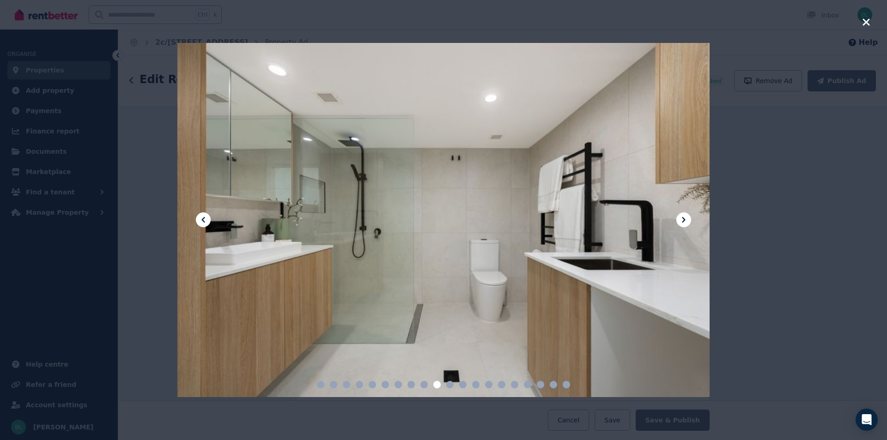
click at [684, 217] on icon at bounding box center [683, 219] width 11 height 11
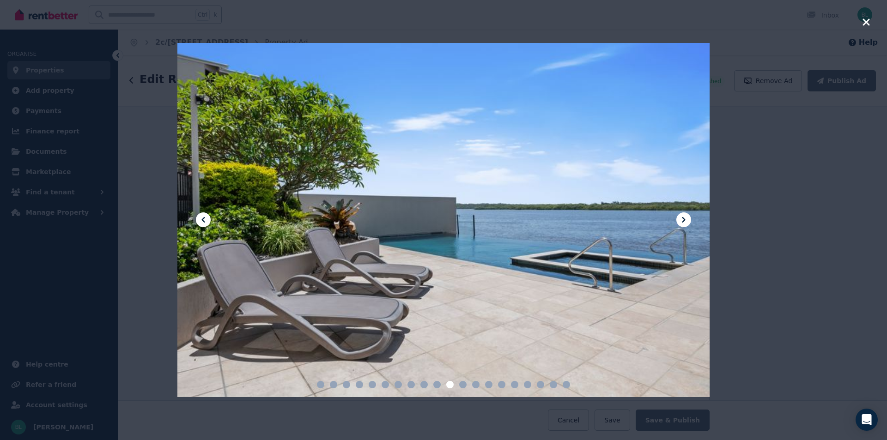
click at [684, 217] on icon at bounding box center [683, 219] width 11 height 11
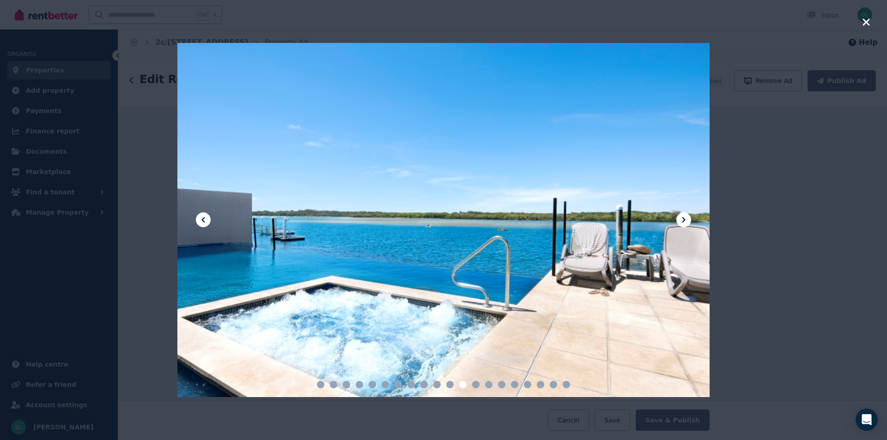
click at [684, 217] on icon at bounding box center [683, 219] width 11 height 11
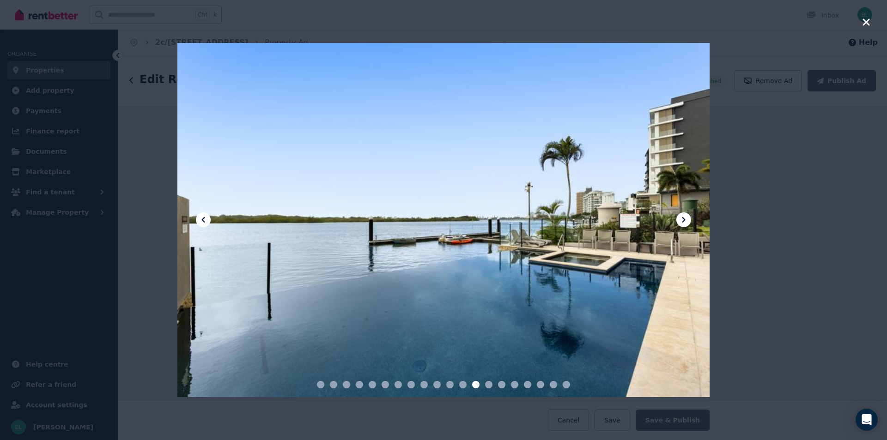
click at [684, 217] on icon at bounding box center [683, 219] width 11 height 11
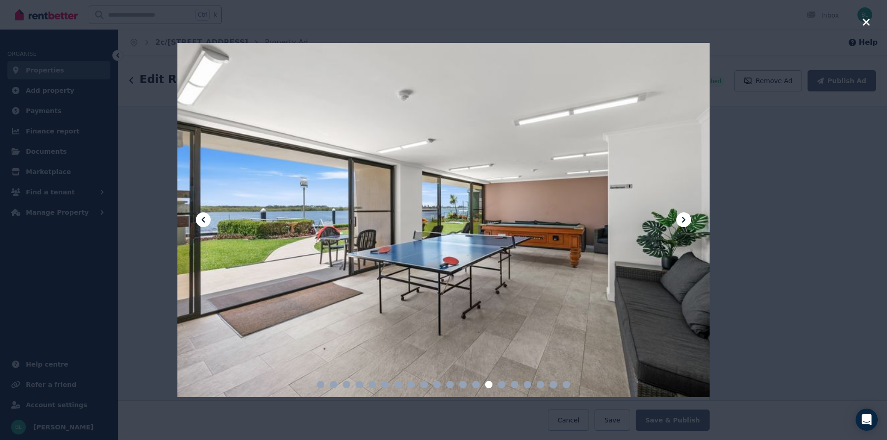
click at [684, 217] on icon at bounding box center [683, 219] width 11 height 11
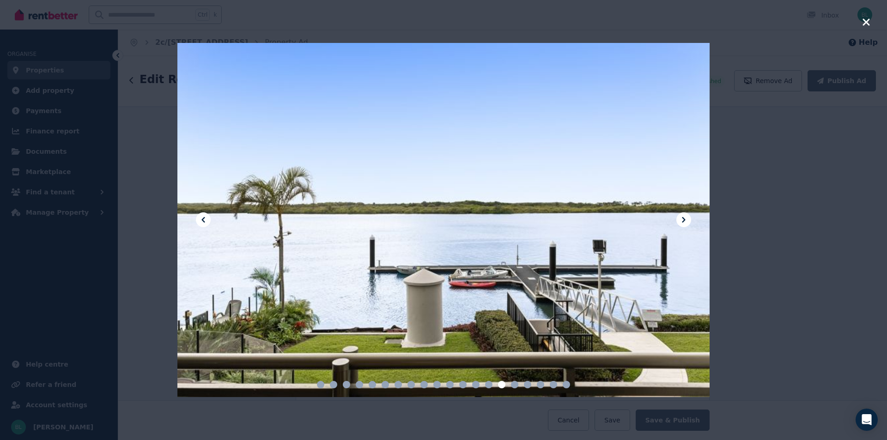
click at [195, 220] on div at bounding box center [443, 220] width 532 height 355
click at [203, 220] on icon at bounding box center [203, 220] width 3 height 6
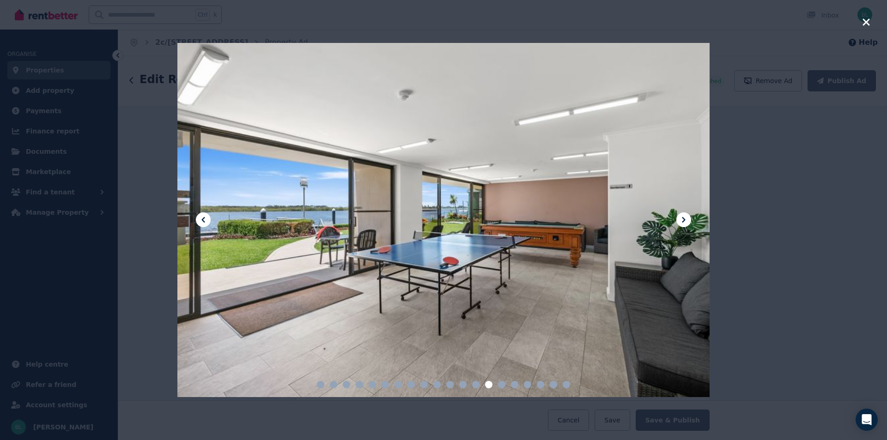
click at [203, 220] on icon at bounding box center [203, 220] width 3 height 6
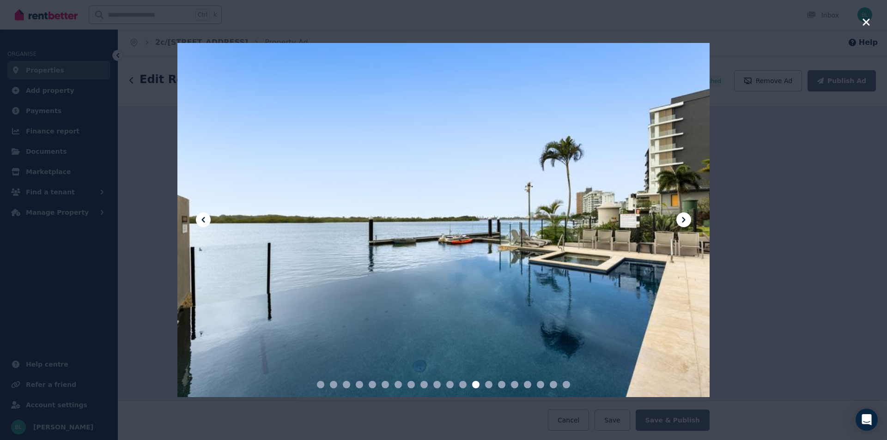
click at [203, 220] on icon at bounding box center [203, 220] width 3 height 6
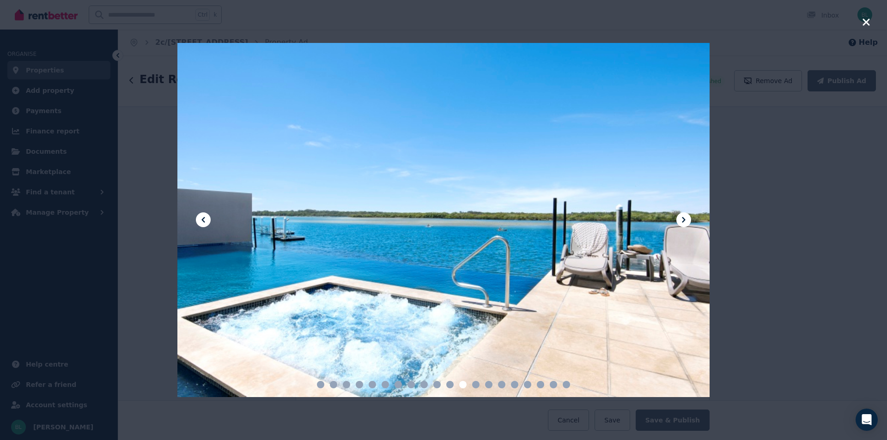
click at [203, 220] on icon at bounding box center [203, 220] width 3 height 6
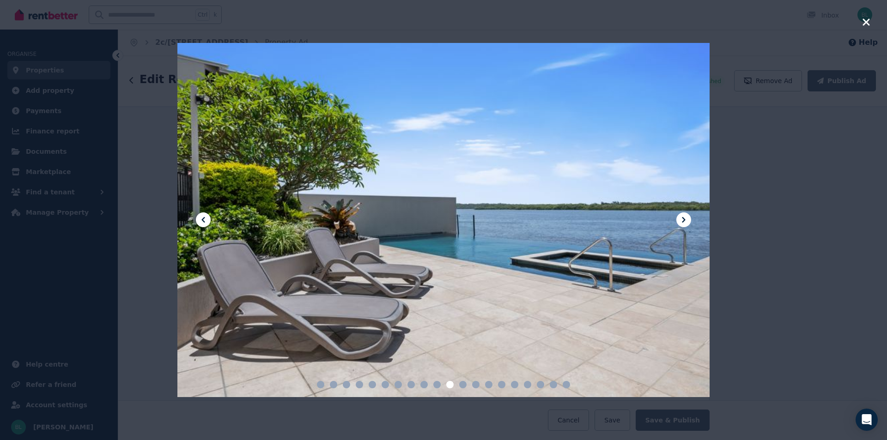
click at [203, 220] on icon at bounding box center [203, 220] width 3 height 6
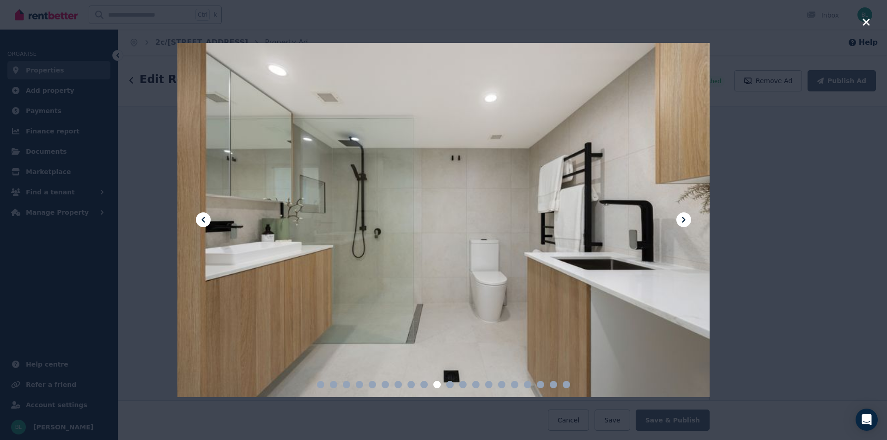
click at [203, 220] on icon at bounding box center [203, 220] width 3 height 6
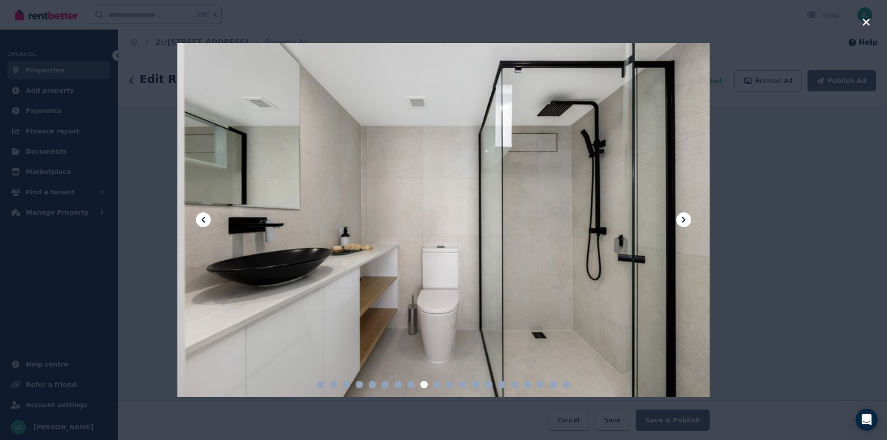
click at [203, 221] on icon at bounding box center [203, 220] width 3 height 6
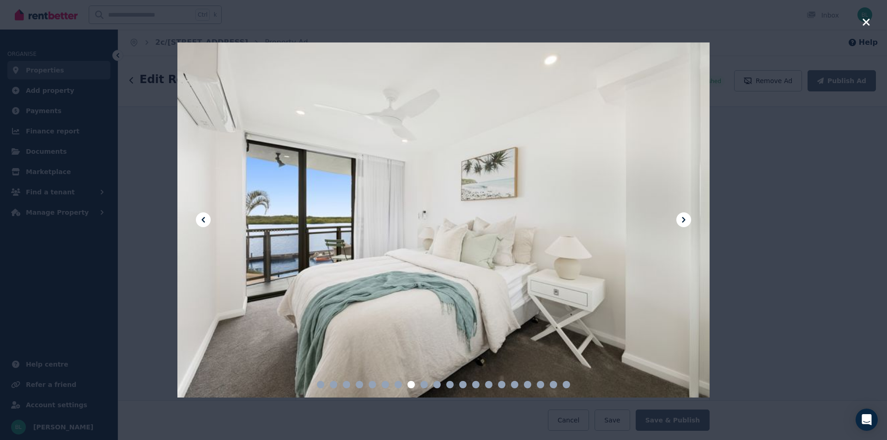
click at [203, 221] on icon at bounding box center [203, 220] width 3 height 6
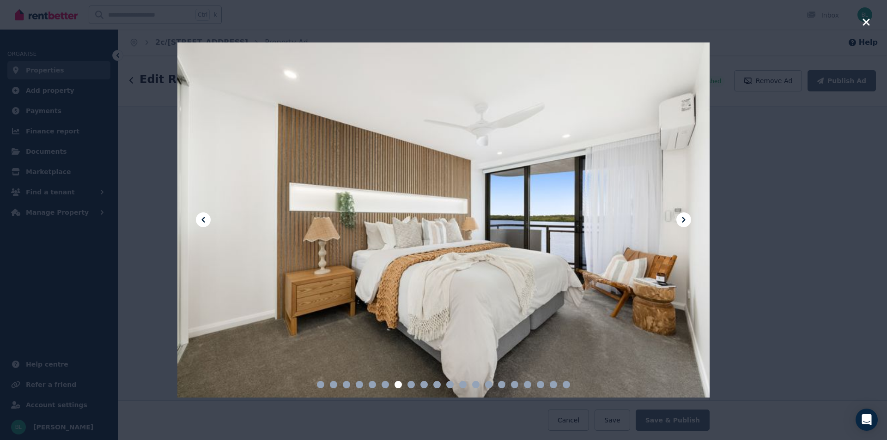
click at [203, 221] on icon at bounding box center [203, 220] width 3 height 6
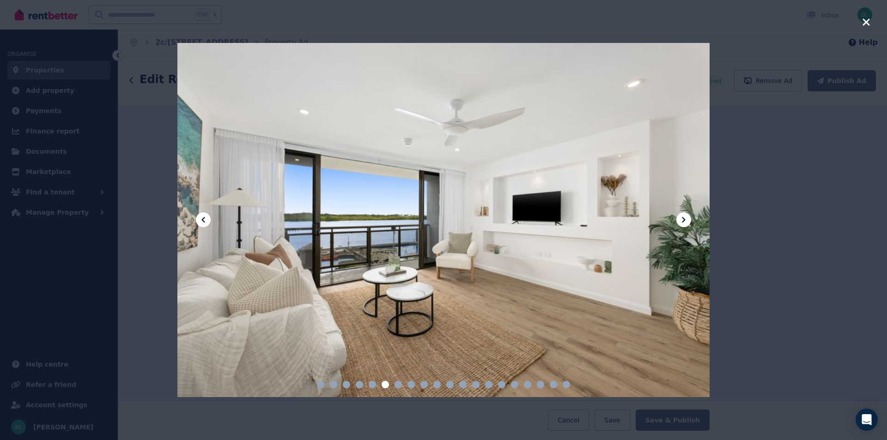
click at [203, 221] on icon at bounding box center [203, 220] width 3 height 6
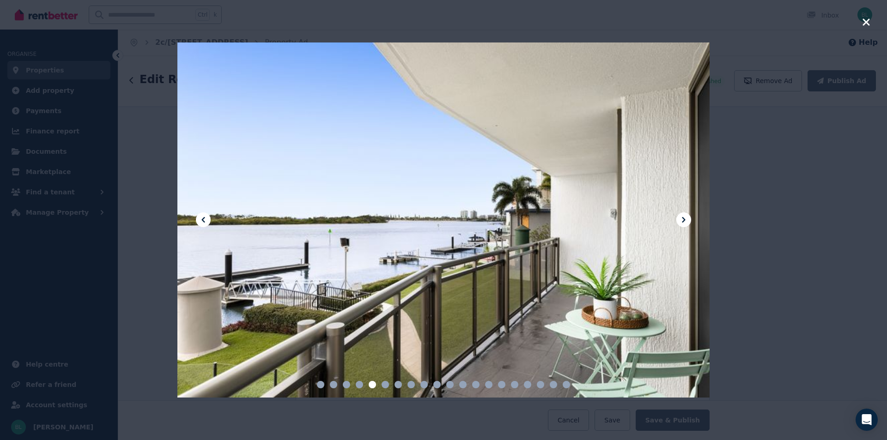
click at [203, 221] on icon at bounding box center [203, 220] width 3 height 6
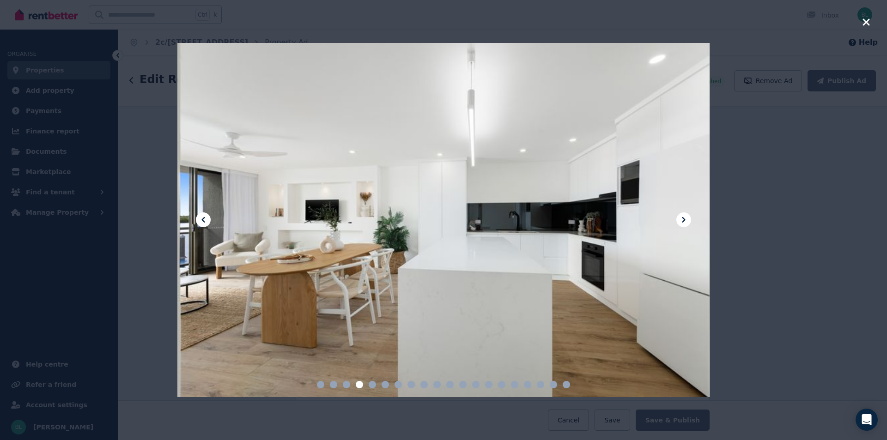
click at [203, 221] on icon at bounding box center [203, 220] width 3 height 6
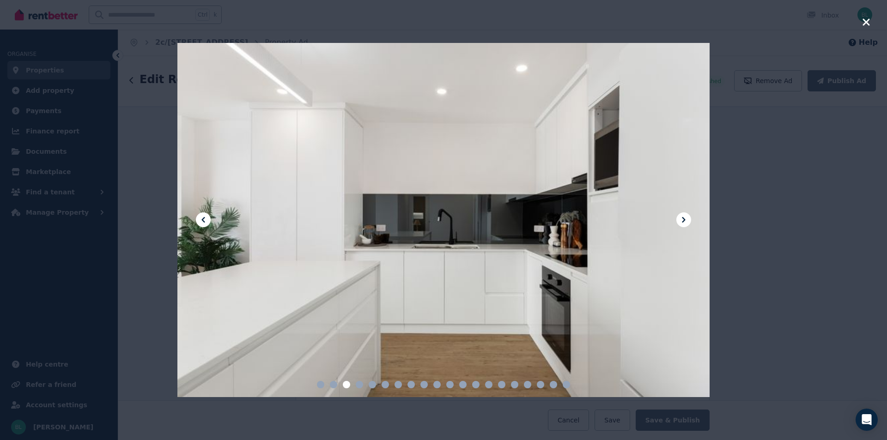
click at [203, 221] on icon at bounding box center [203, 220] width 3 height 6
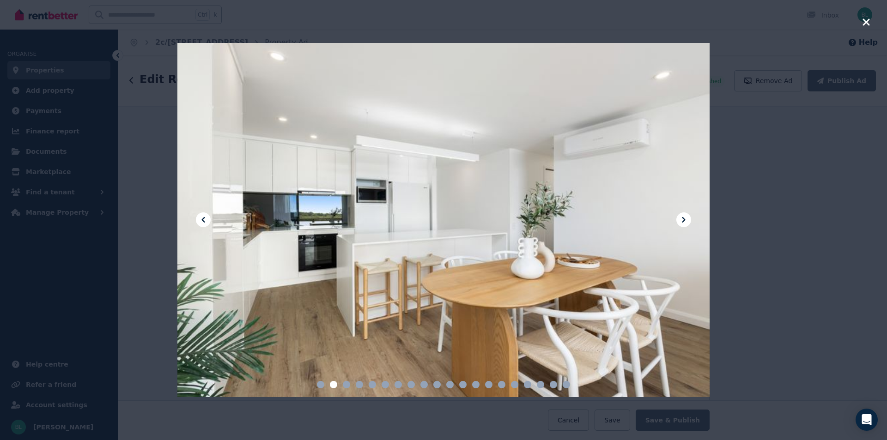
click at [203, 221] on icon at bounding box center [203, 220] width 3 height 6
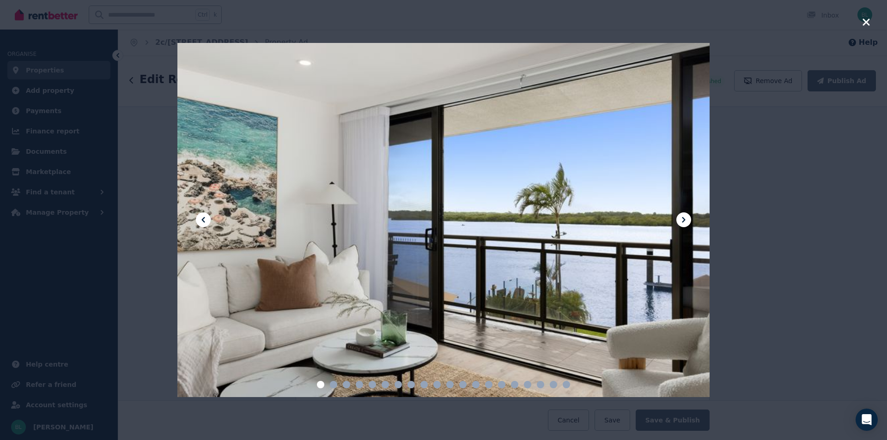
click at [203, 221] on icon at bounding box center [203, 220] width 3 height 6
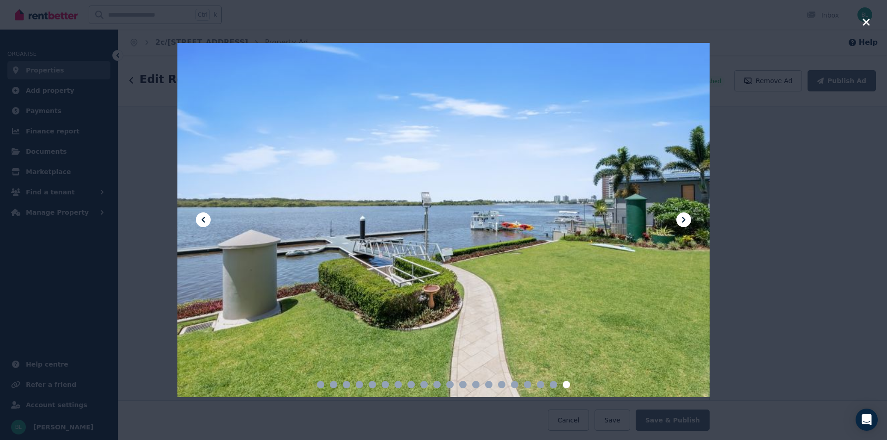
click at [684, 221] on icon at bounding box center [683, 219] width 11 height 11
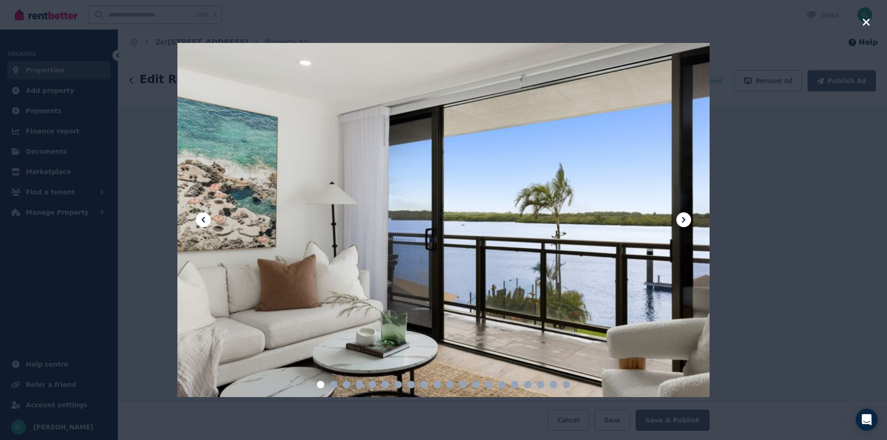
click at [684, 221] on icon at bounding box center [683, 219] width 11 height 11
